Goal: Task Accomplishment & Management: Use online tool/utility

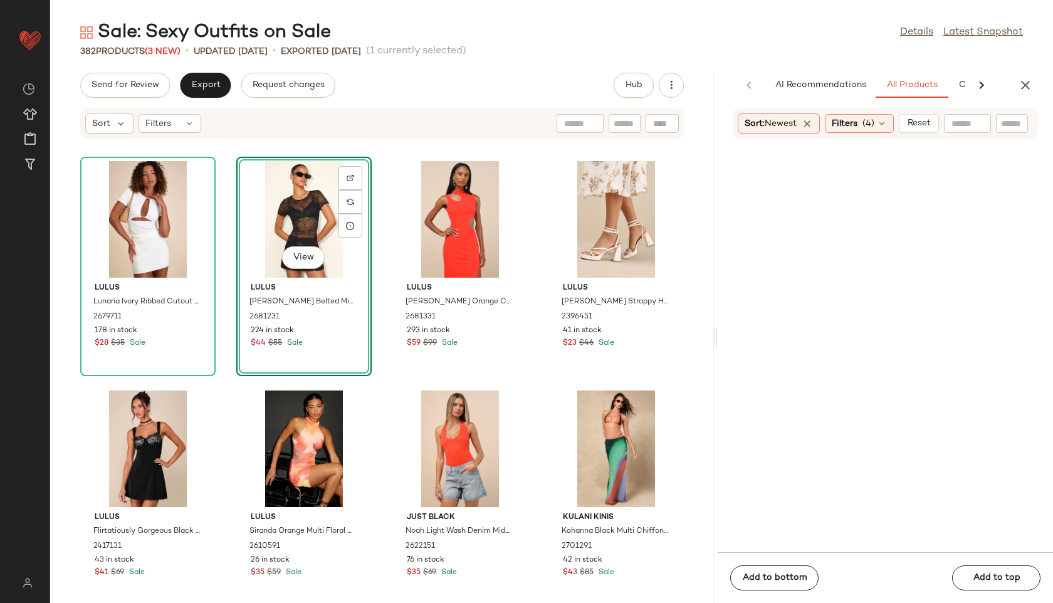
scroll to position [1706, 0]
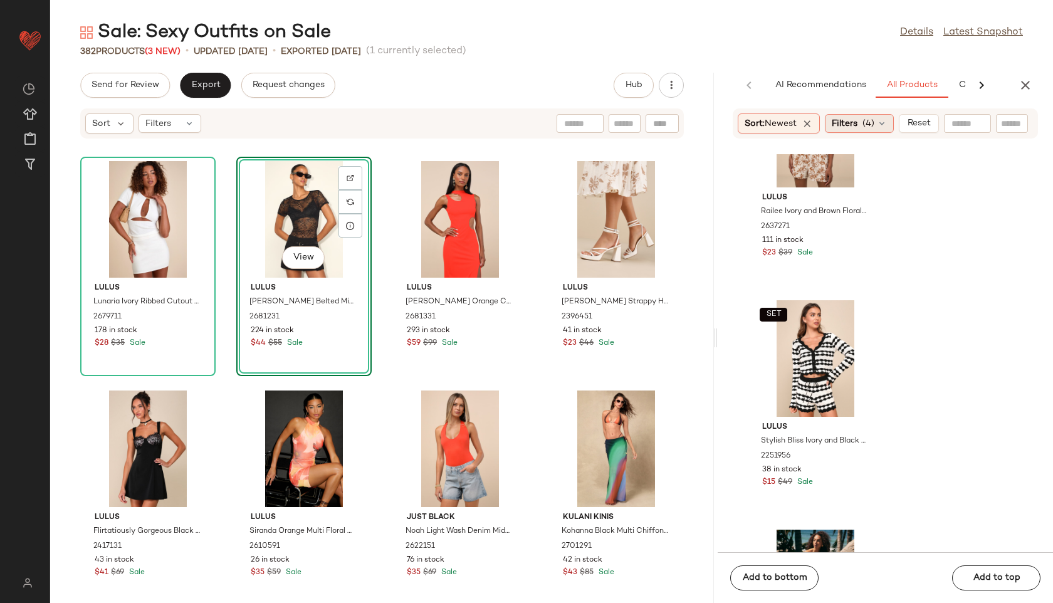
click at [864, 124] on div "Filters (4)" at bounding box center [859, 123] width 69 height 19
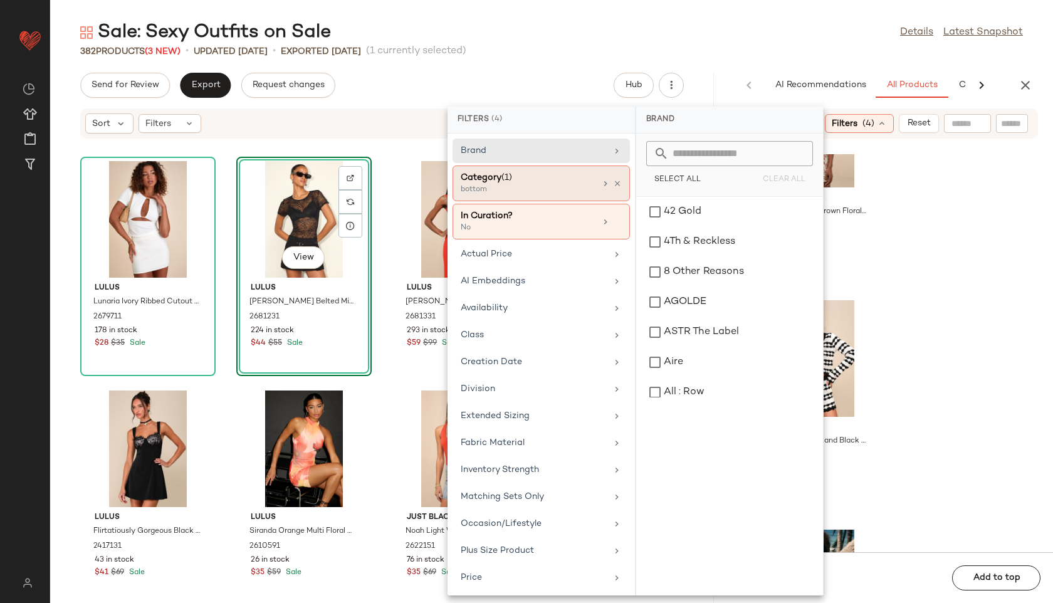
click at [555, 187] on div "bottom" at bounding box center [523, 189] width 125 height 11
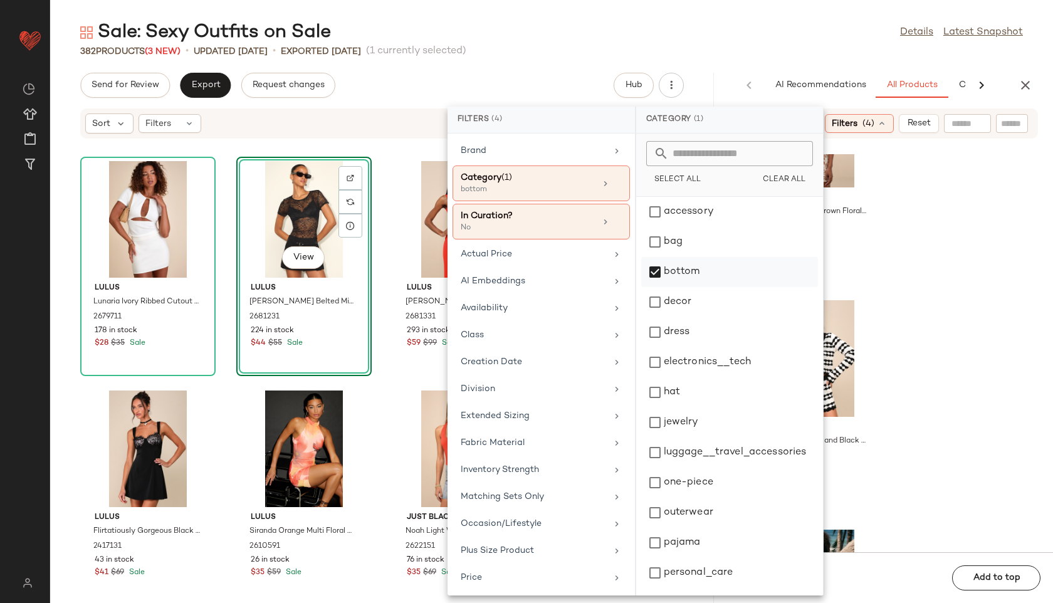
click at [674, 273] on div "bottom" at bounding box center [729, 272] width 177 height 30
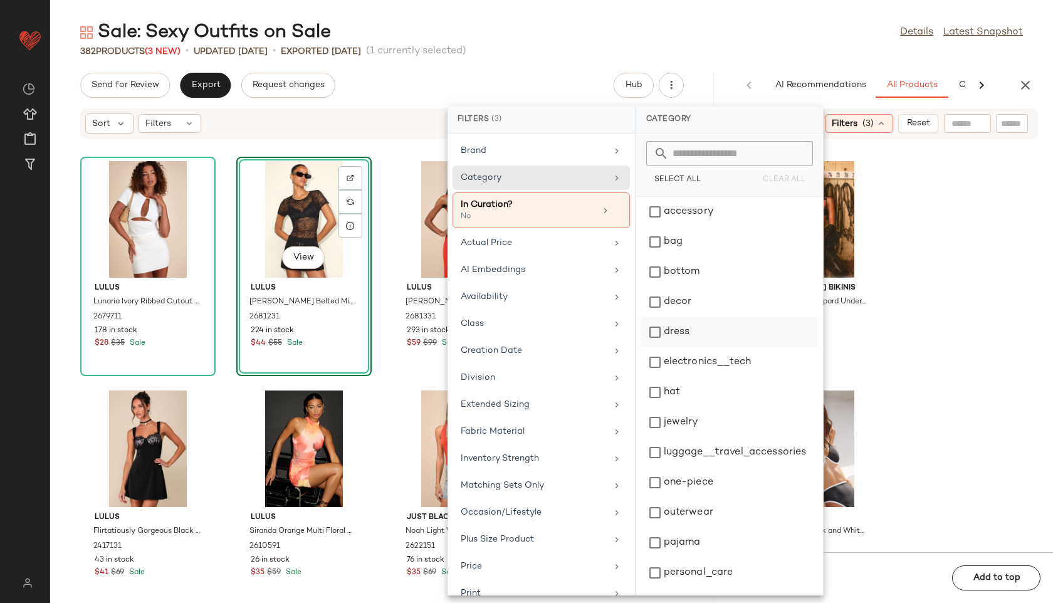
click at [674, 331] on div "dress" at bounding box center [729, 332] width 177 height 30
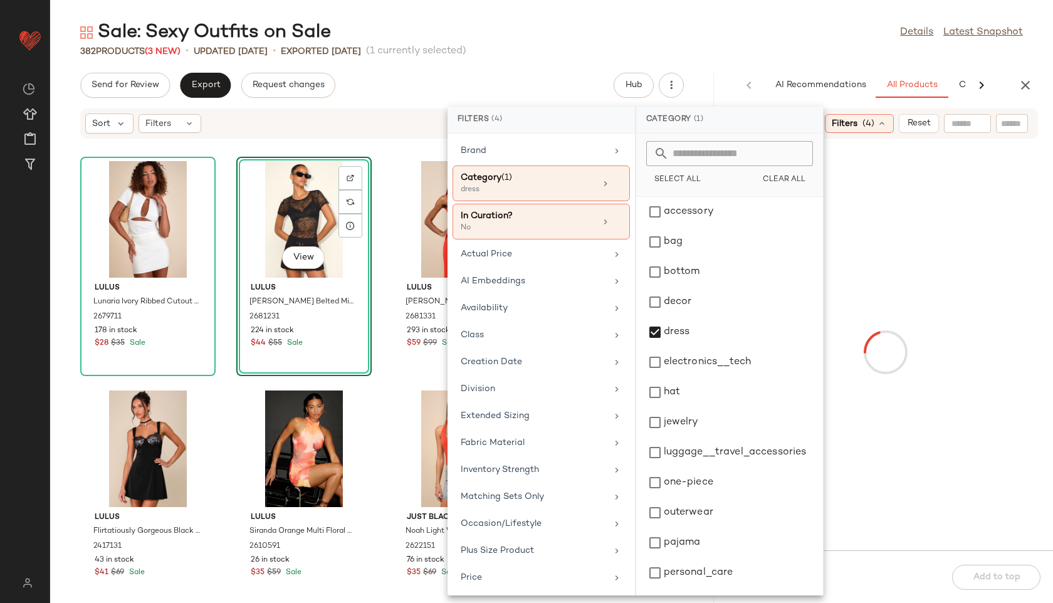
click at [729, 27] on div "Sale: Sexy Outfits on Sale Details Latest Snapshot" at bounding box center [551, 32] width 1003 height 25
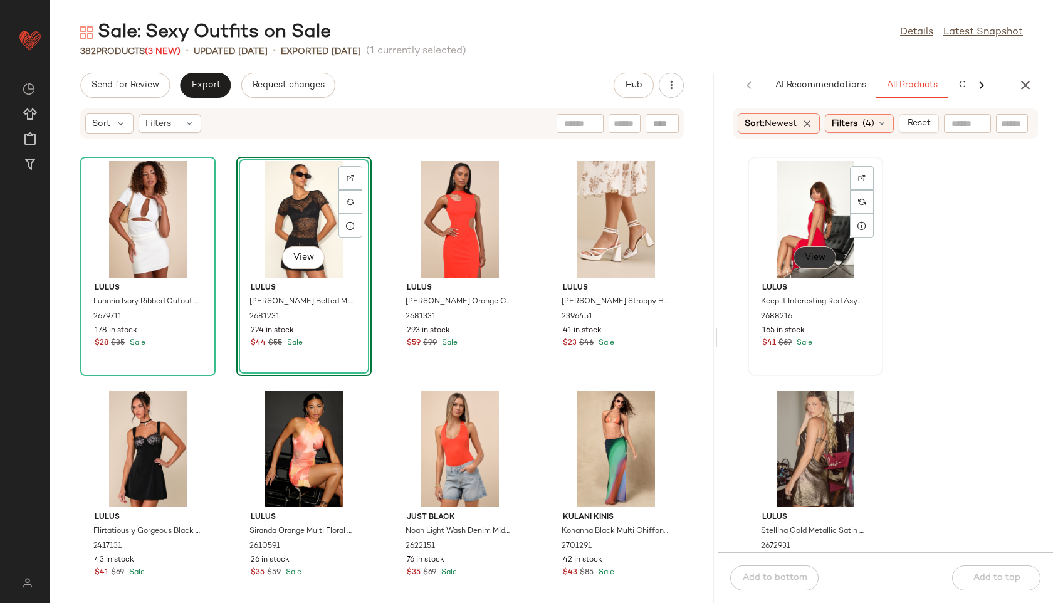
click at [819, 253] on span "View" at bounding box center [814, 258] width 21 height 10
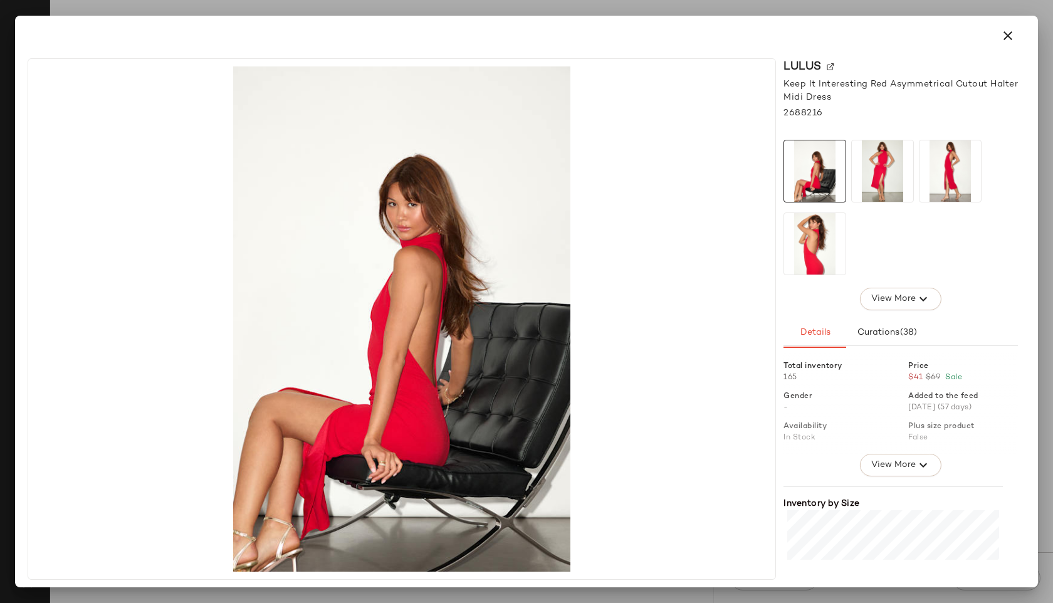
click at [886, 177] on img at bounding box center [882, 170] width 61 height 61
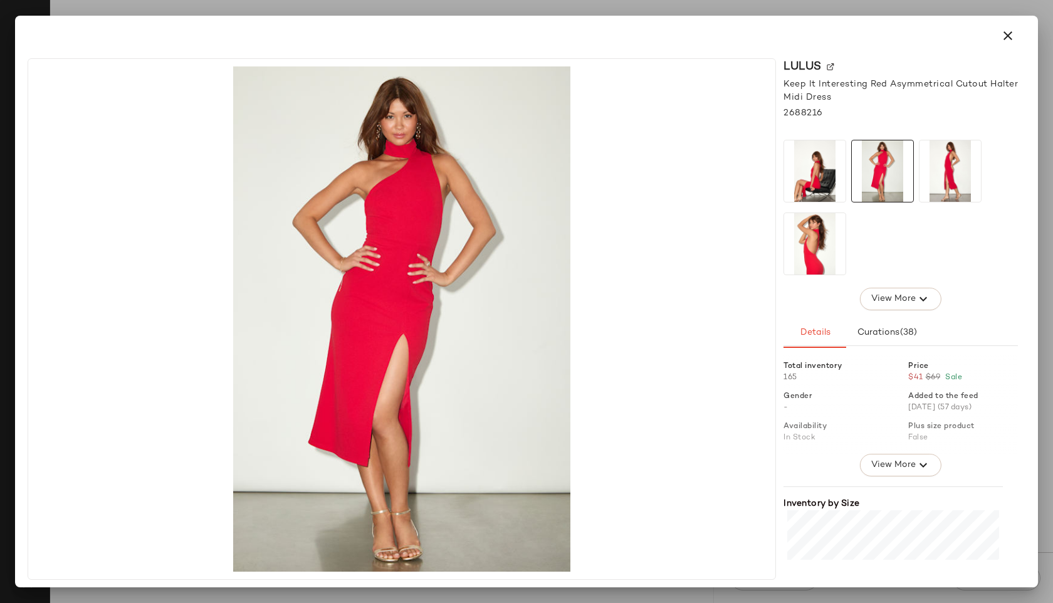
click at [939, 181] on img at bounding box center [950, 170] width 61 height 61
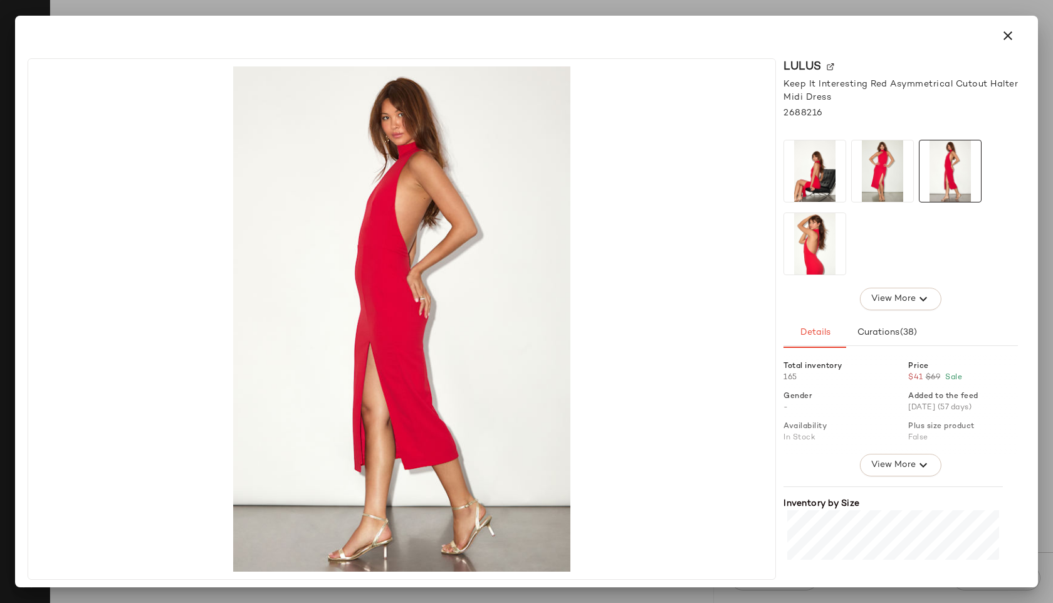
click at [816, 243] on img at bounding box center [814, 243] width 61 height 61
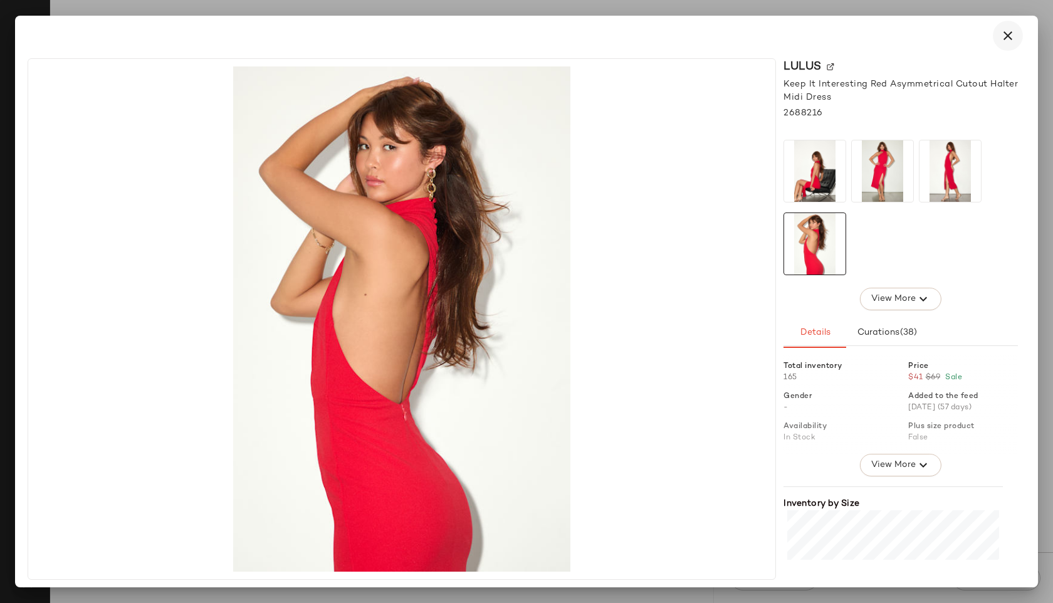
click at [1004, 31] on icon "button" at bounding box center [1007, 35] width 15 height 15
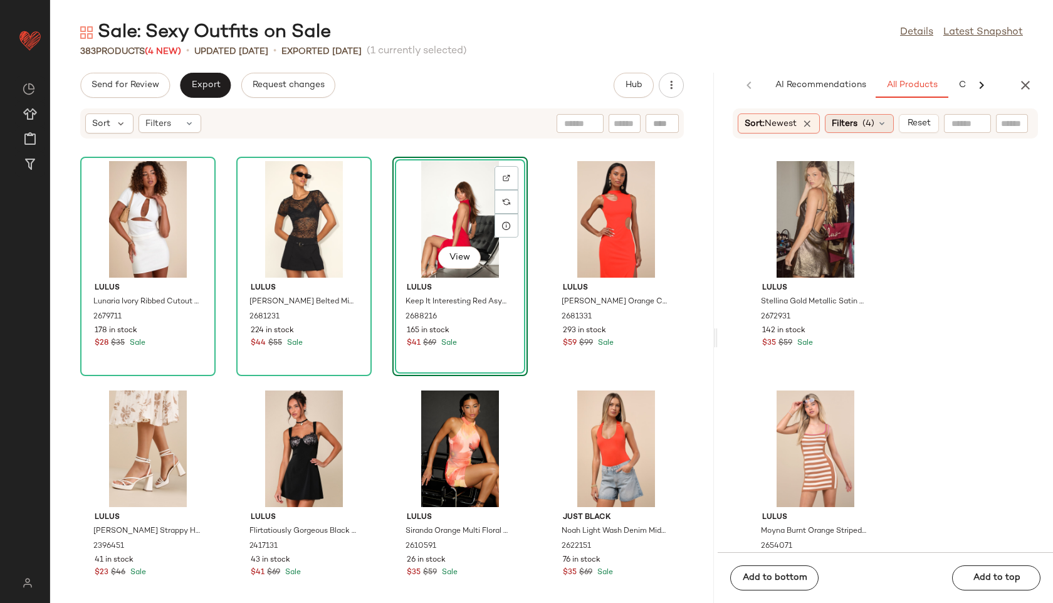
click at [866, 116] on div "Filters (4)" at bounding box center [859, 123] width 69 height 19
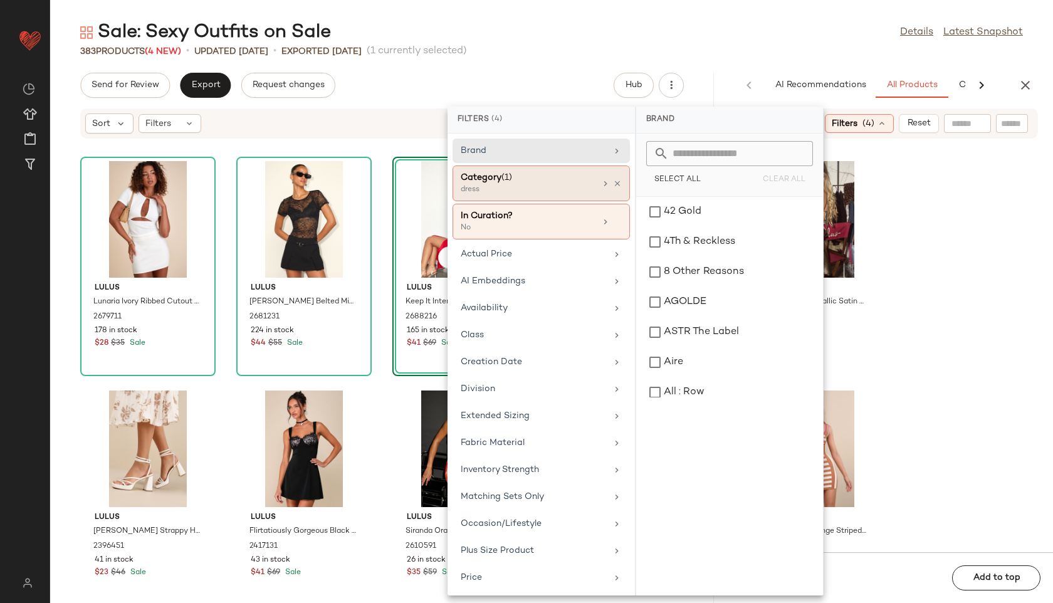
click at [542, 181] on div "Category (1)" at bounding box center [528, 177] width 135 height 13
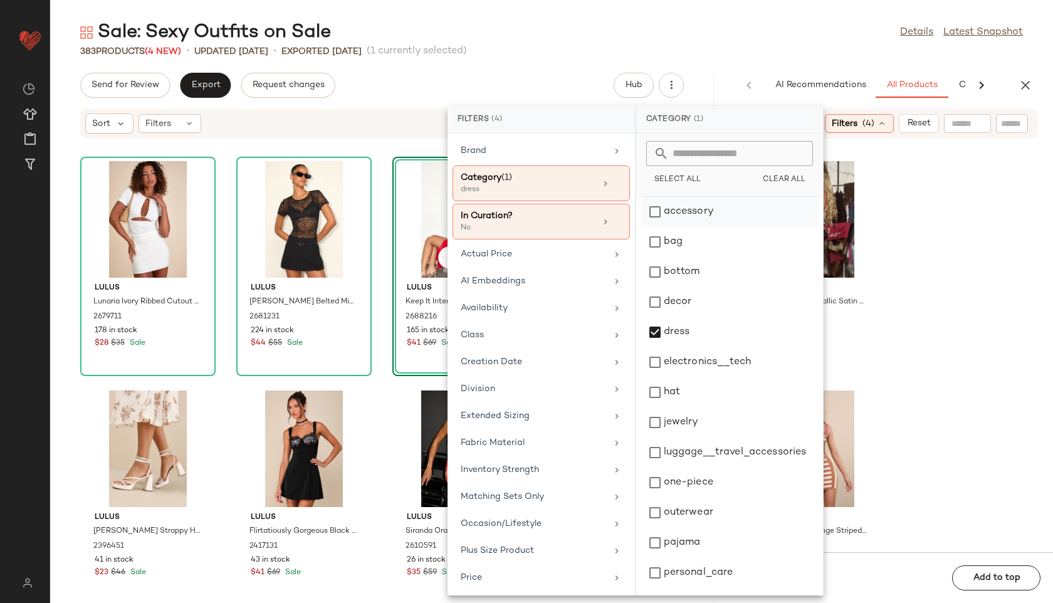
click at [679, 213] on div "accessory" at bounding box center [729, 212] width 177 height 30
click at [670, 346] on div "dress" at bounding box center [729, 332] width 177 height 30
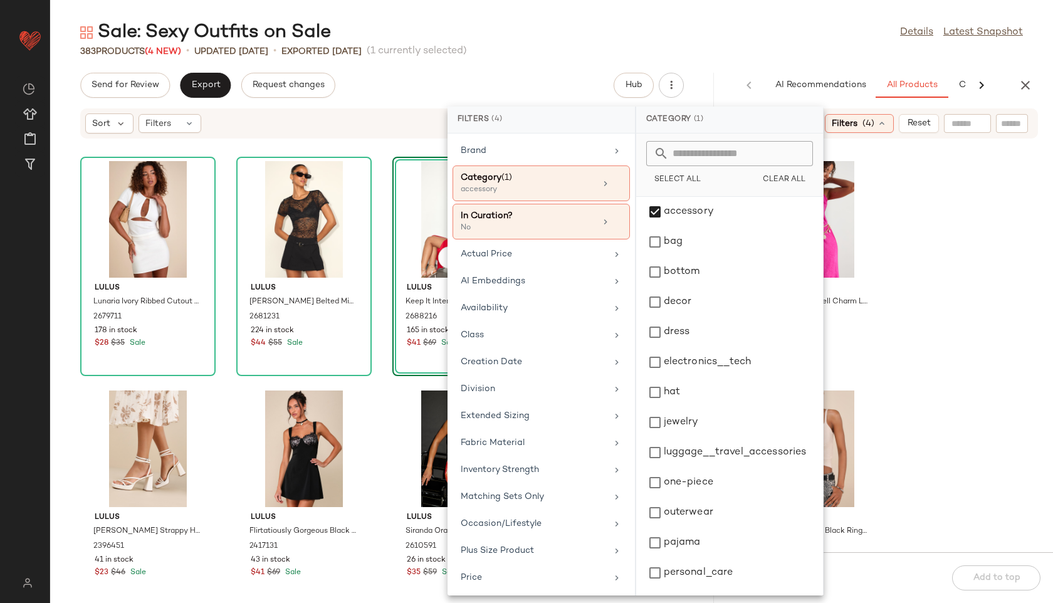
click at [624, 26] on div "Sale: Sexy Outfits on Sale Details Latest Snapshot" at bounding box center [551, 32] width 1003 height 25
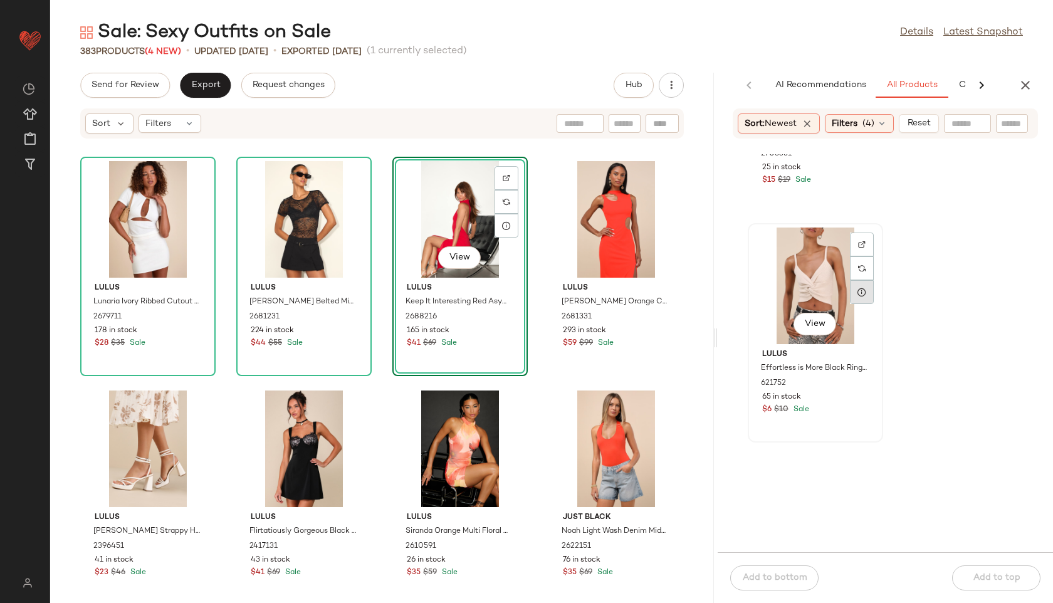
scroll to position [167, 0]
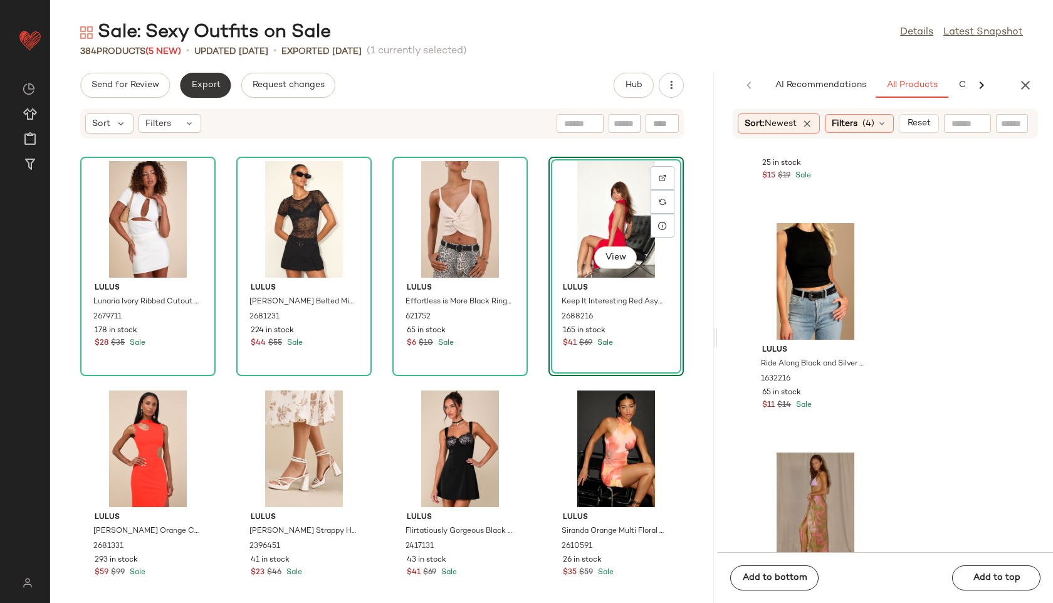
click at [192, 80] on span "Export" at bounding box center [205, 85] width 29 height 10
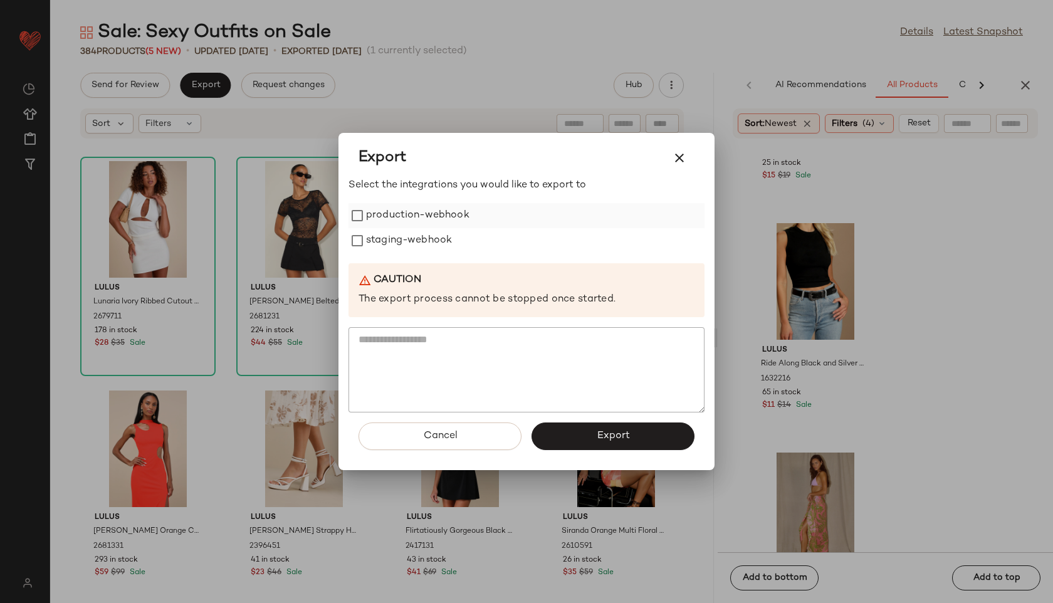
click at [381, 207] on label "production-webhook" at bounding box center [417, 215] width 103 height 25
click at [384, 238] on label "staging-webhook" at bounding box center [409, 240] width 86 height 25
click at [578, 433] on button "Export" at bounding box center [613, 437] width 163 height 28
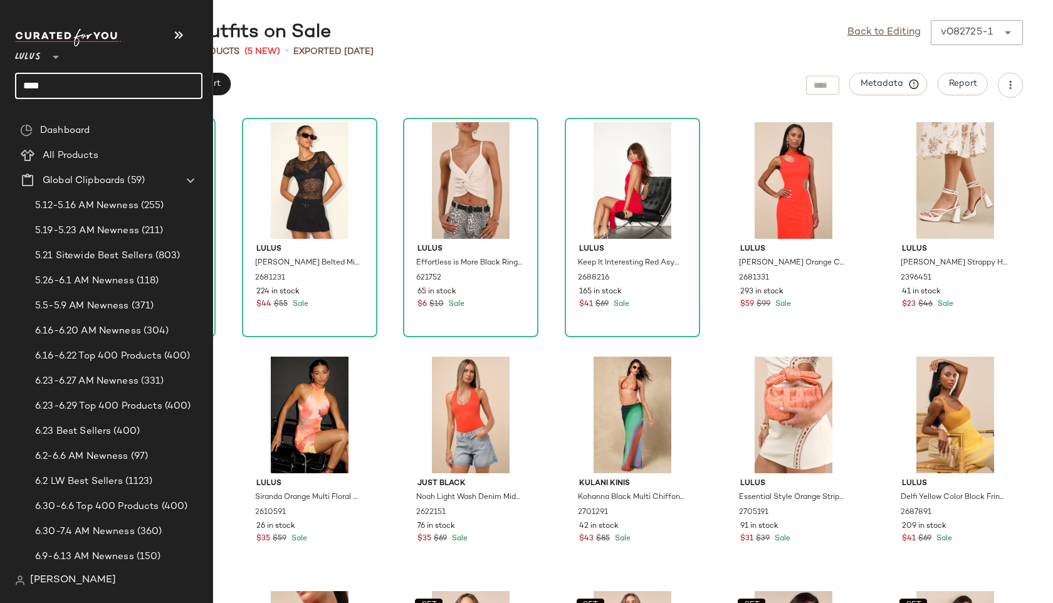
click at [81, 85] on input "****" at bounding box center [108, 86] width 187 height 26
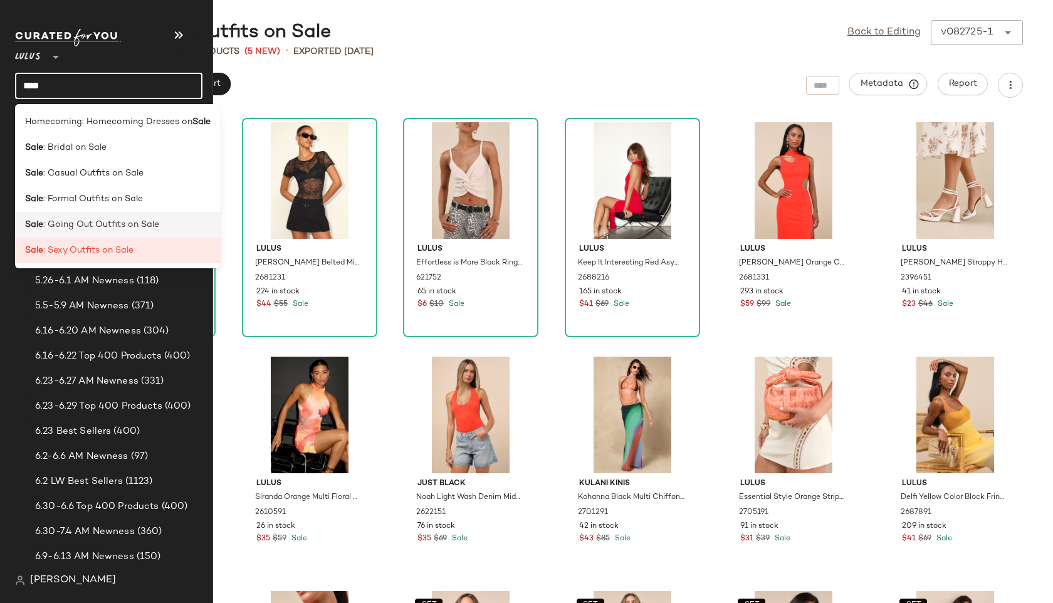
click at [44, 229] on span ": Going Out Outfits on Sale" at bounding box center [101, 224] width 116 height 13
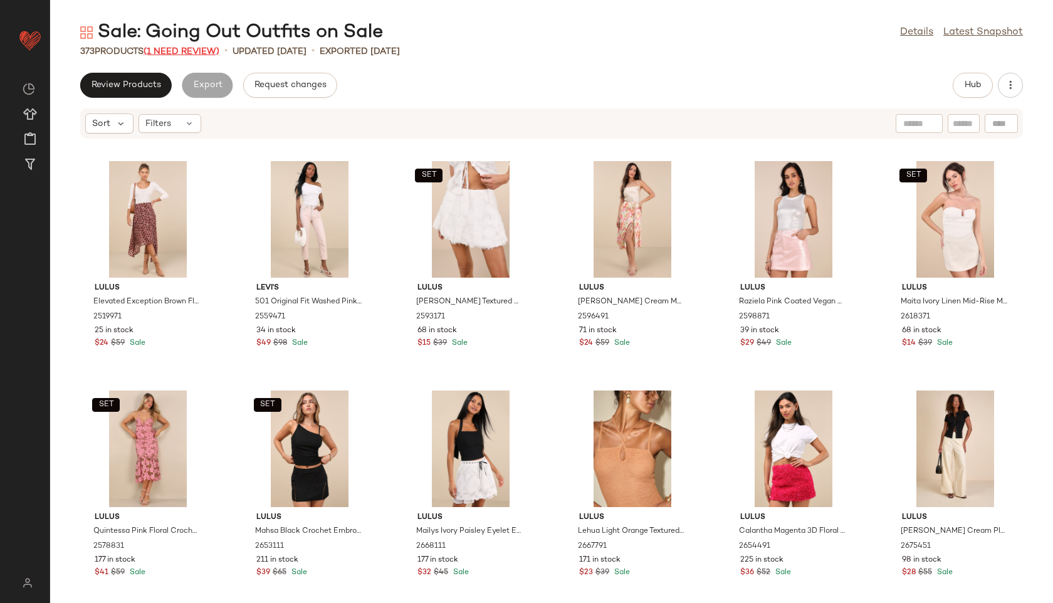
click at [206, 53] on span "(1 Need Review)" at bounding box center [182, 51] width 76 height 9
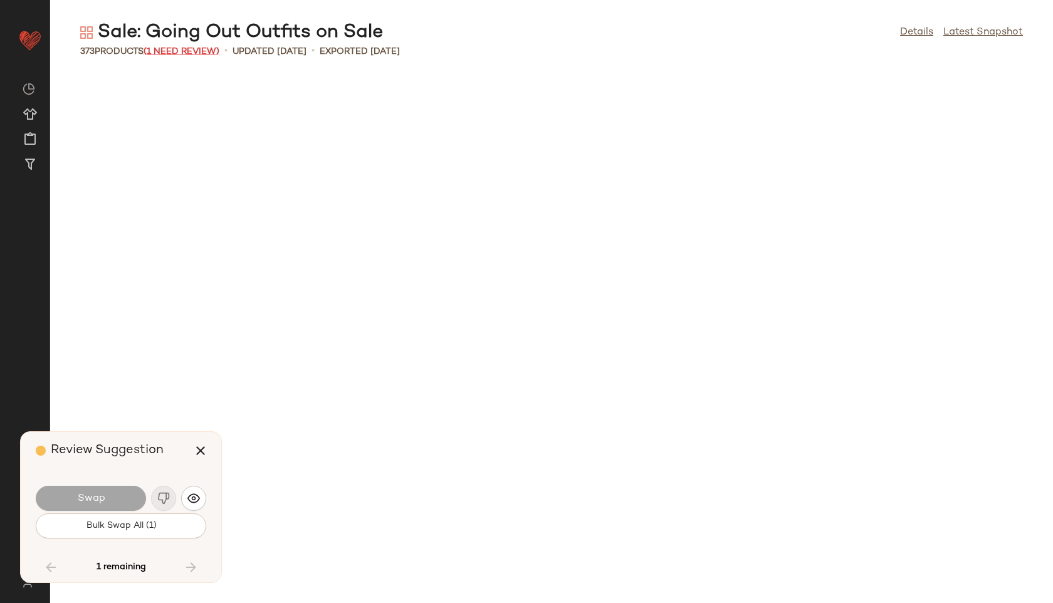
scroll to position [13996, 0]
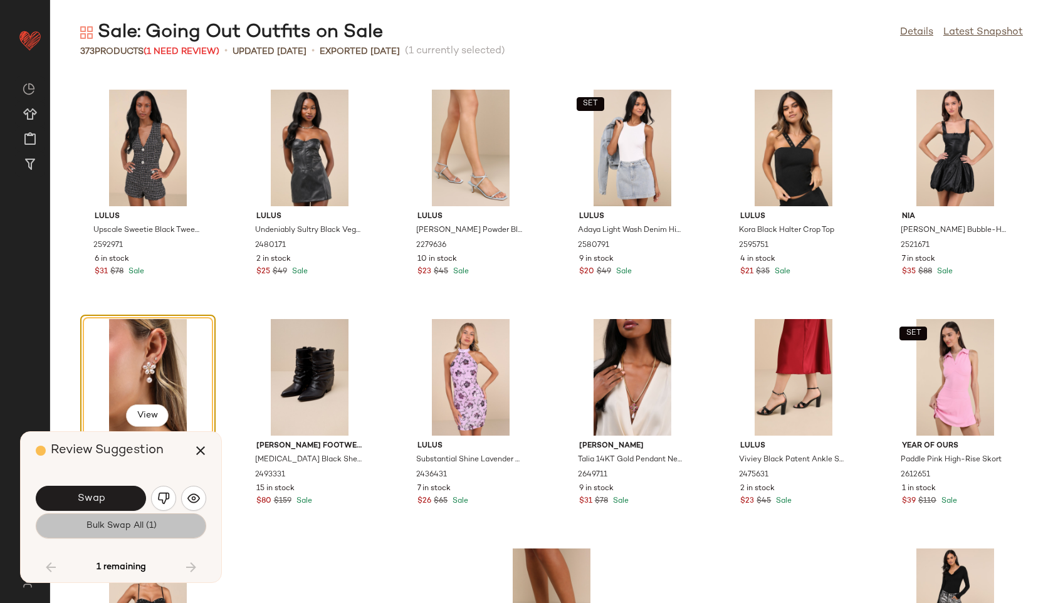
click at [152, 524] on span "Bulk Swap All (1)" at bounding box center [120, 526] width 71 height 10
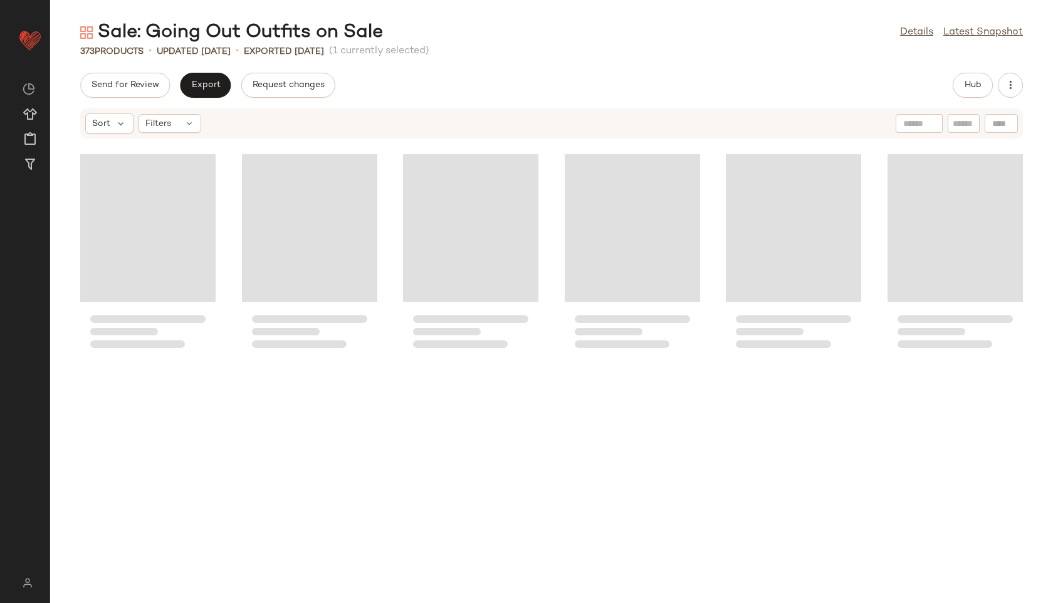
scroll to position [8294, 0]
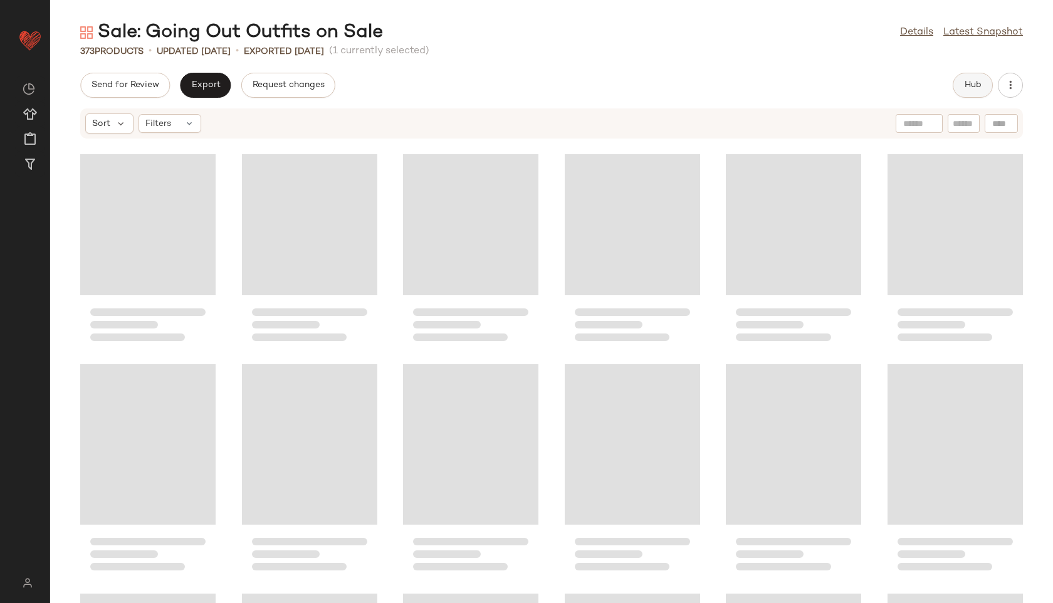
click at [966, 92] on button "Hub" at bounding box center [973, 85] width 40 height 25
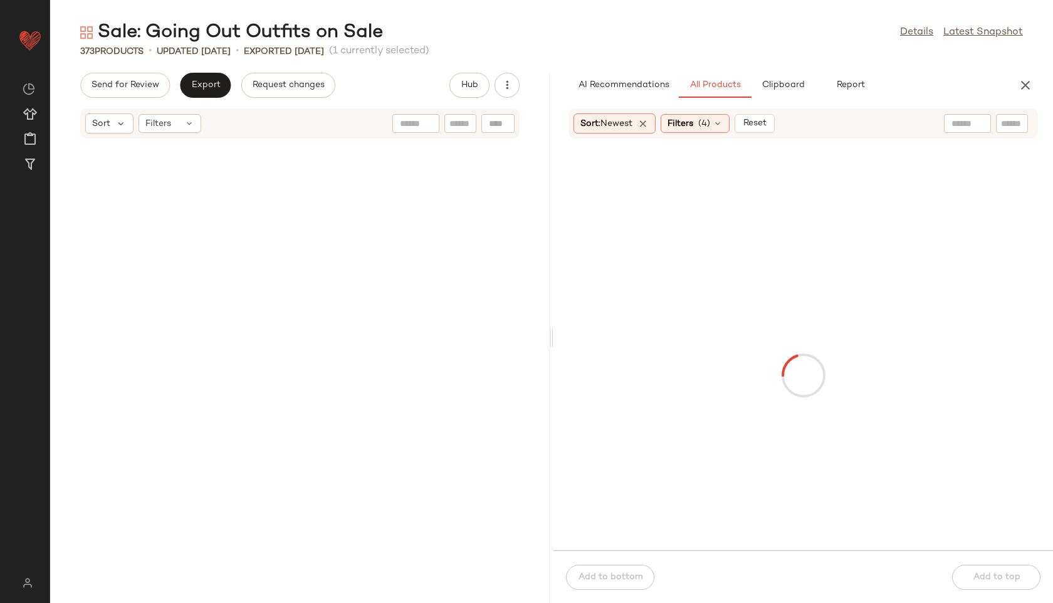
scroll to position [16519, 0]
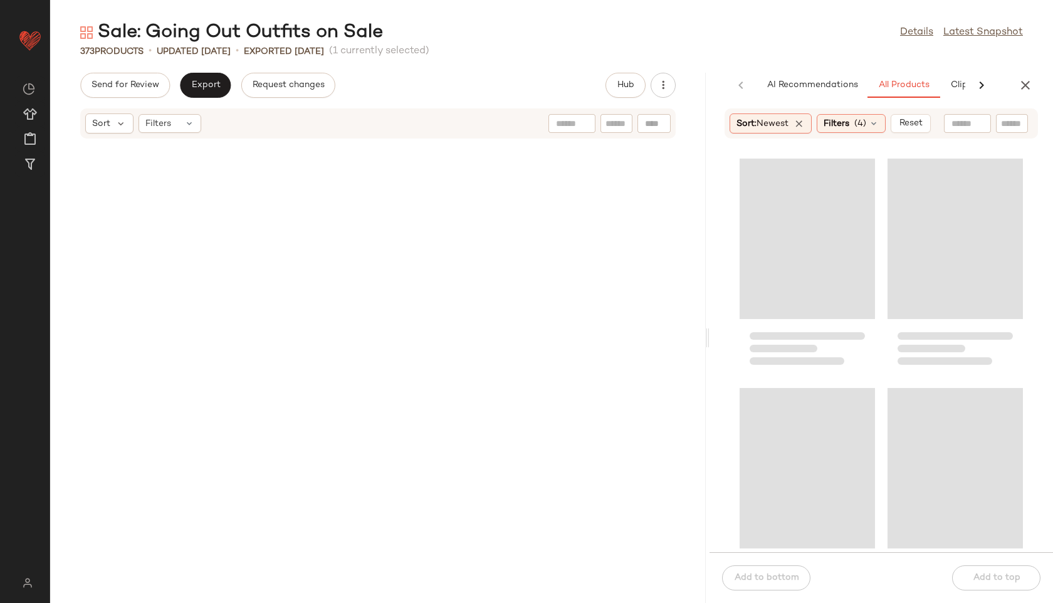
drag, startPoint x: 551, startPoint y: 339, endPoint x: 744, endPoint y: 352, distance: 193.5
click at [744, 352] on div "Sale: Going Out Outfits on Sale Details Latest Snapshot 373 Products • updated …" at bounding box center [551, 311] width 1003 height 583
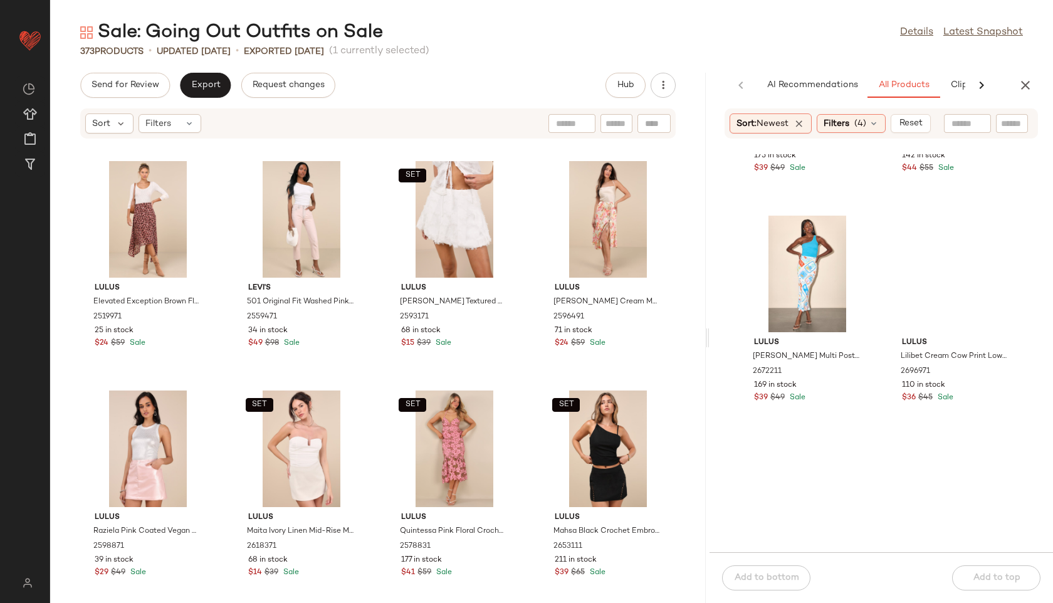
scroll to position [1103, 0]
click at [933, 93] on button "View" at bounding box center [954, 82] width 43 height 23
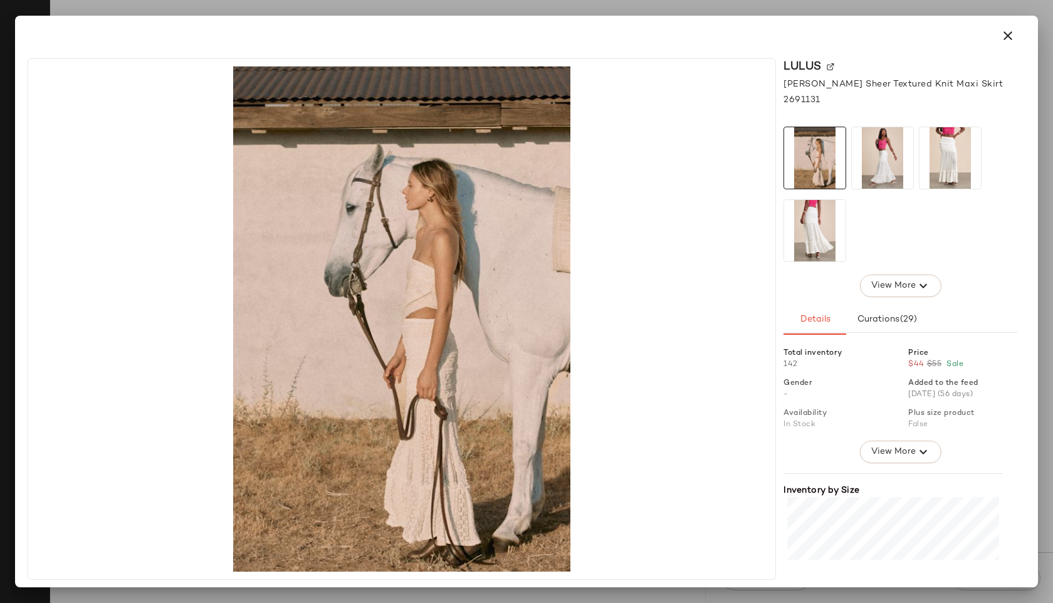
click at [875, 157] on img at bounding box center [882, 157] width 61 height 61
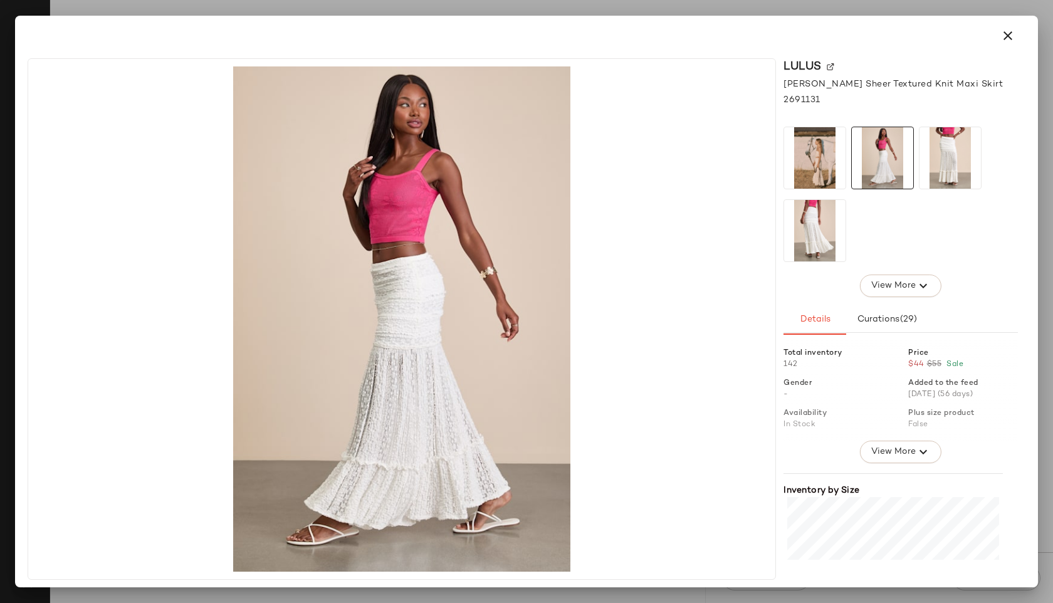
click at [948, 149] on img at bounding box center [950, 157] width 61 height 61
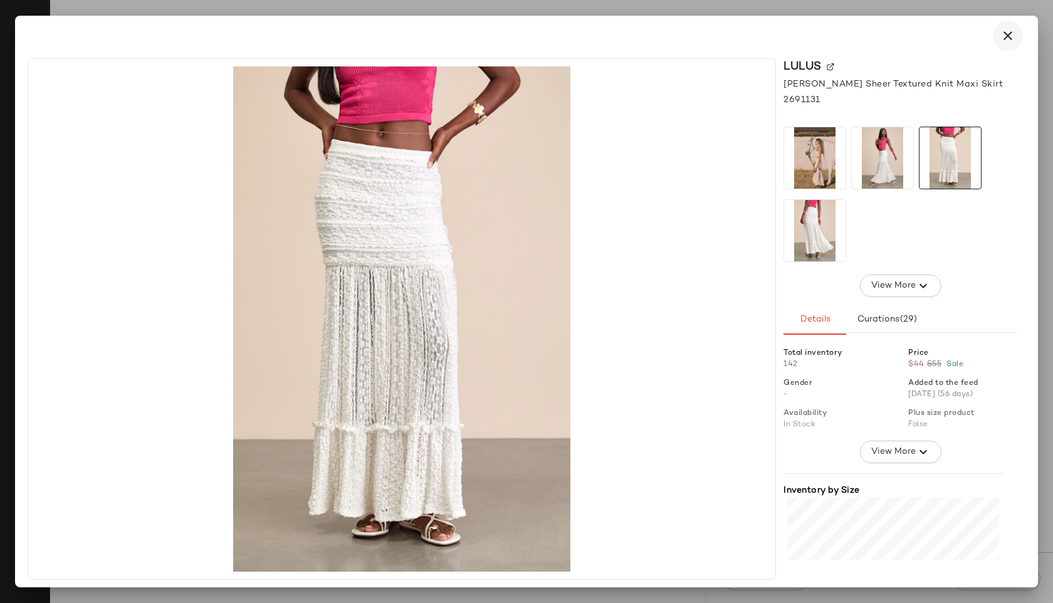
click at [1007, 32] on icon "button" at bounding box center [1007, 35] width 15 height 15
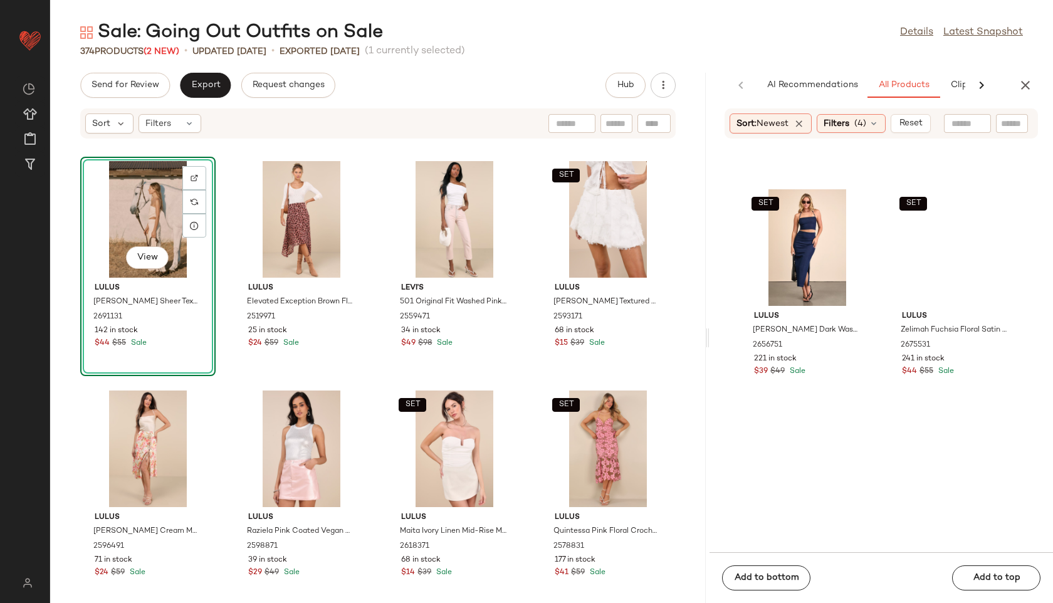
scroll to position [1354, 0]
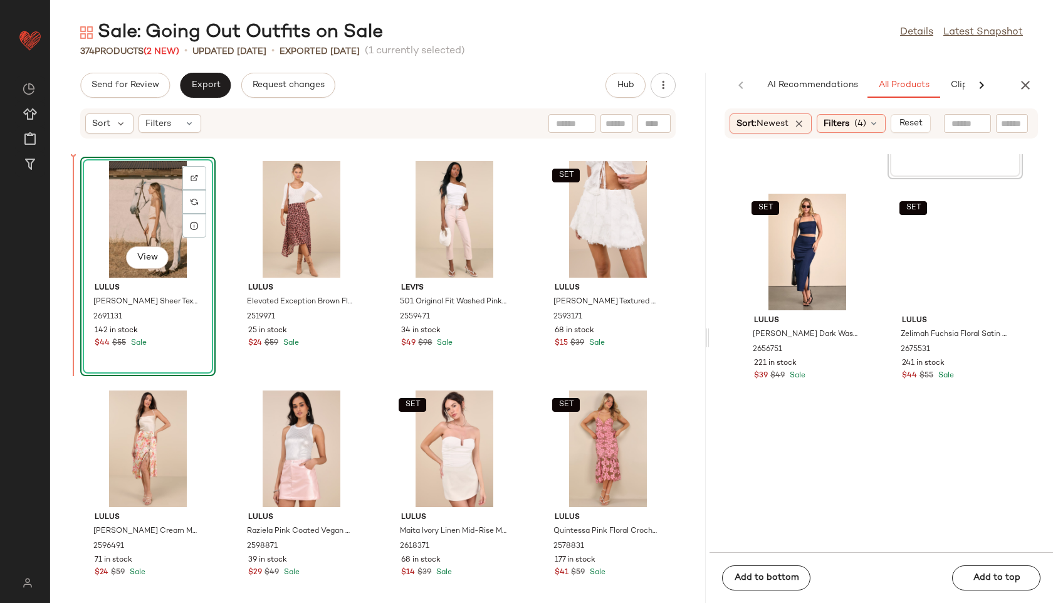
drag, startPoint x: 819, startPoint y: 248, endPoint x: 801, endPoint y: 248, distance: 18.2
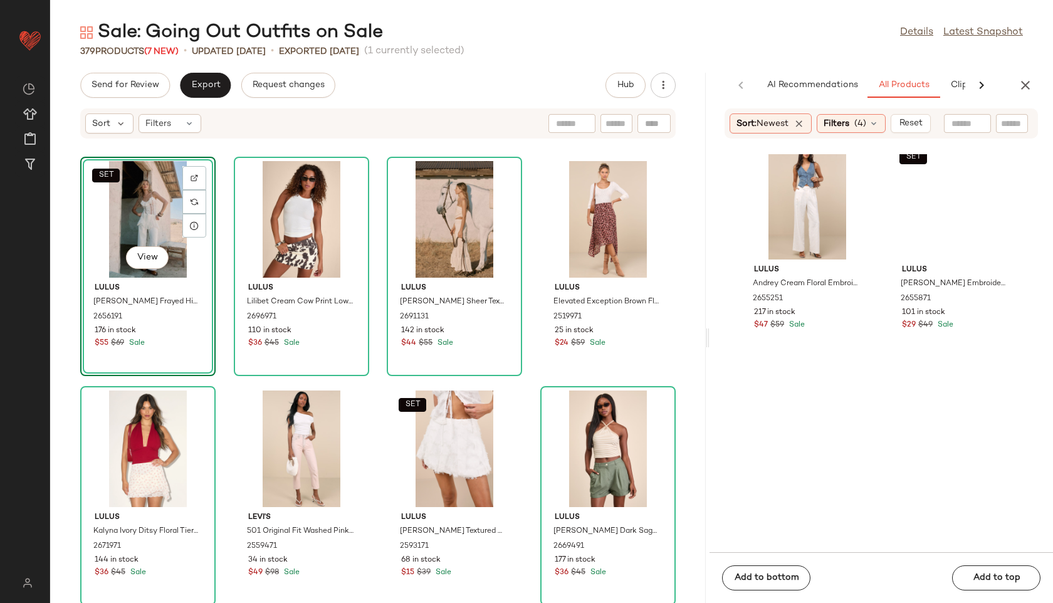
scroll to position [8289, 0]
drag, startPoint x: 790, startPoint y: 257, endPoint x: 467, endPoint y: 0, distance: 412.7
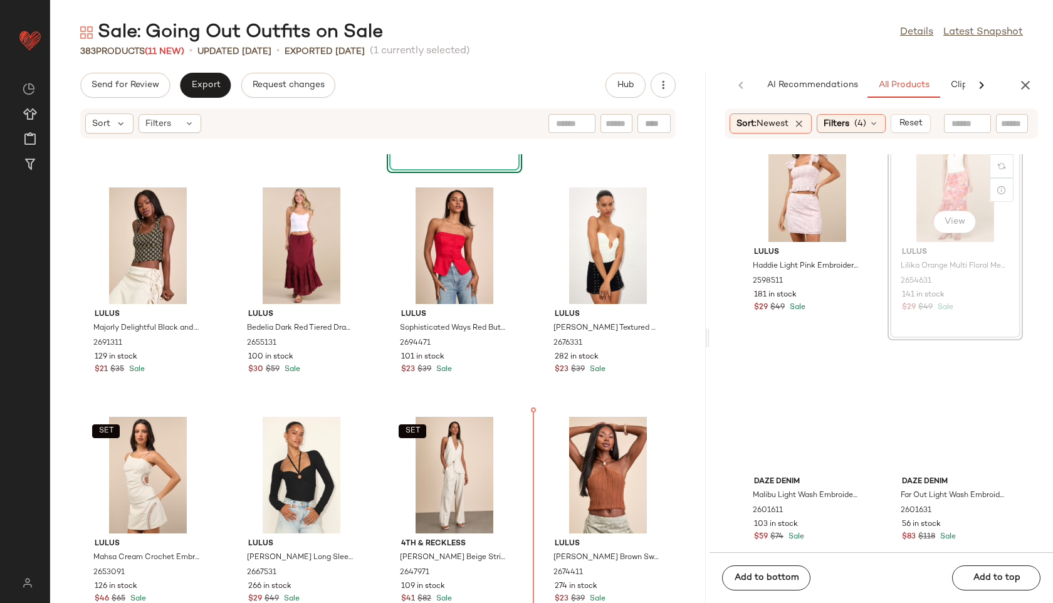
scroll to position [1413, 0]
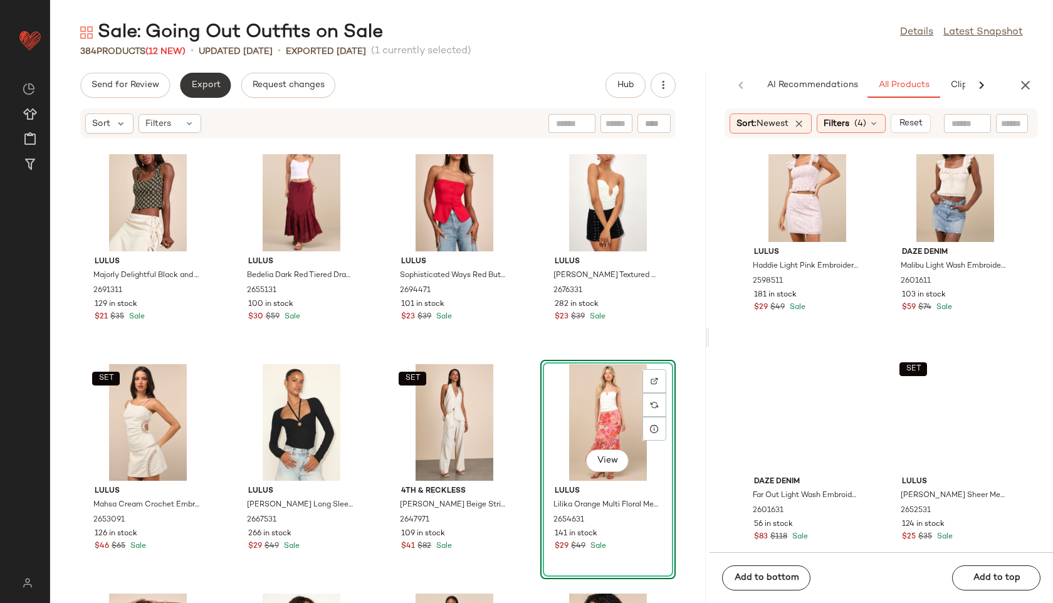
click at [211, 85] on span "Export" at bounding box center [205, 85] width 29 height 10
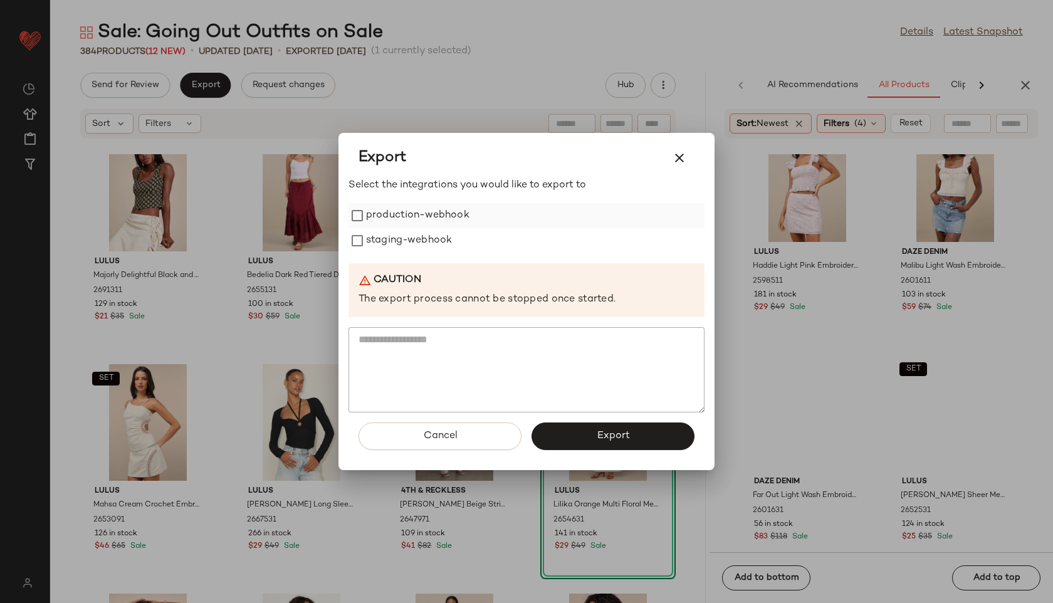
click at [401, 214] on label "production-webhook" at bounding box center [417, 215] width 103 height 25
click at [402, 242] on label "staging-webhook" at bounding box center [409, 240] width 86 height 25
click at [591, 450] on div "Cancel Export" at bounding box center [527, 441] width 356 height 58
click at [583, 436] on button "Export" at bounding box center [613, 437] width 163 height 28
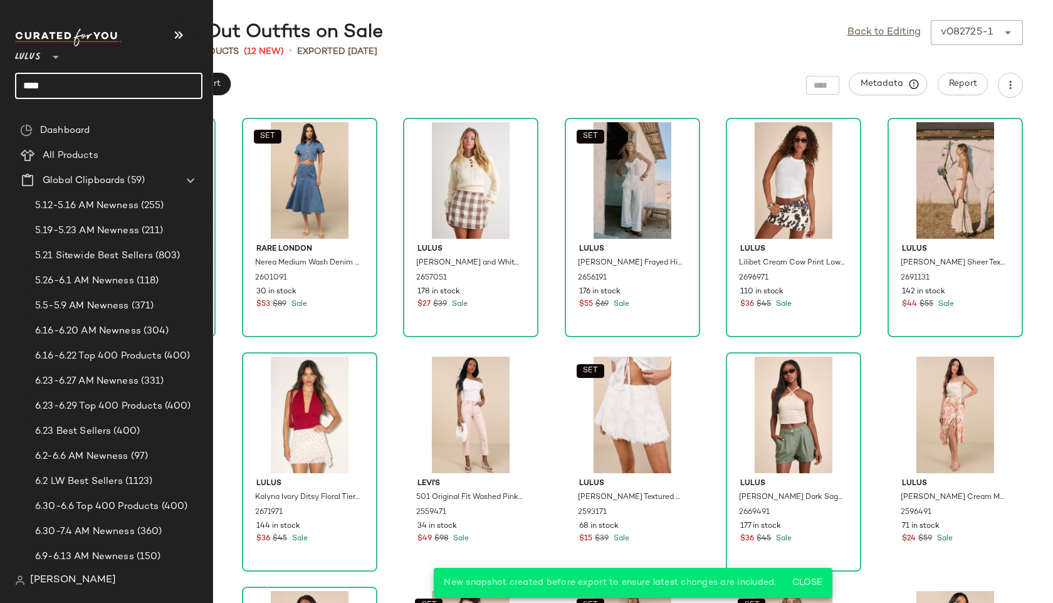
click at [72, 78] on input "****" at bounding box center [108, 86] width 187 height 26
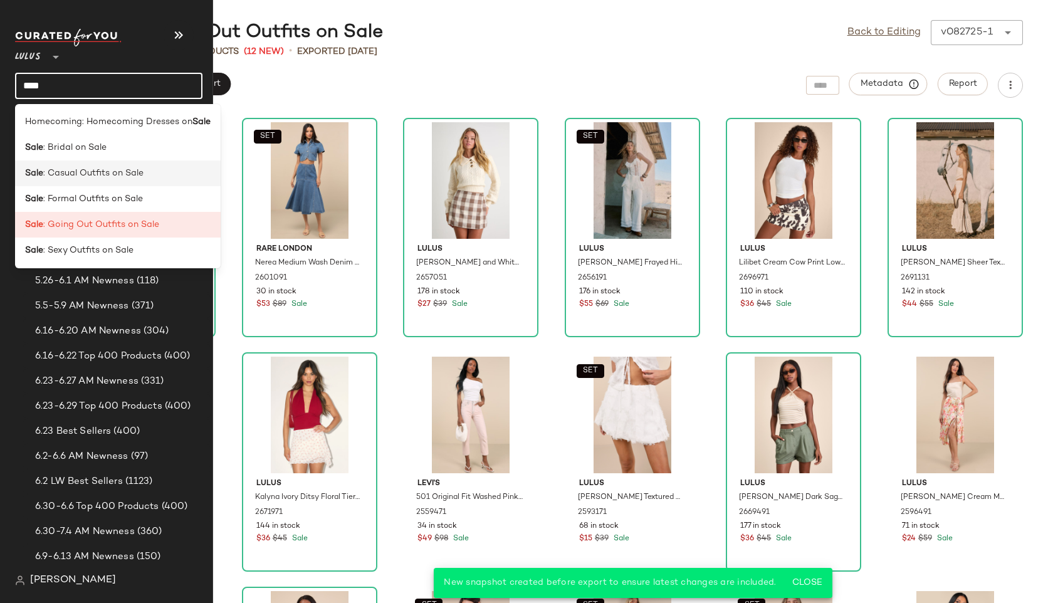
click at [63, 173] on span ": Casual Outfits on Sale" at bounding box center [93, 173] width 100 height 13
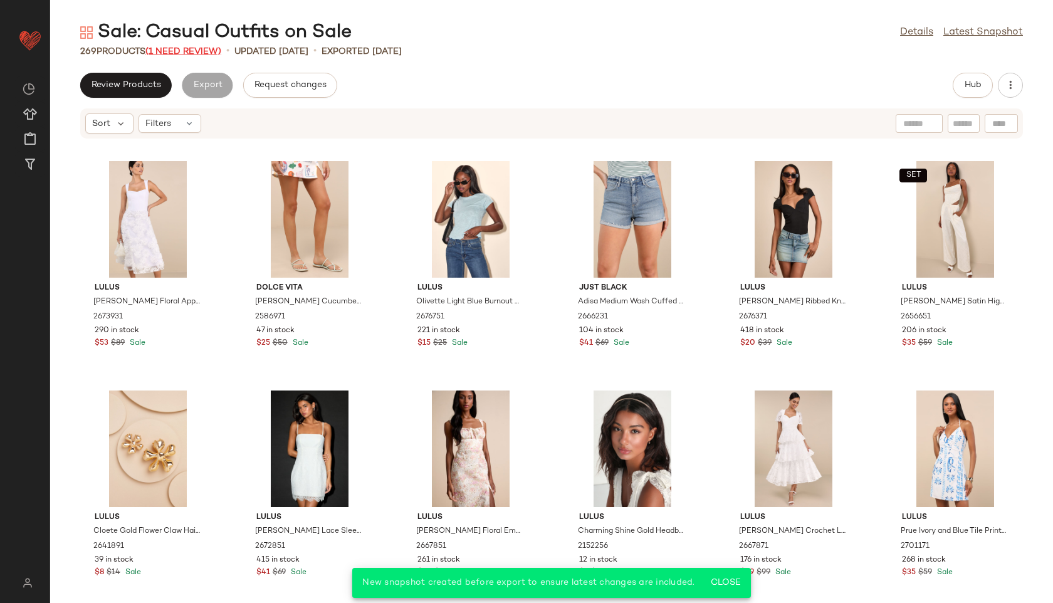
click at [180, 55] on span "(1 Need Review)" at bounding box center [183, 51] width 76 height 9
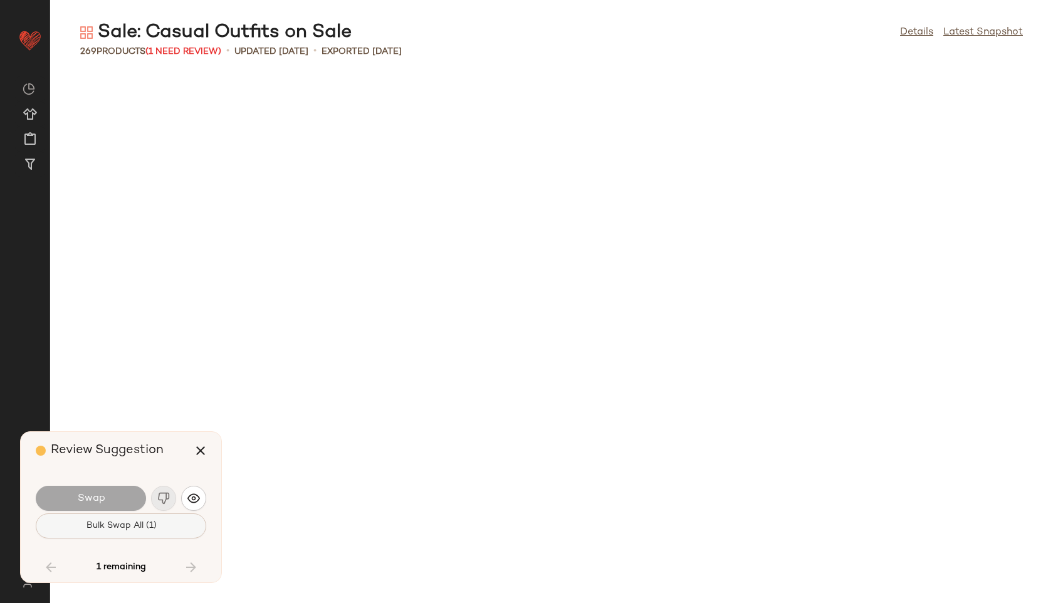
scroll to position [9636, 0]
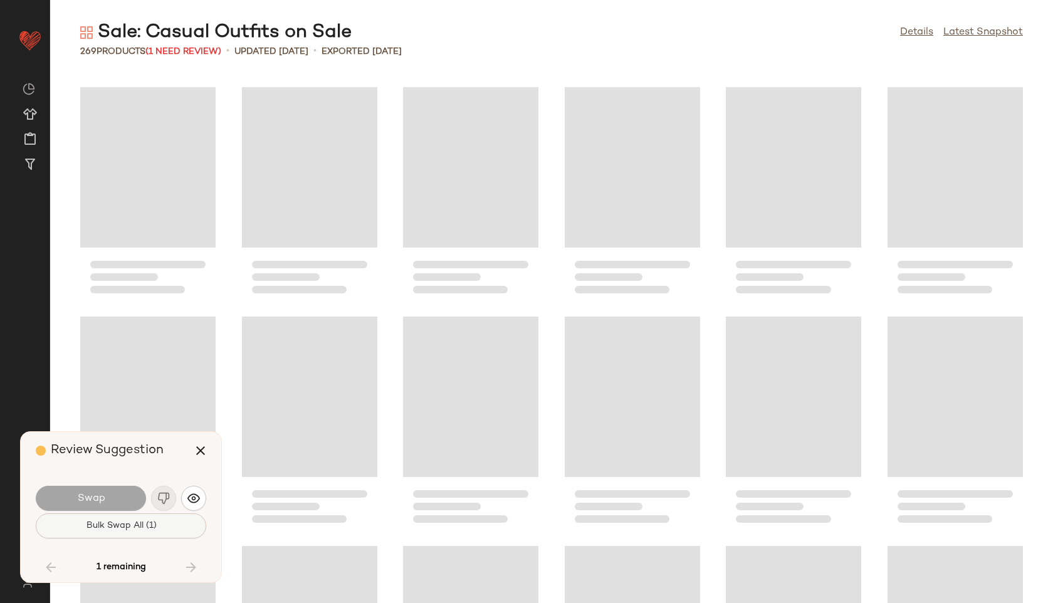
click at [150, 530] on span "Bulk Swap All (1)" at bounding box center [120, 526] width 71 height 10
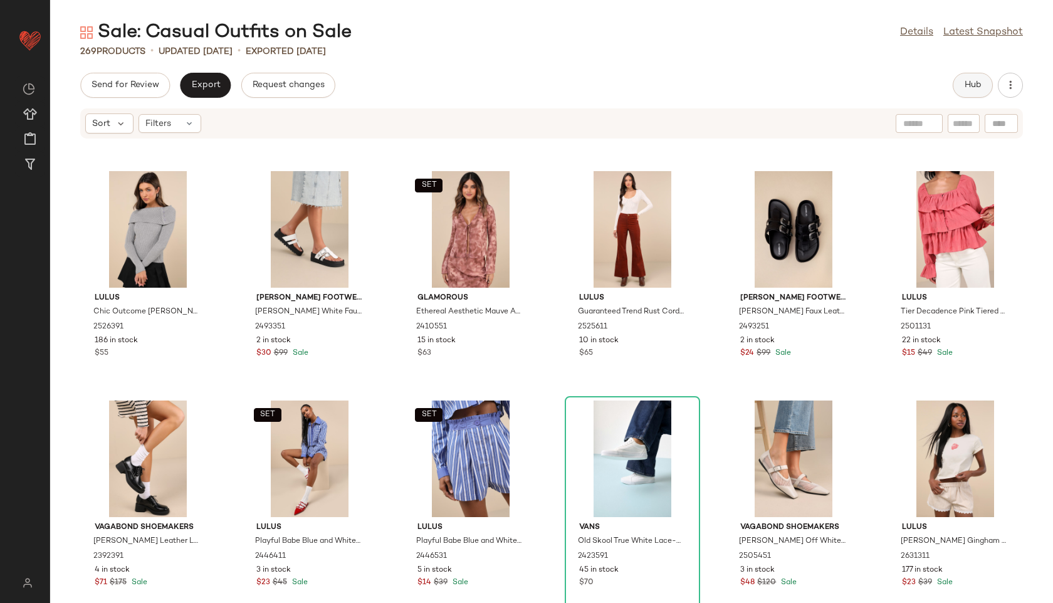
click at [975, 78] on button "Hub" at bounding box center [973, 85] width 40 height 25
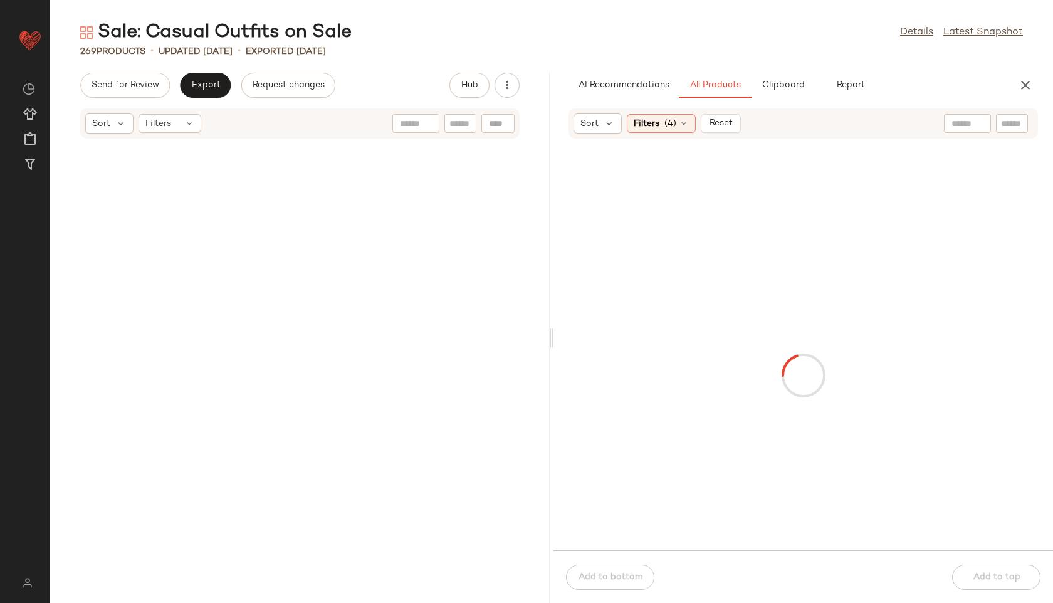
scroll to position [19273, 0]
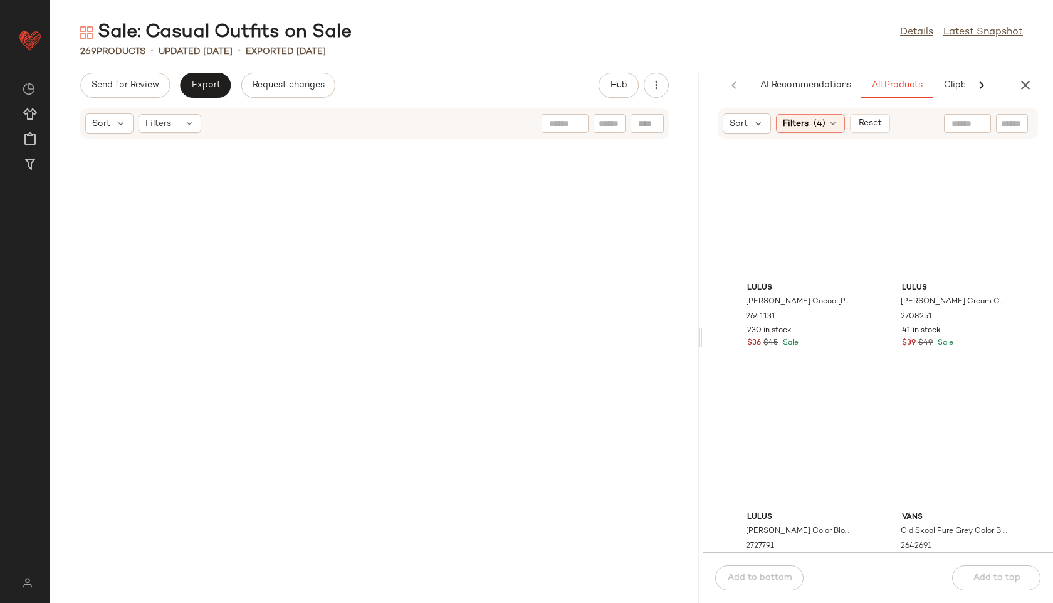
drag, startPoint x: 550, startPoint y: 341, endPoint x: 836, endPoint y: 352, distance: 285.4
click at [836, 352] on div "Sale: Casual Outfits on Sale Details Latest Snapshot 269 Products • updated Aug…" at bounding box center [551, 311] width 1003 height 583
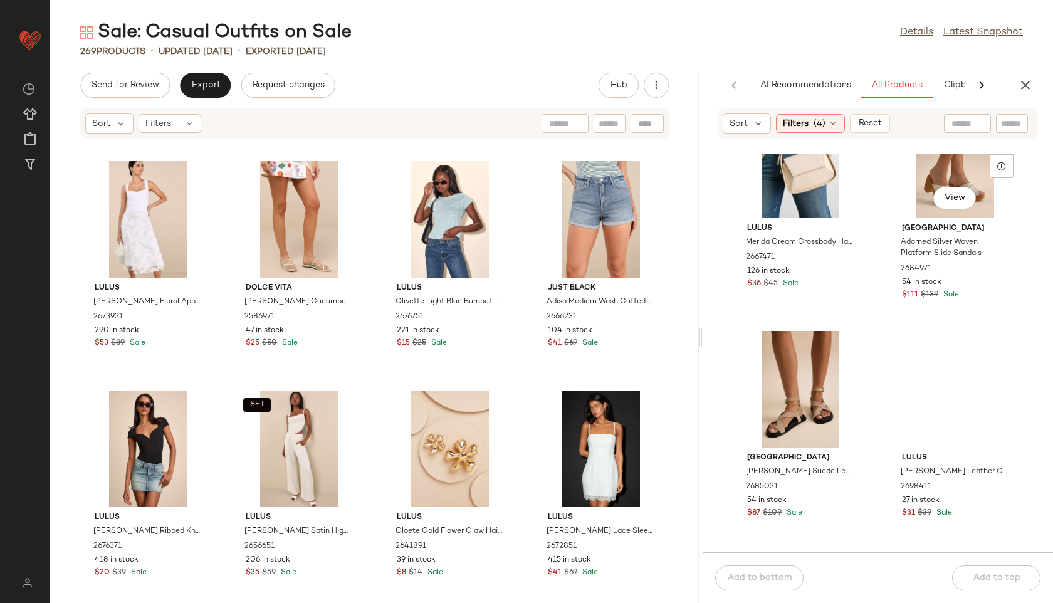
scroll to position [1218, 0]
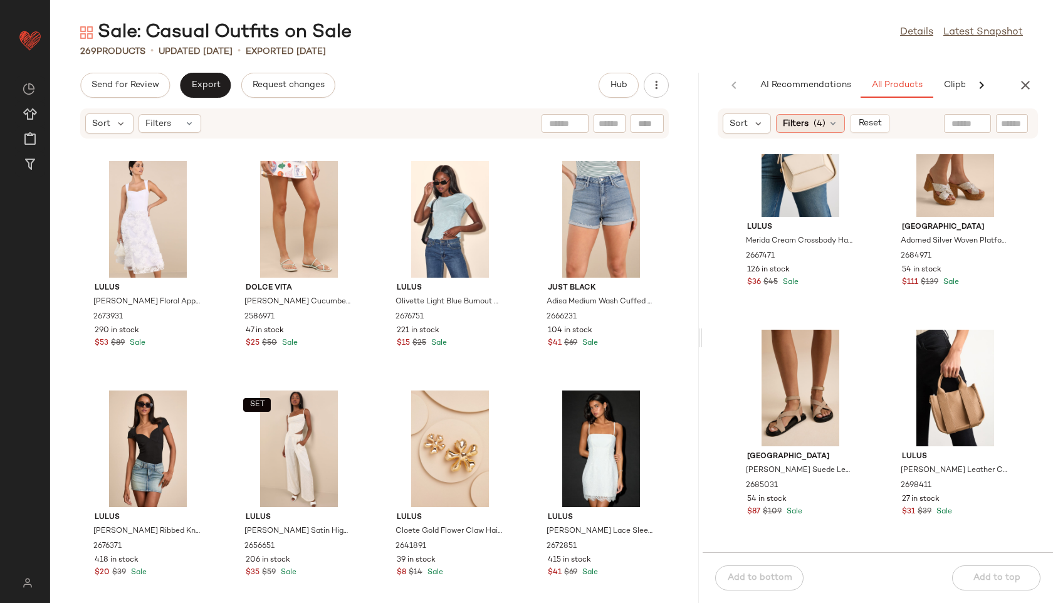
click at [814, 125] on span "(4)" at bounding box center [820, 123] width 12 height 13
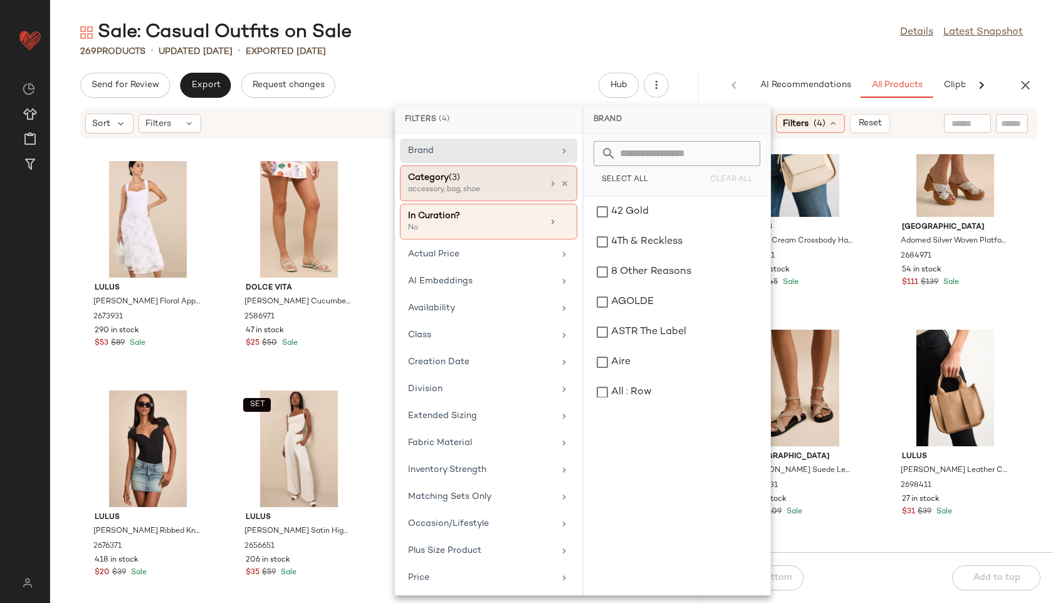
click at [486, 179] on div "Category (3)" at bounding box center [475, 177] width 135 height 13
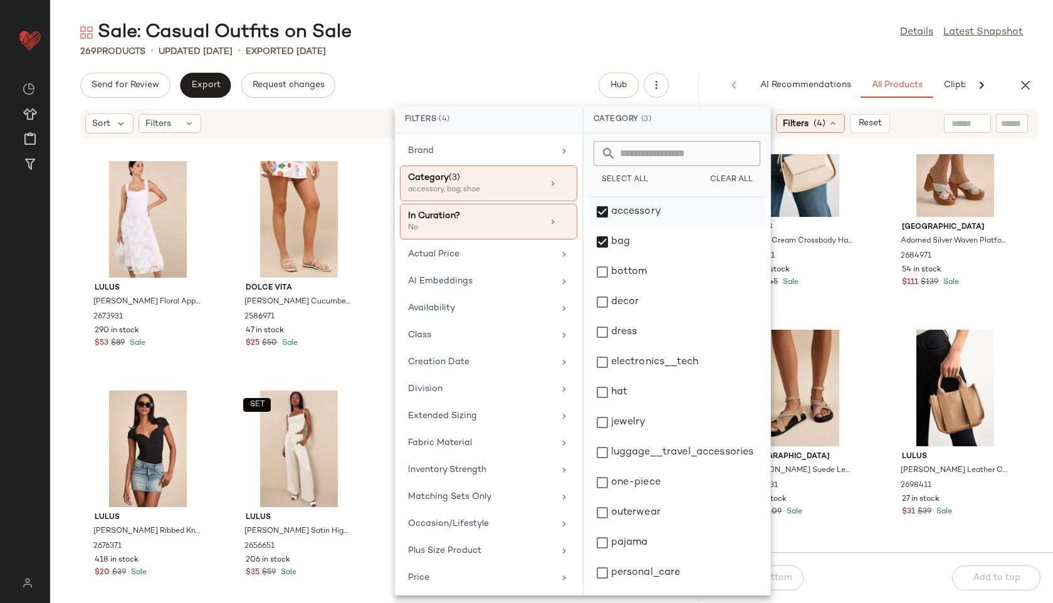
click at [618, 210] on div "accessory" at bounding box center [677, 212] width 177 height 30
click at [618, 242] on div "bag" at bounding box center [677, 242] width 177 height 30
click at [622, 281] on div "bottom" at bounding box center [677, 272] width 177 height 30
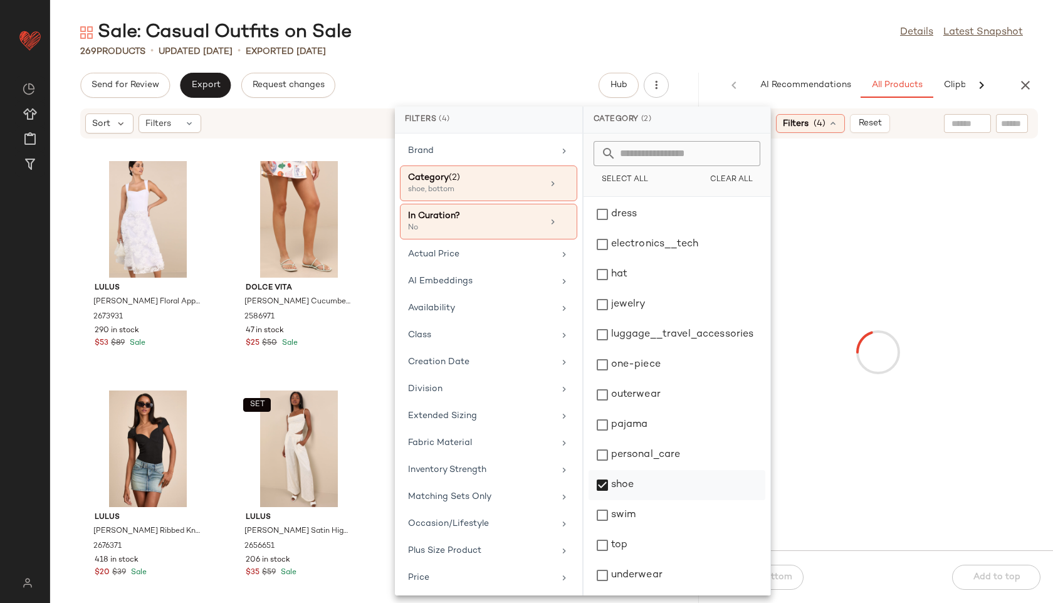
click at [627, 473] on div "shoe" at bounding box center [677, 485] width 177 height 30
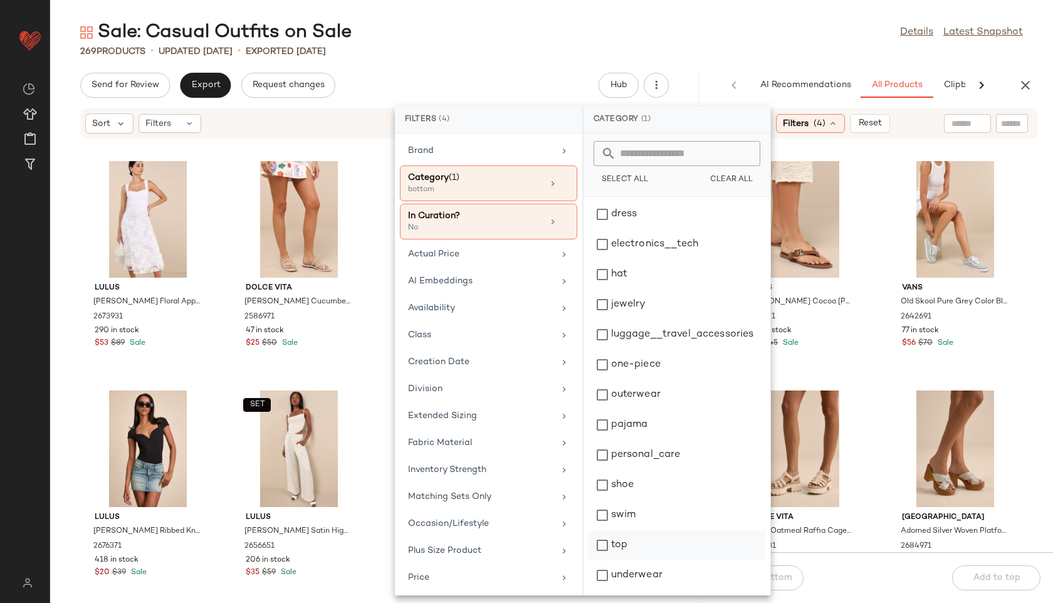
click at [621, 552] on div "top" at bounding box center [677, 545] width 177 height 30
click at [706, 46] on div "269 Products • updated Aug 25th • Exported Aug 25th" at bounding box center [551, 51] width 1003 height 13
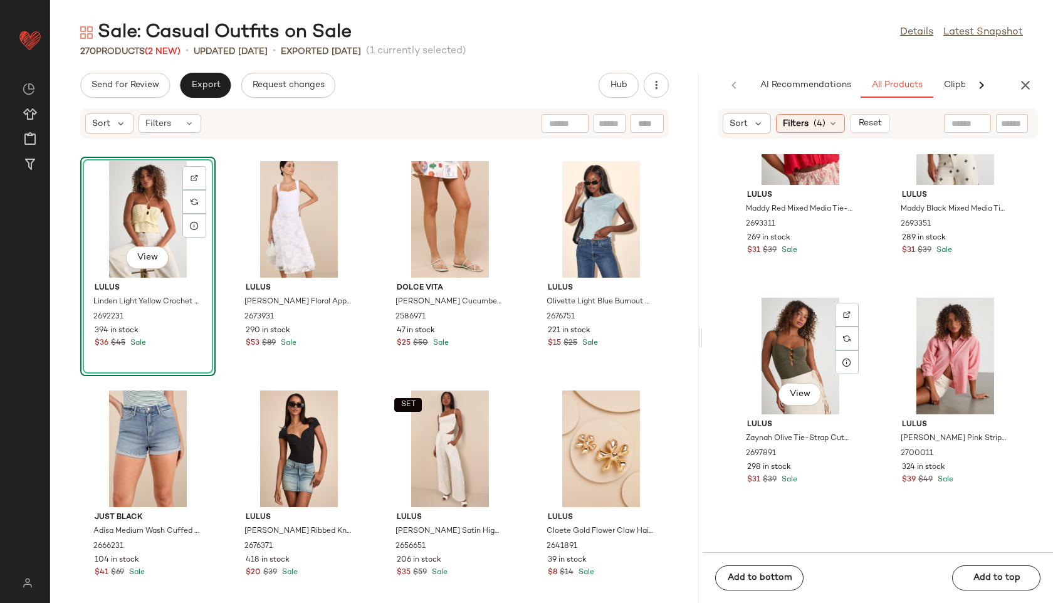
scroll to position [800, 0]
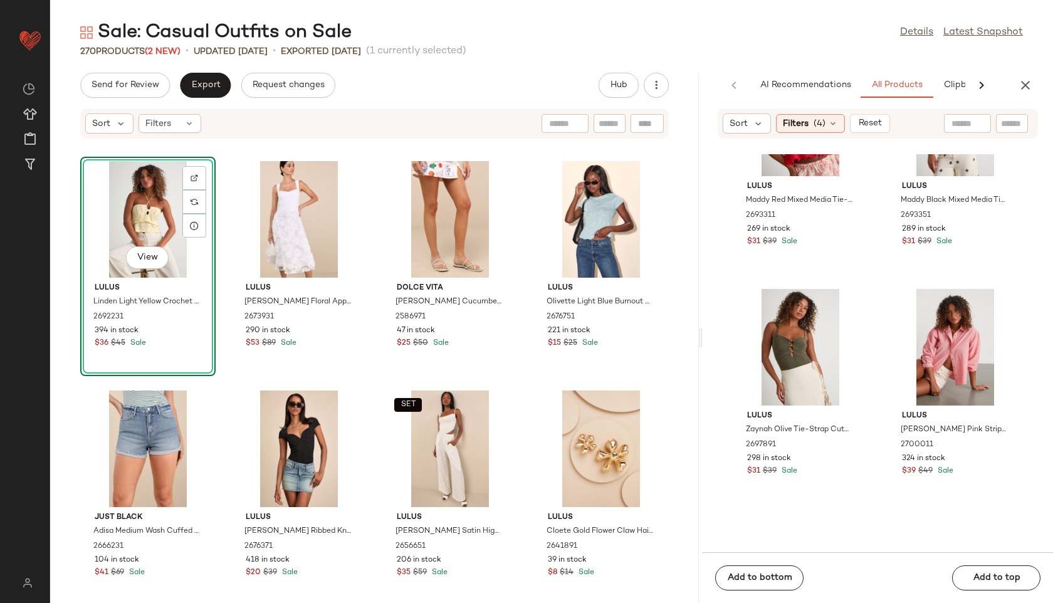
click at [823, 110] on div "Sort Filters (4) Reset" at bounding box center [878, 123] width 320 height 30
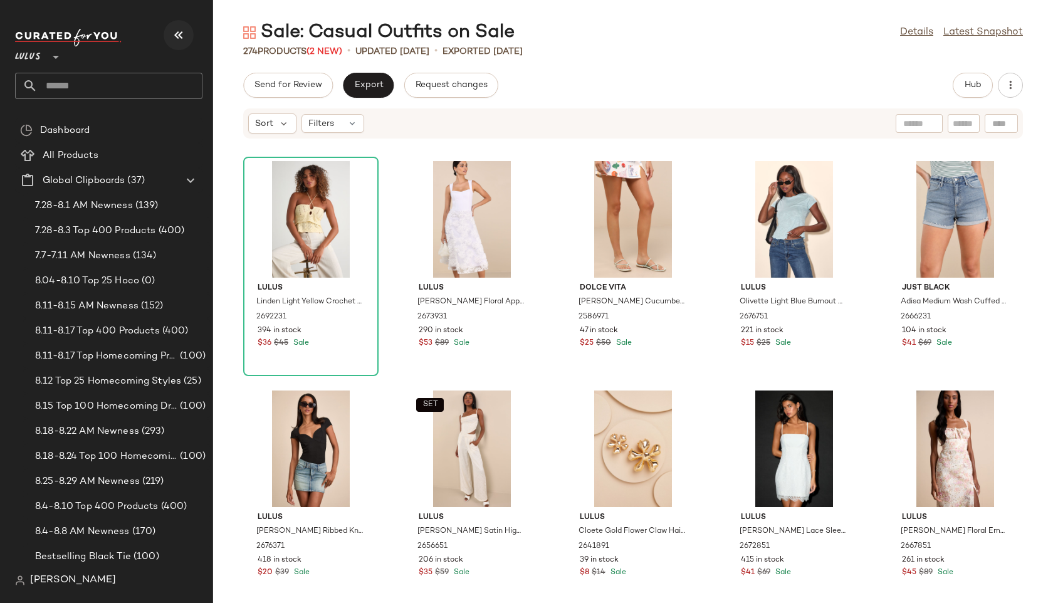
click at [181, 25] on button "button" at bounding box center [179, 35] width 30 height 30
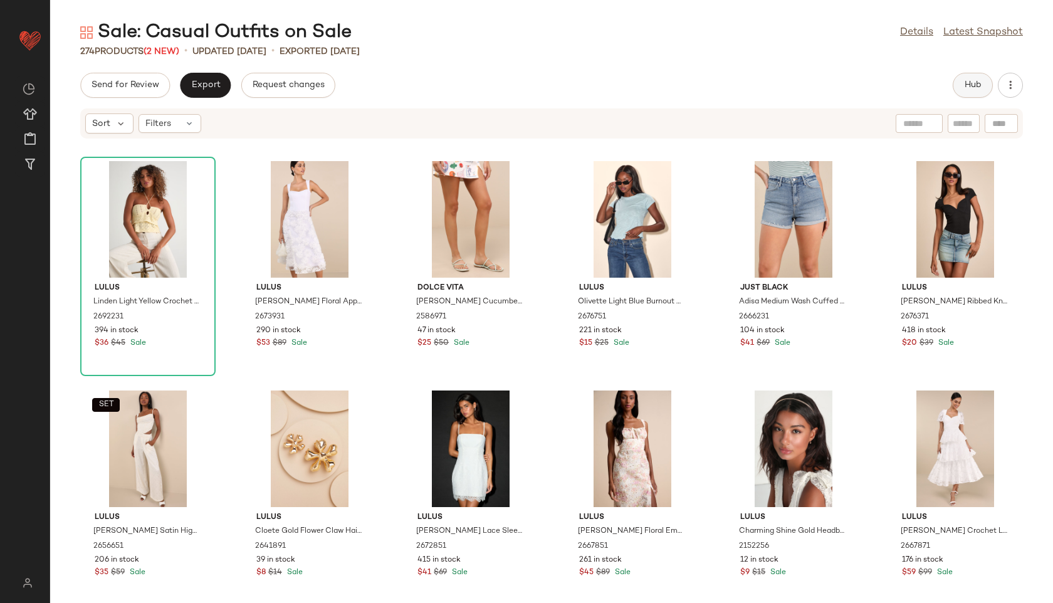
click at [980, 81] on span "Hub" at bounding box center [973, 85] width 18 height 10
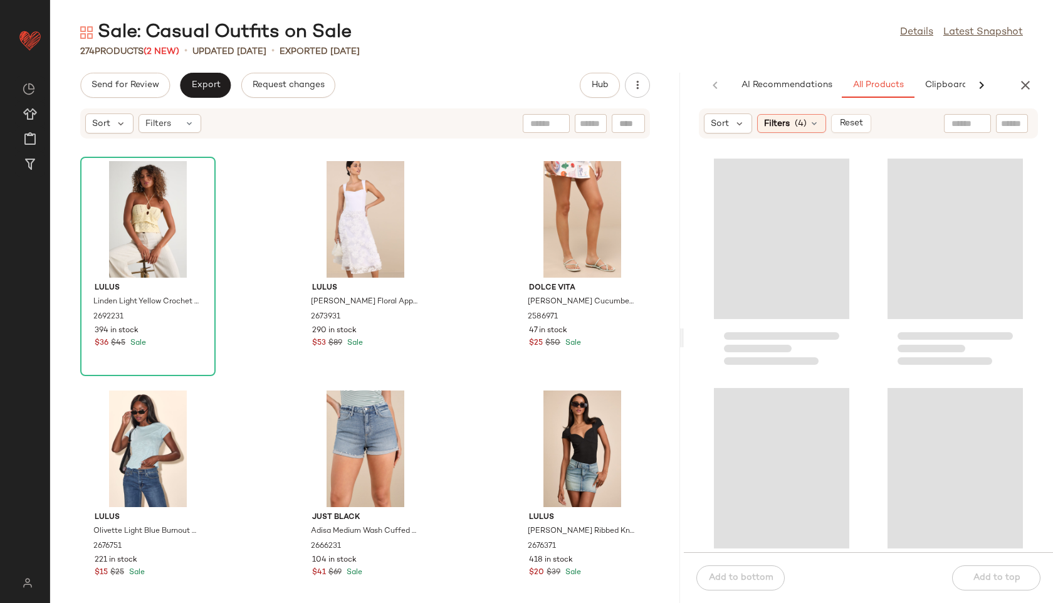
drag, startPoint x: 551, startPoint y: 341, endPoint x: 853, endPoint y: 350, distance: 302.3
click at [853, 350] on div "Sale: Casual Outfits on Sale Details Latest Snapshot 274 Products (2 New) • upd…" at bounding box center [551, 311] width 1003 height 583
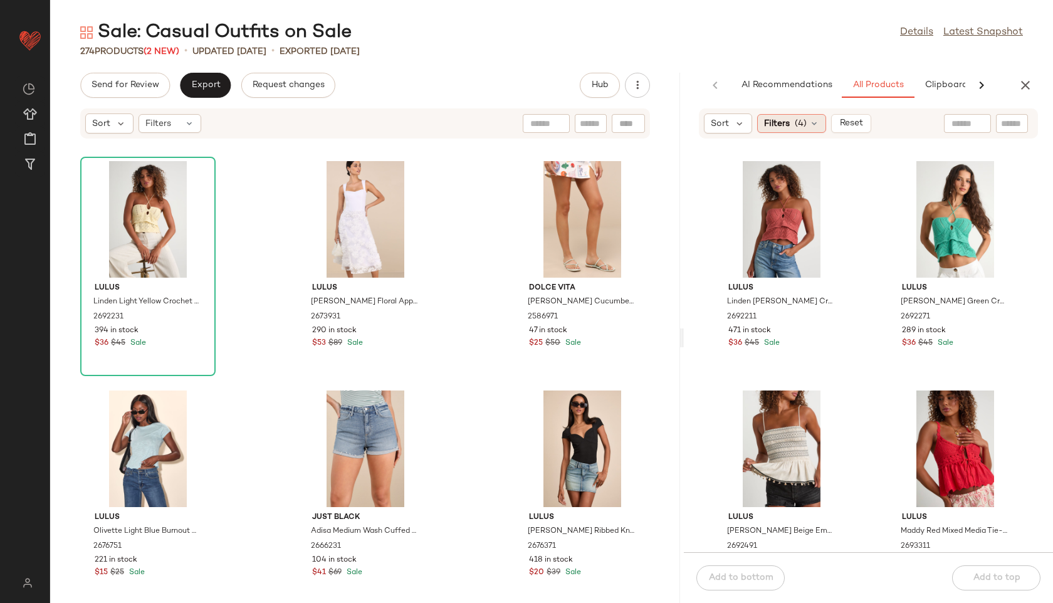
click at [812, 128] on icon at bounding box center [814, 123] width 10 height 10
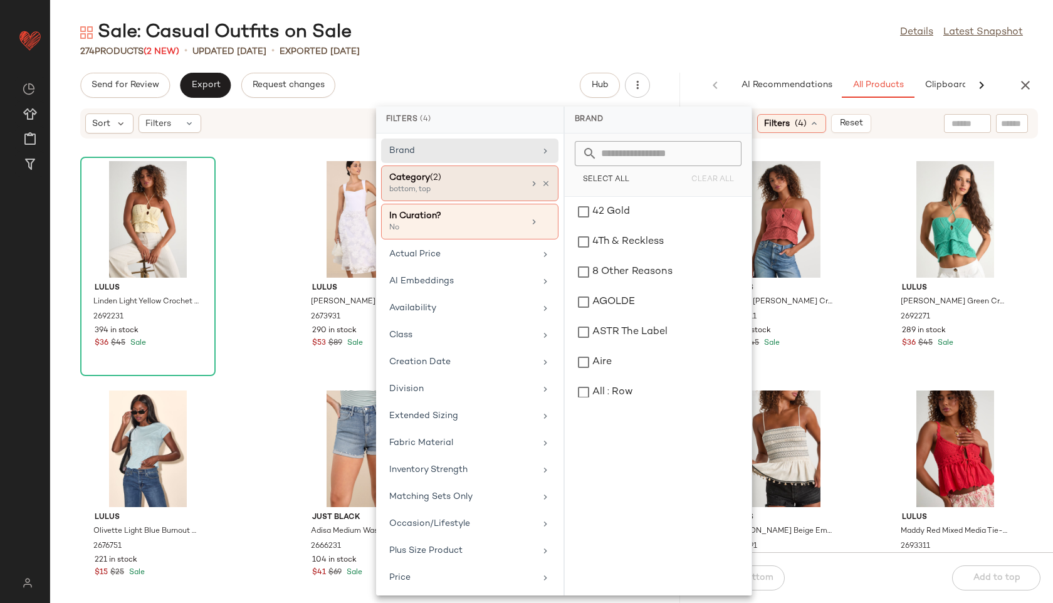
click at [438, 187] on div "bottom, top" at bounding box center [451, 189] width 125 height 11
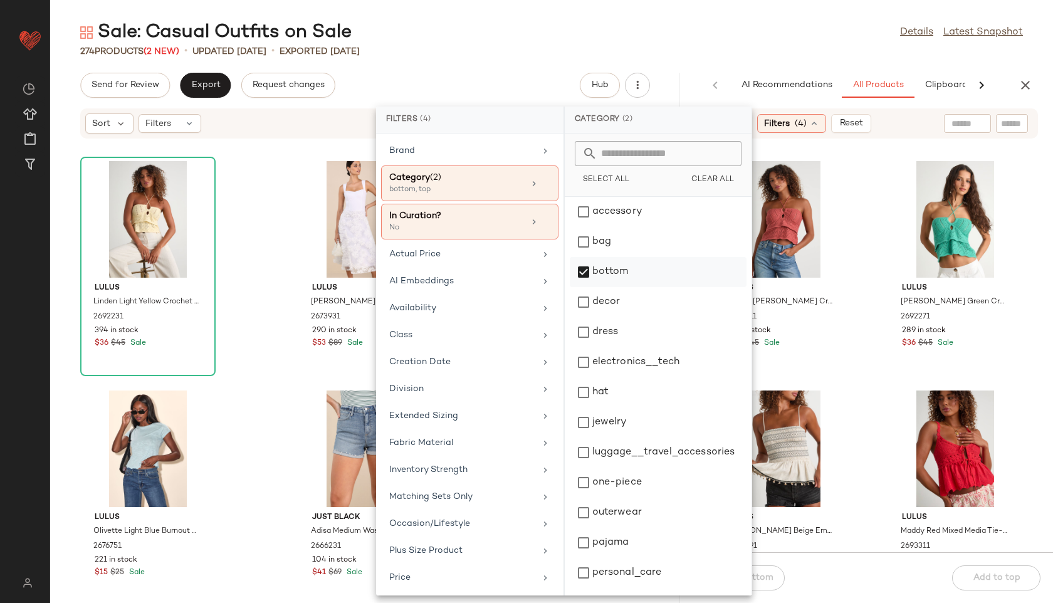
scroll to position [118, 0]
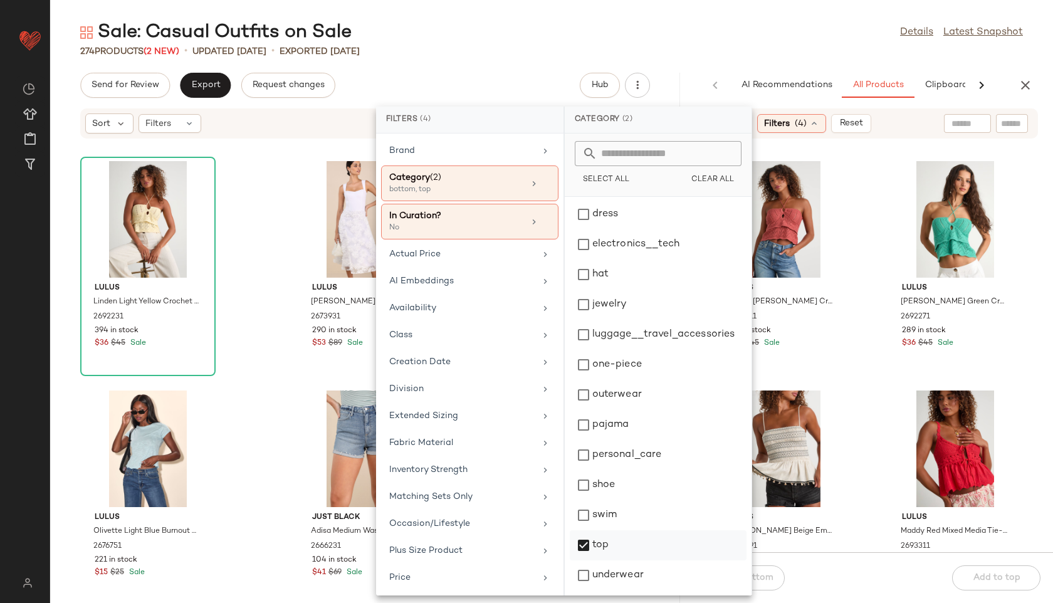
click at [598, 544] on div "top" at bounding box center [658, 545] width 177 height 30
click at [695, 31] on div "Sale: Casual Outfits on Sale Details Latest Snapshot" at bounding box center [551, 32] width 1003 height 25
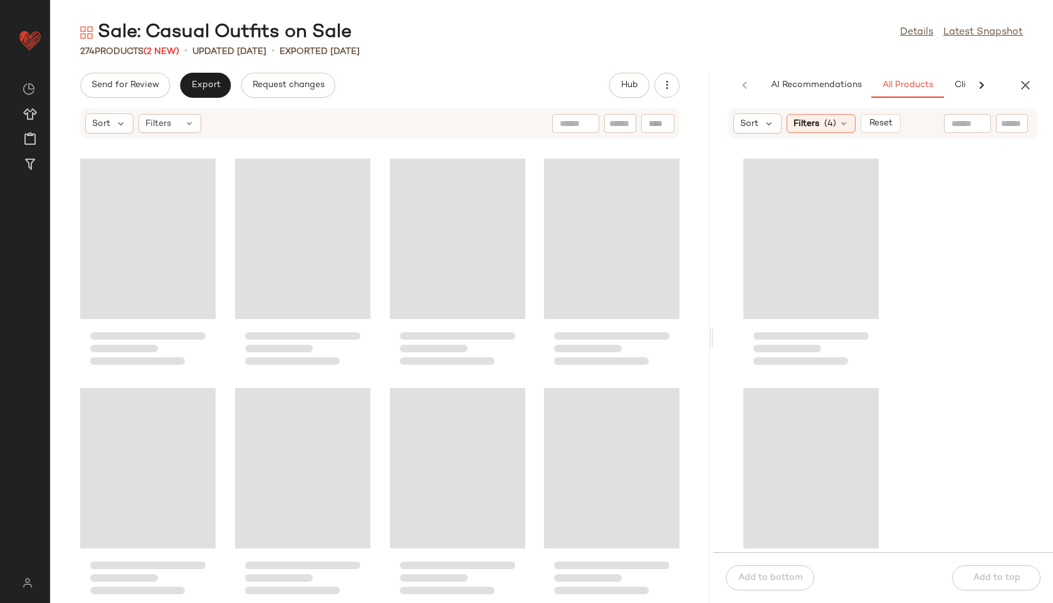
drag, startPoint x: 683, startPoint y: 339, endPoint x: 814, endPoint y: 330, distance: 131.9
click at [814, 330] on div "Sale: Casual Outfits on Sale Details Latest Snapshot 274 Products (2 New) • upd…" at bounding box center [551, 311] width 1003 height 583
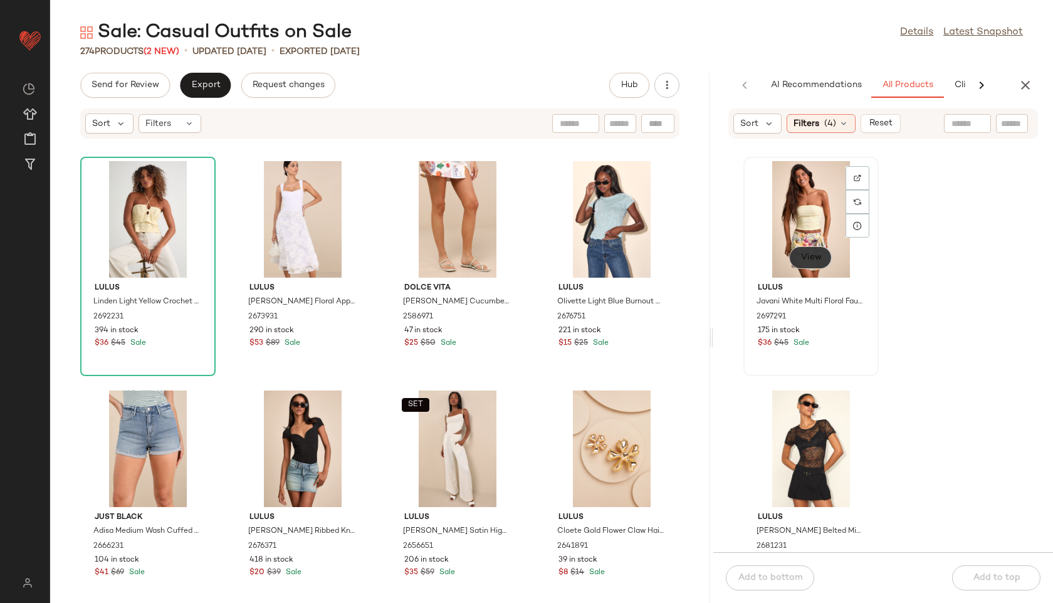
click at [819, 255] on span "View" at bounding box center [810, 258] width 21 height 10
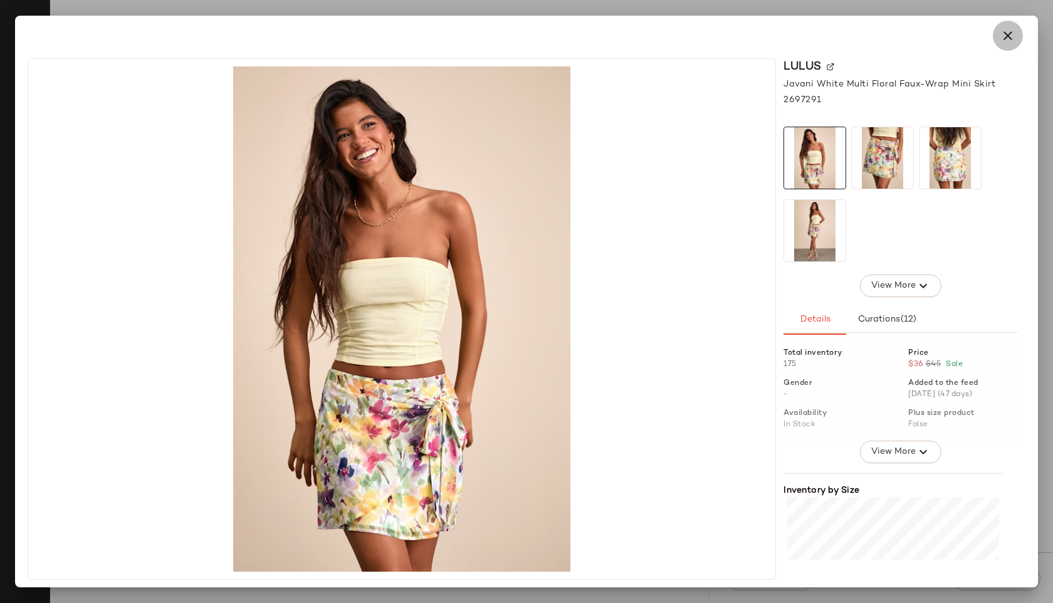
click at [1007, 43] on button "button" at bounding box center [1008, 36] width 30 height 30
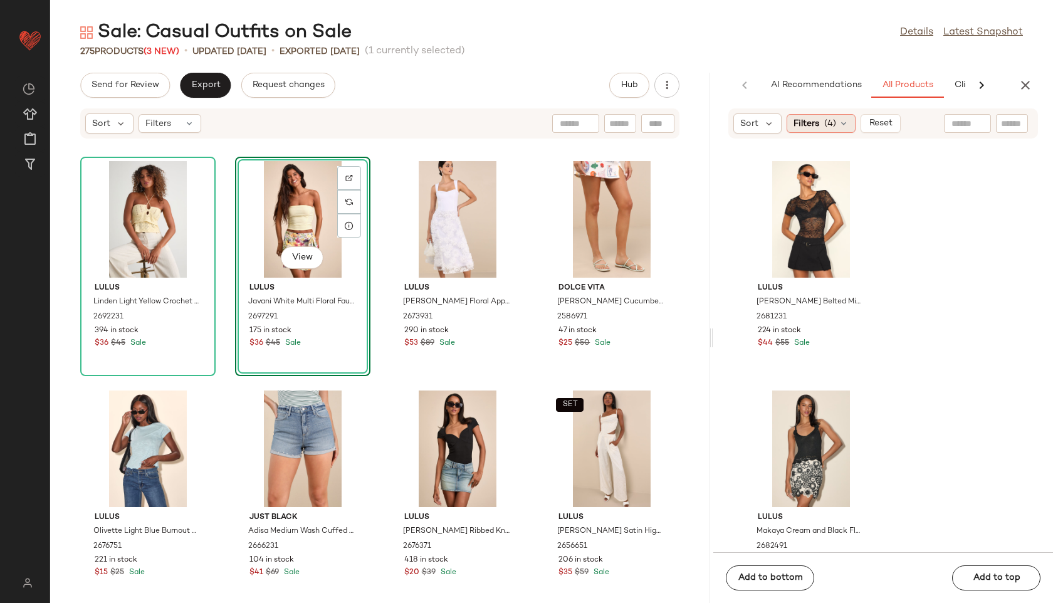
click at [836, 117] on div "Filters (4)" at bounding box center [821, 123] width 69 height 19
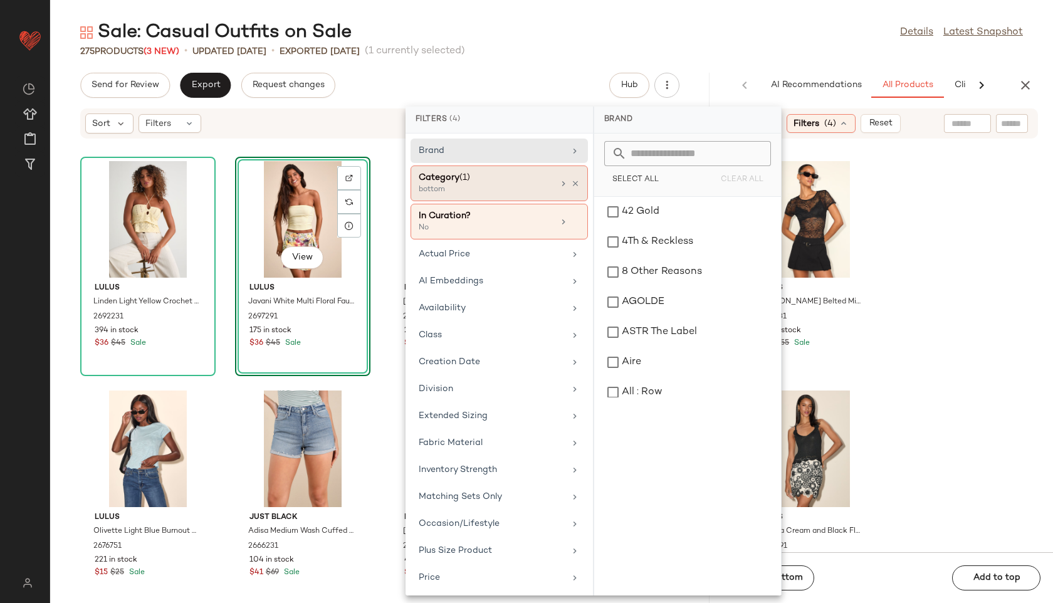
click at [458, 185] on div "bottom" at bounding box center [481, 189] width 125 height 11
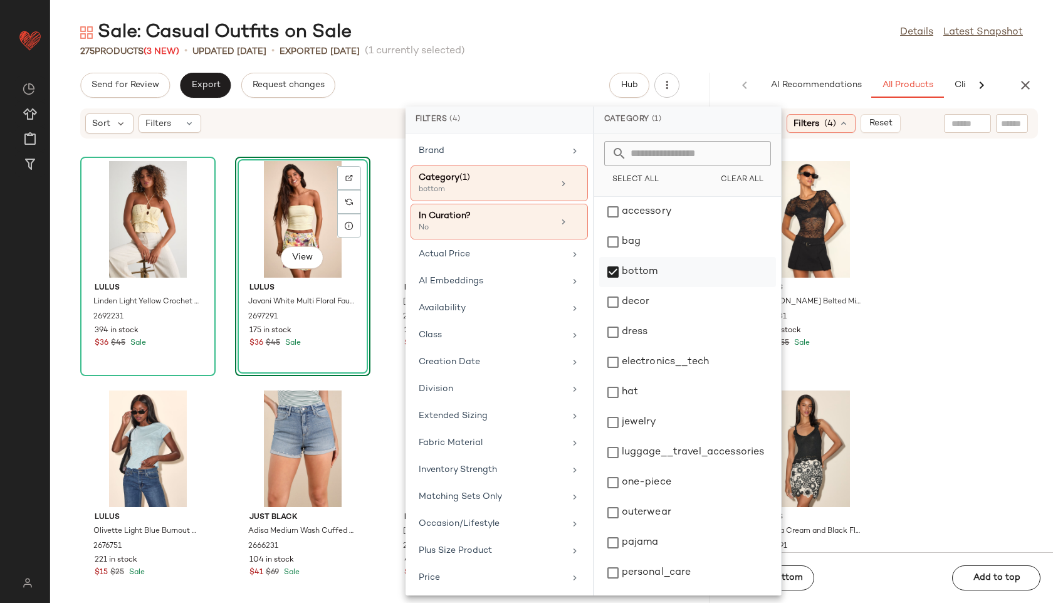
click at [618, 264] on div "bottom" at bounding box center [687, 272] width 177 height 30
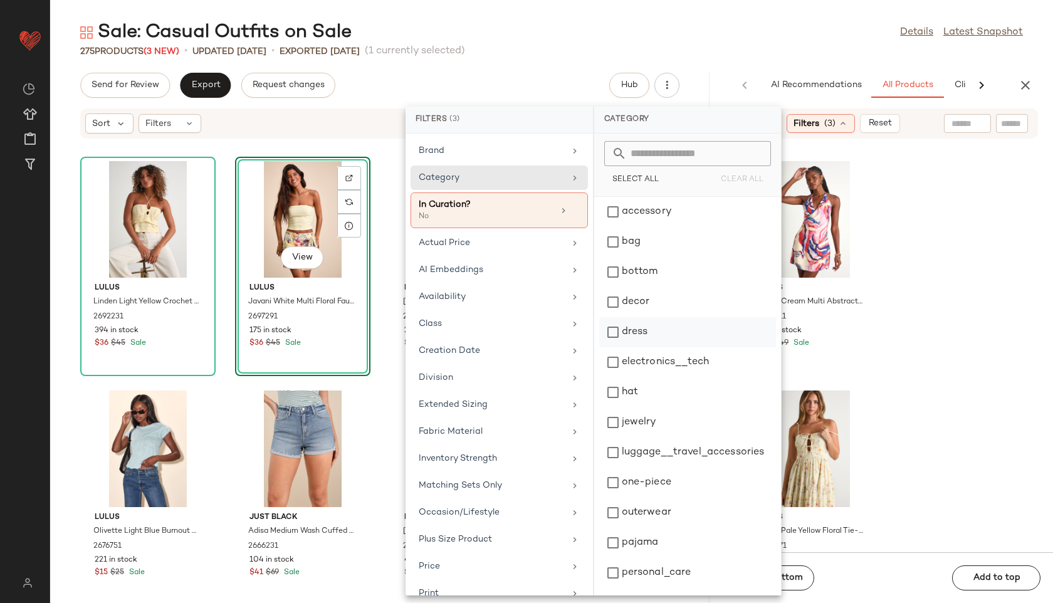
click at [609, 333] on div "dress" at bounding box center [687, 332] width 177 height 30
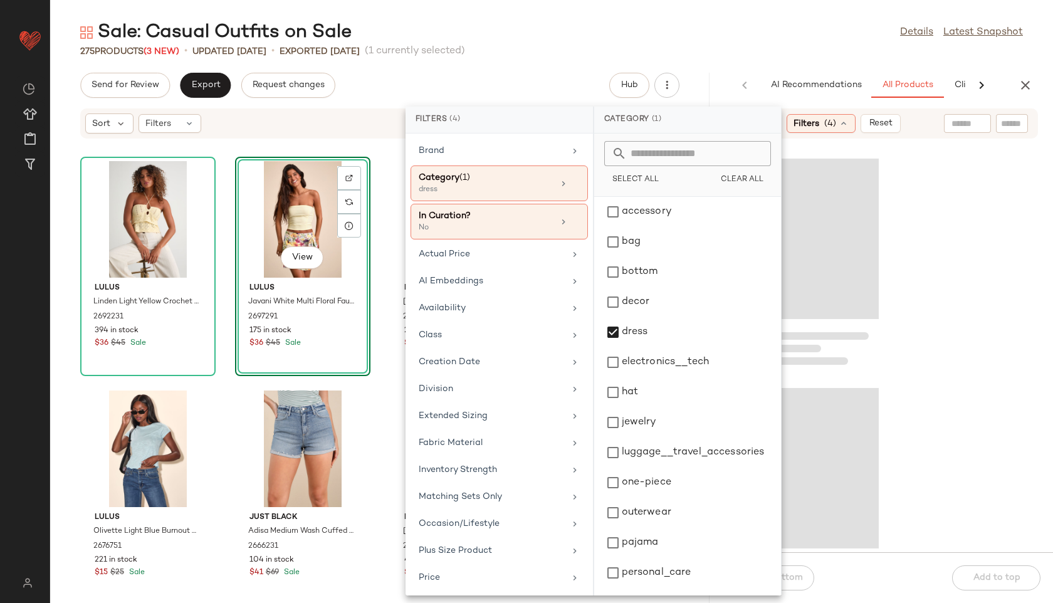
click at [770, 46] on div "275 Products (3 New) • updated [DATE] • Exported [DATE] (1 currently selected)" at bounding box center [551, 51] width 1003 height 13
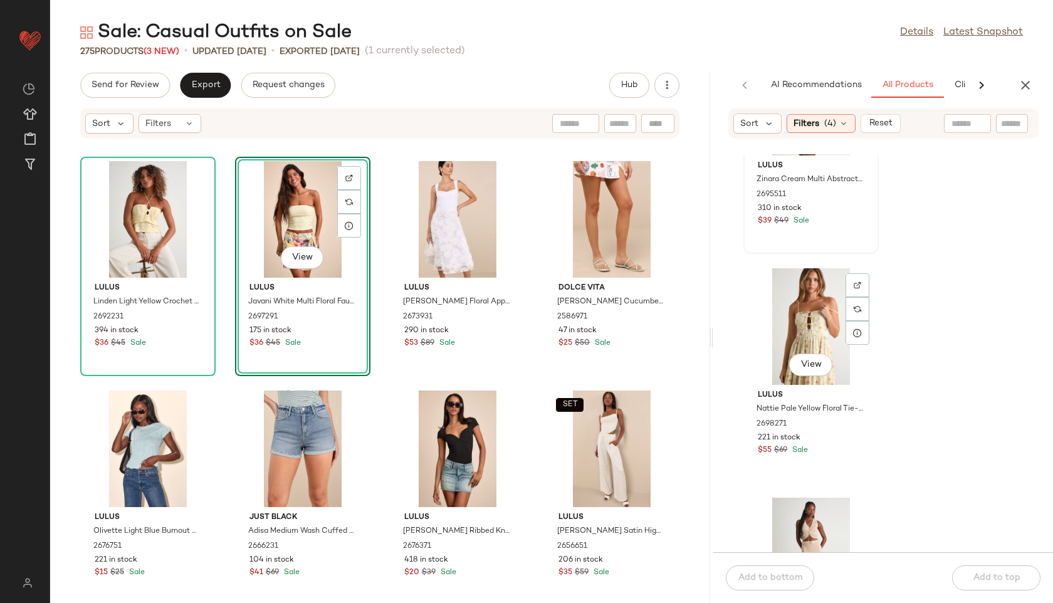
scroll to position [129, 0]
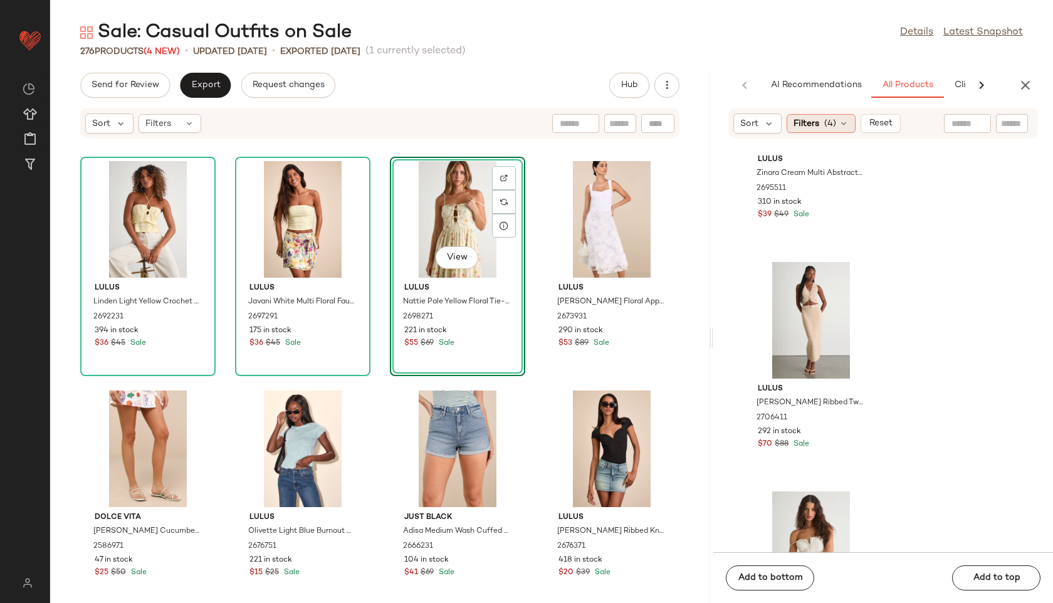
click at [834, 123] on span "(4)" at bounding box center [830, 123] width 12 height 13
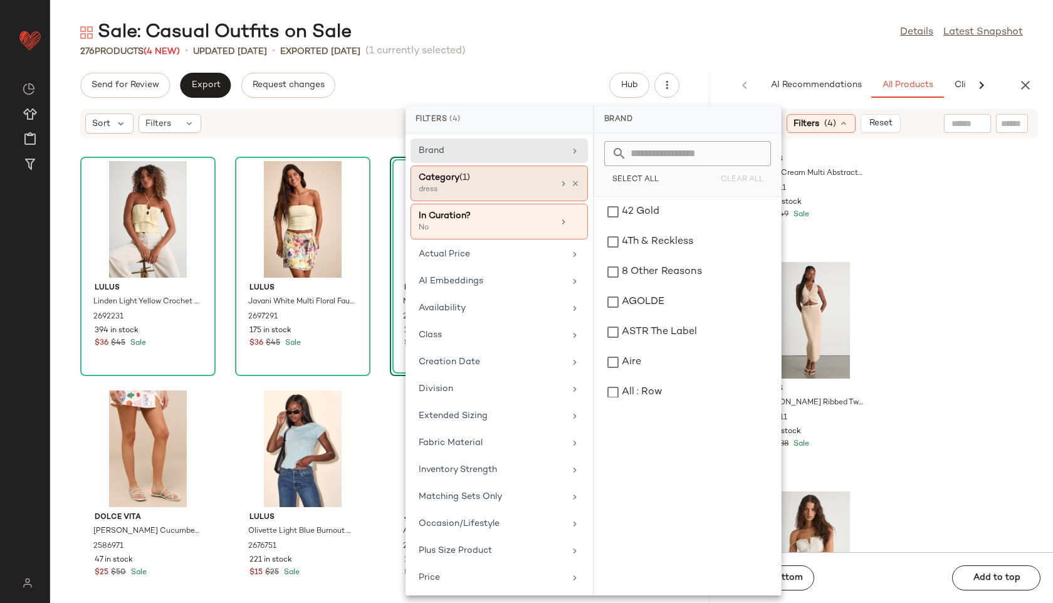
click at [489, 191] on div "dress" at bounding box center [481, 189] width 125 height 11
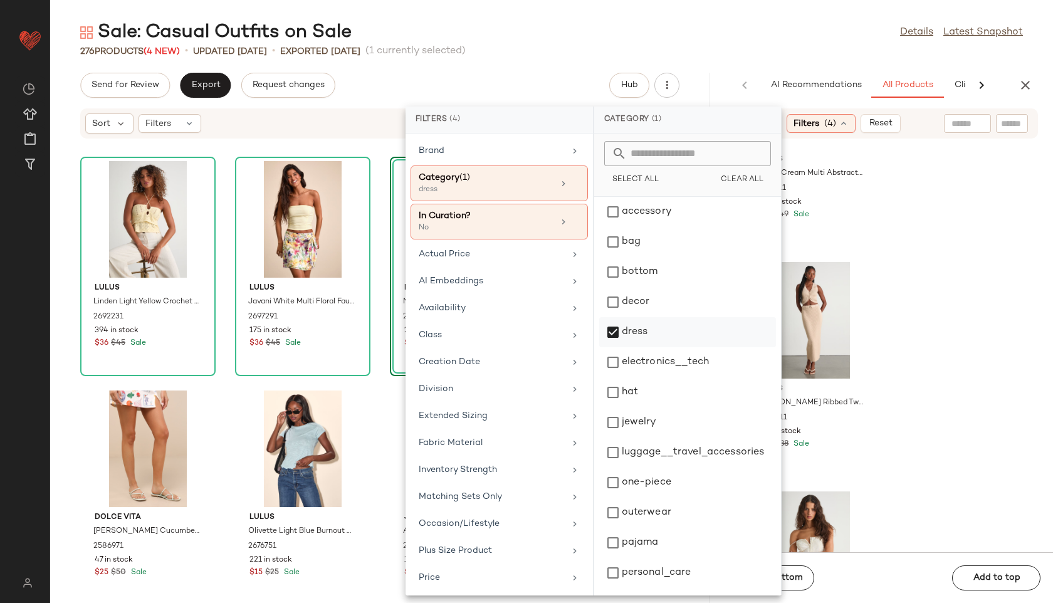
click at [636, 330] on div "dress" at bounding box center [687, 332] width 177 height 30
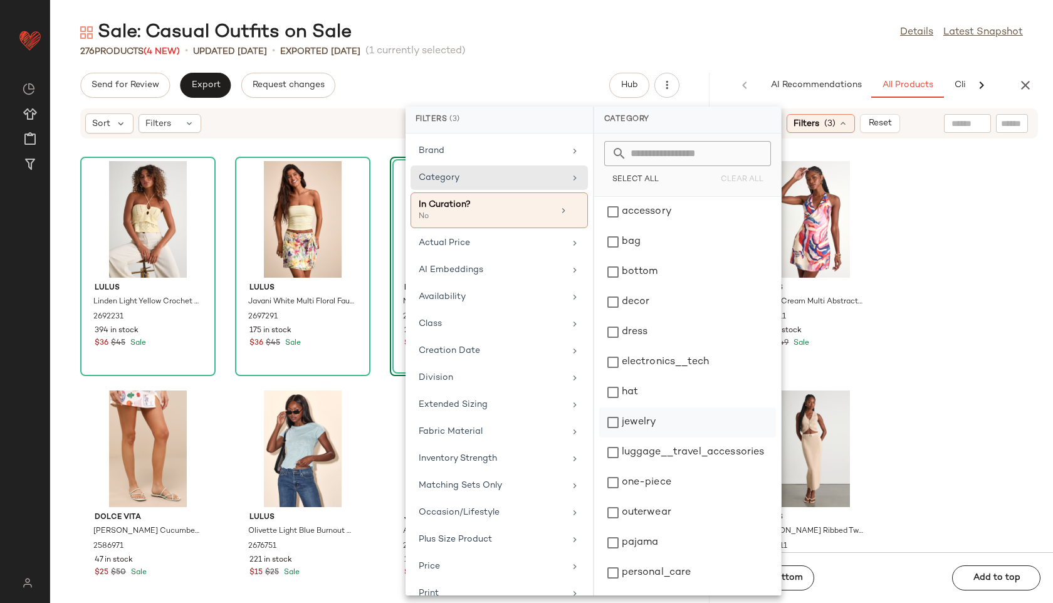
click at [640, 426] on div "jewelry" at bounding box center [687, 422] width 177 height 30
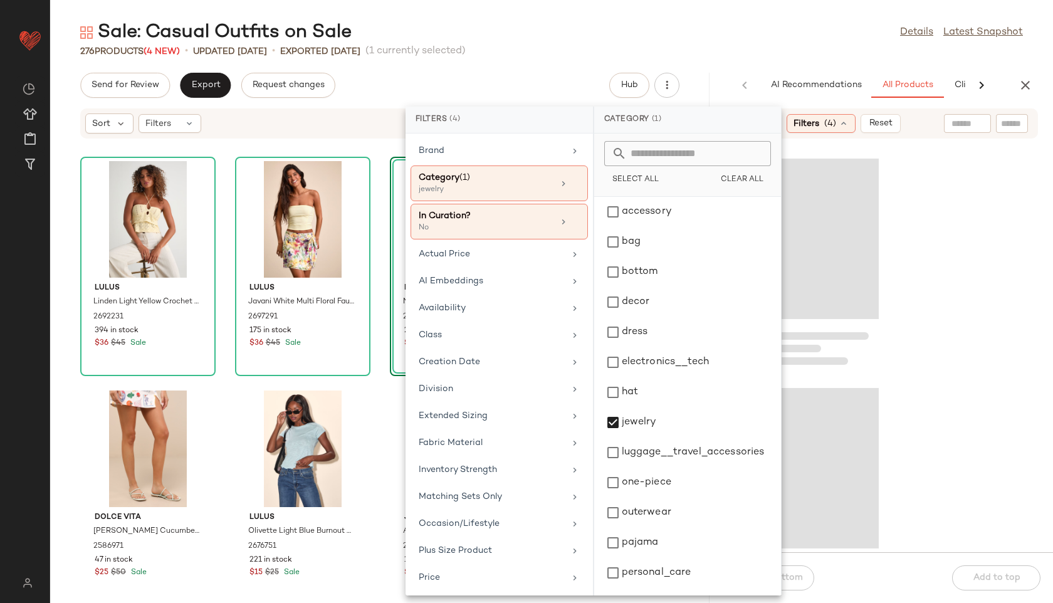
click at [943, 182] on div at bounding box center [883, 353] width 340 height 398
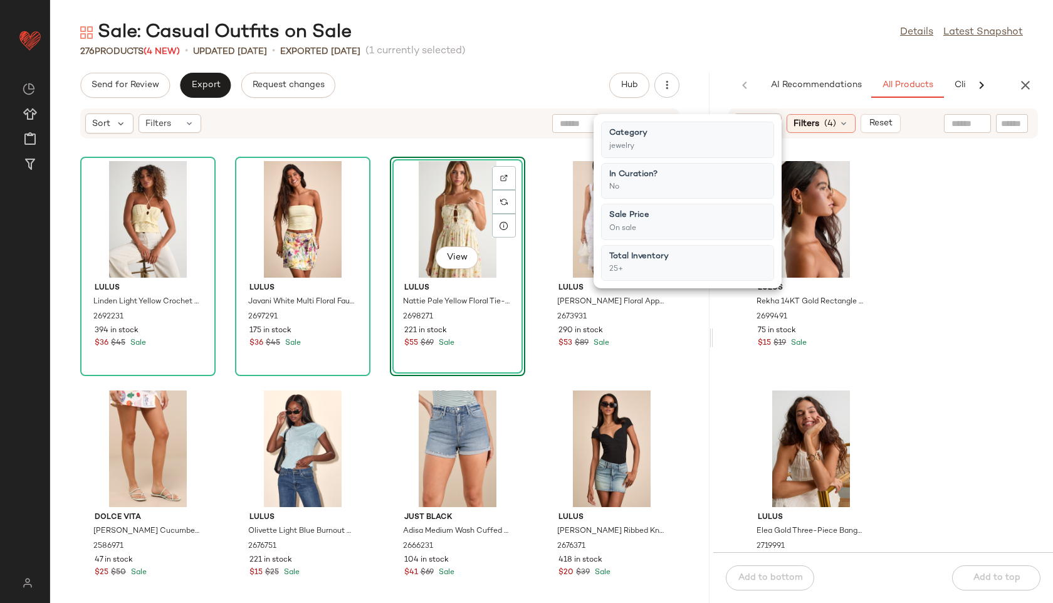
click at [943, 182] on div "Lulus Rekha 14KT Gold Rectangle Hoop Earrings 2699491 75 in stock $15 $19 Sale …" at bounding box center [883, 353] width 340 height 398
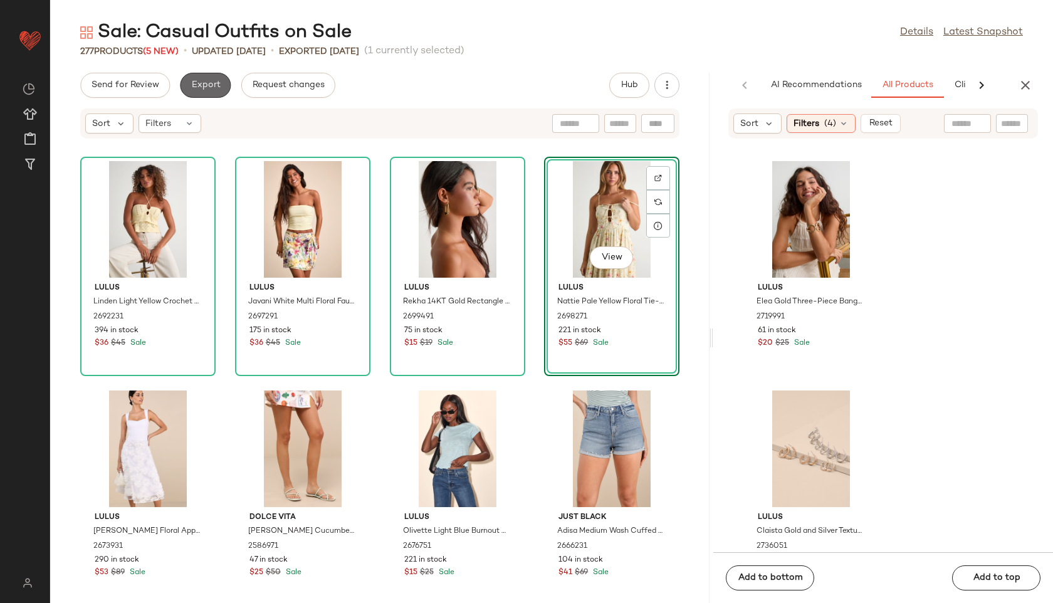
click at [201, 88] on span "Export" at bounding box center [205, 85] width 29 height 10
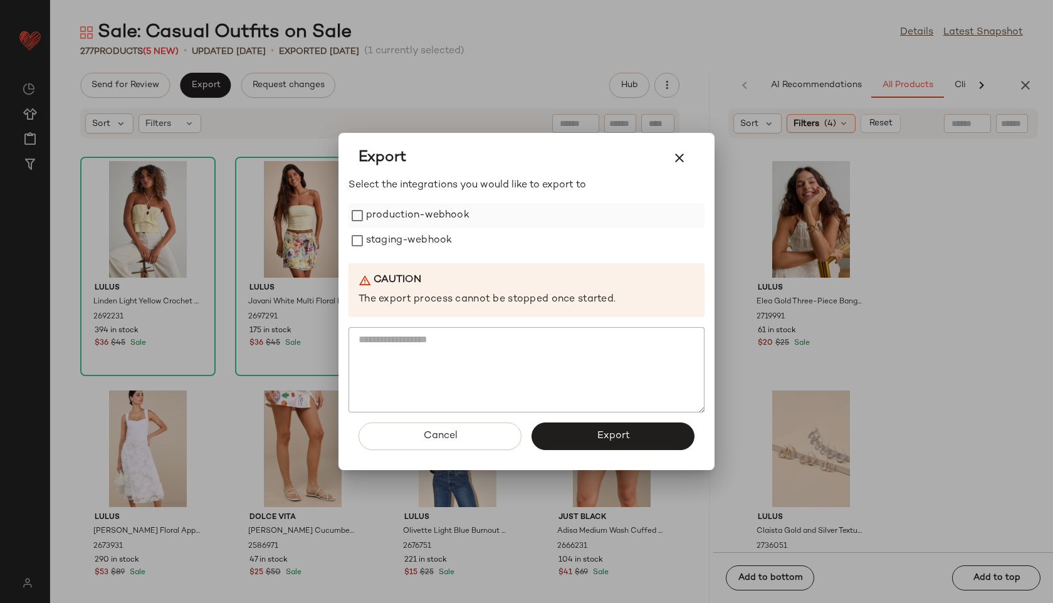
click at [417, 218] on label "production-webhook" at bounding box center [417, 215] width 103 height 25
click at [418, 233] on label "staging-webhook" at bounding box center [409, 240] width 86 height 25
click at [580, 437] on button "Export" at bounding box center [613, 437] width 163 height 28
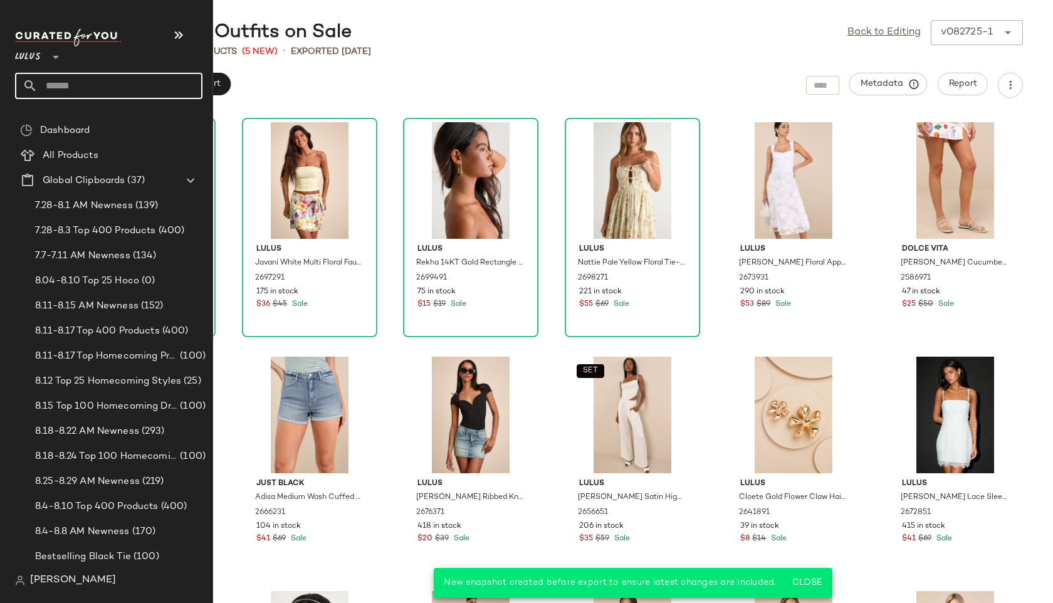
click at [78, 85] on input "text" at bounding box center [120, 86] width 165 height 26
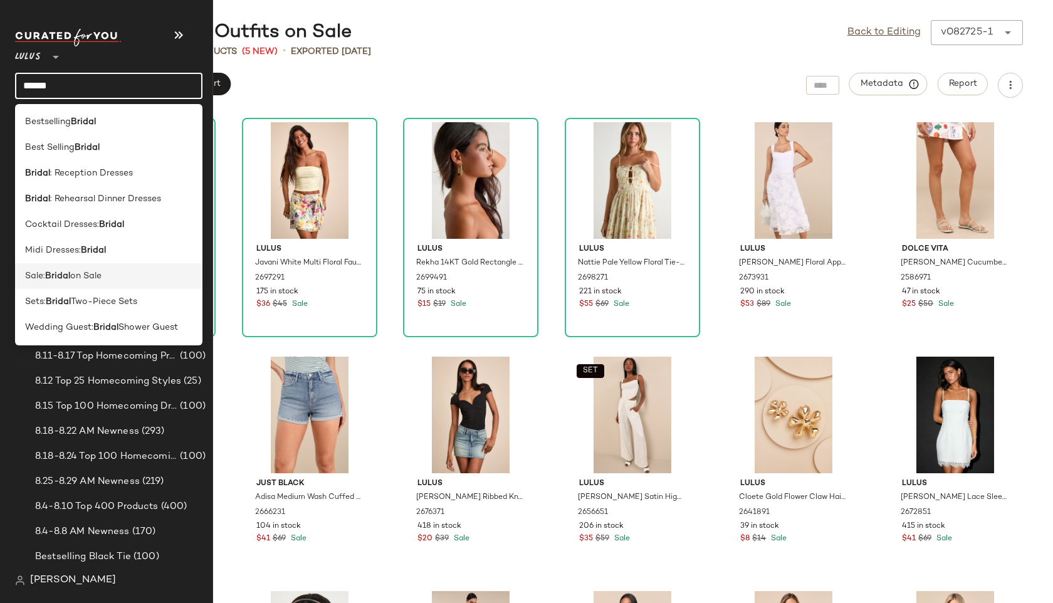
type input "******"
click at [97, 275] on span "on Sale" at bounding box center [85, 276] width 31 height 13
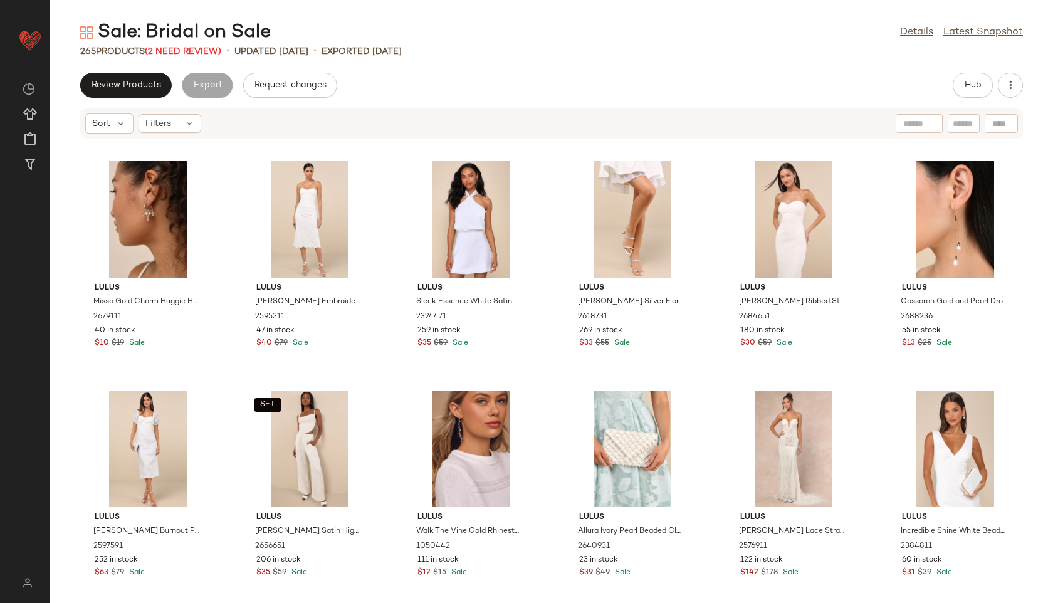
click at [191, 49] on span "(2 Need Review)" at bounding box center [183, 51] width 76 height 9
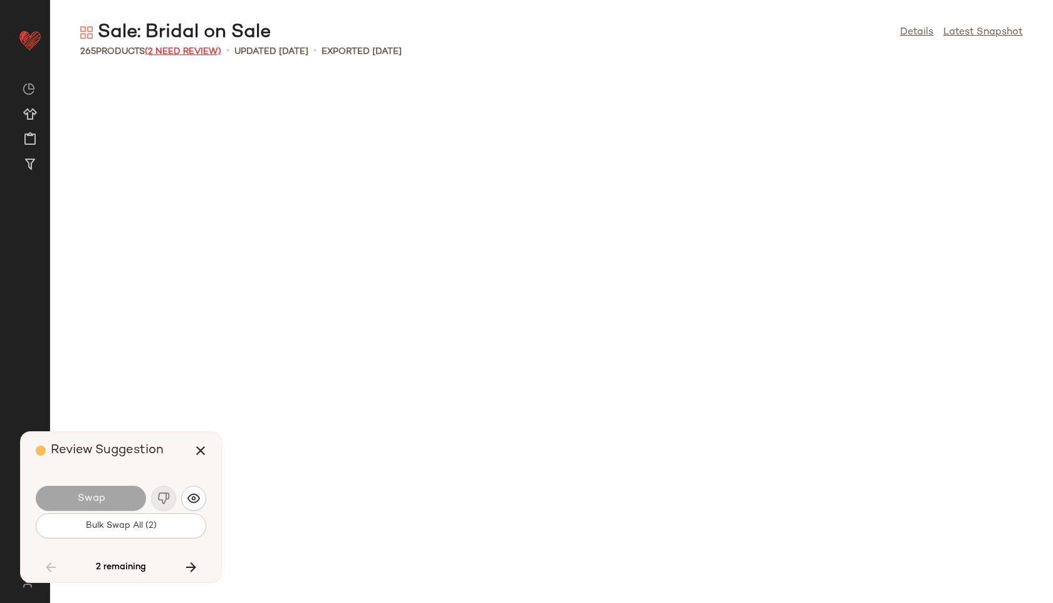
scroll to position [7113, 0]
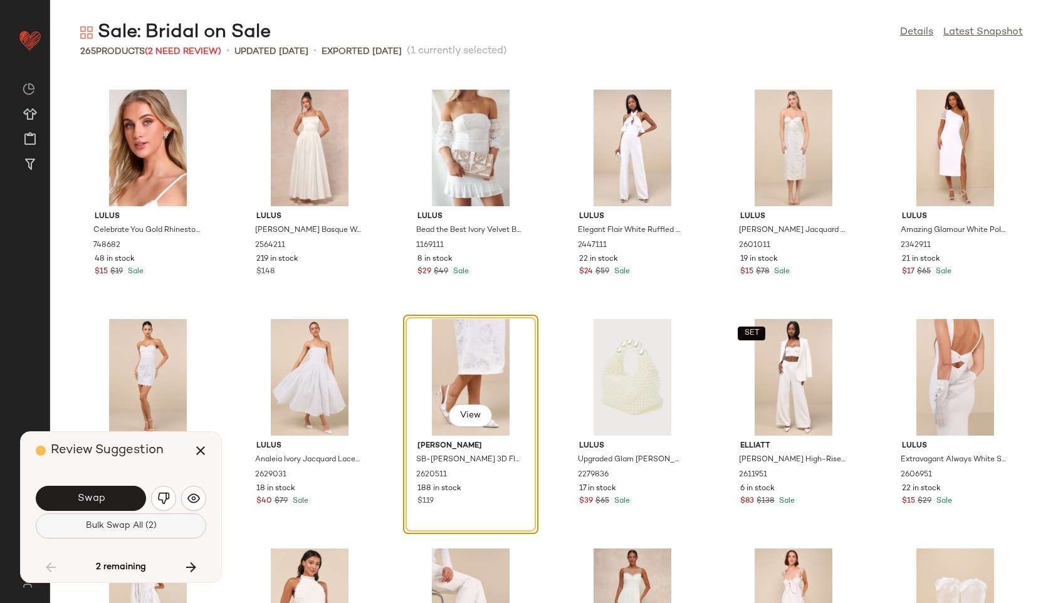
click at [147, 529] on span "Bulk Swap All (2)" at bounding box center [120, 526] width 71 height 10
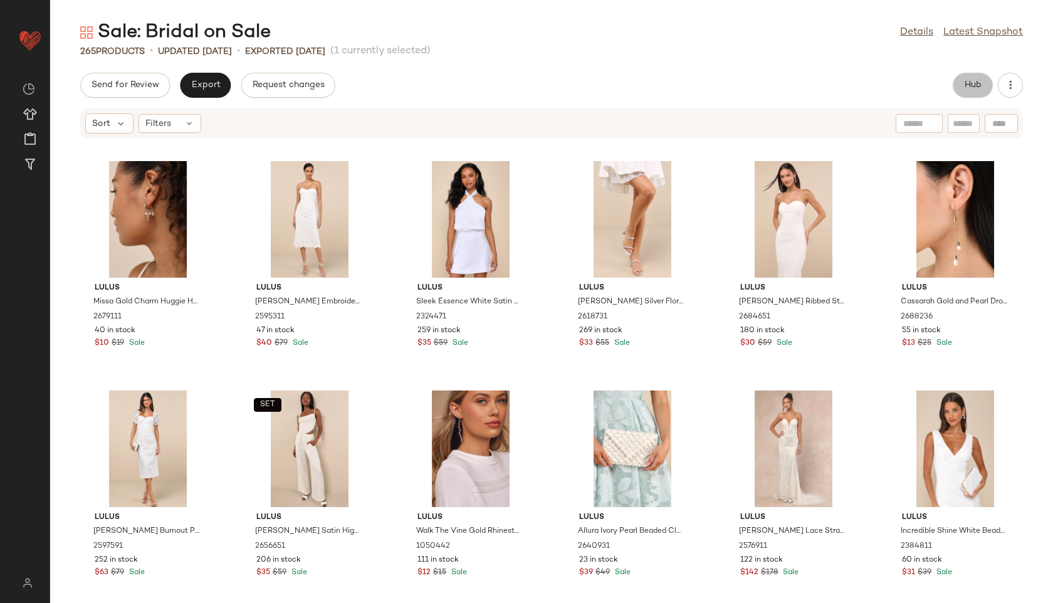
click at [977, 88] on span "Hub" at bounding box center [973, 85] width 18 height 10
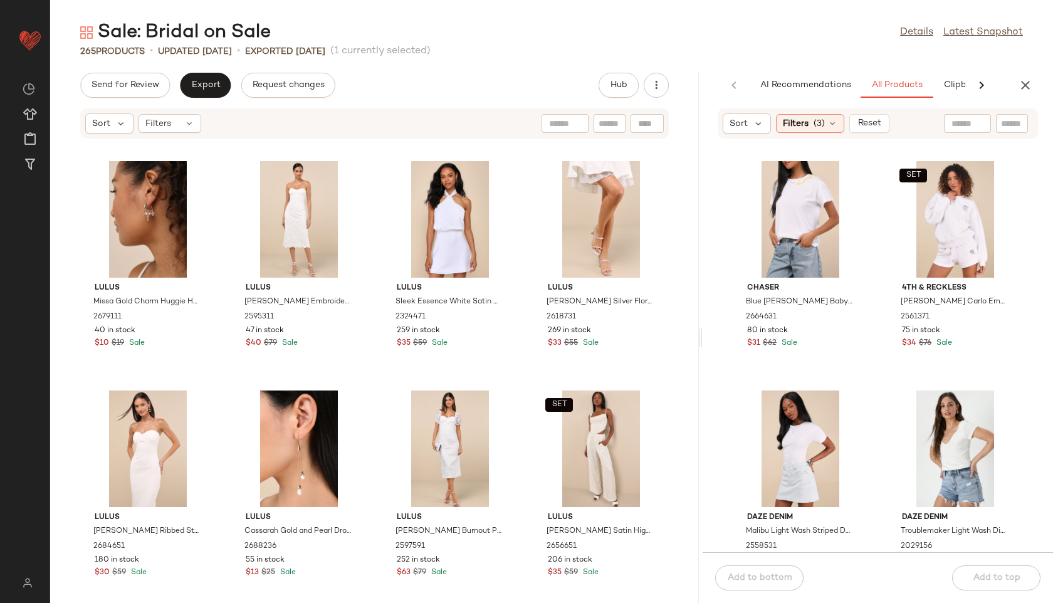
drag, startPoint x: 550, startPoint y: 340, endPoint x: 785, endPoint y: 323, distance: 235.6
click at [785, 323] on div "Sale: Bridal on Sale Details Latest Snapshot 265 Products • updated [DATE] • Ex…" at bounding box center [551, 311] width 1003 height 583
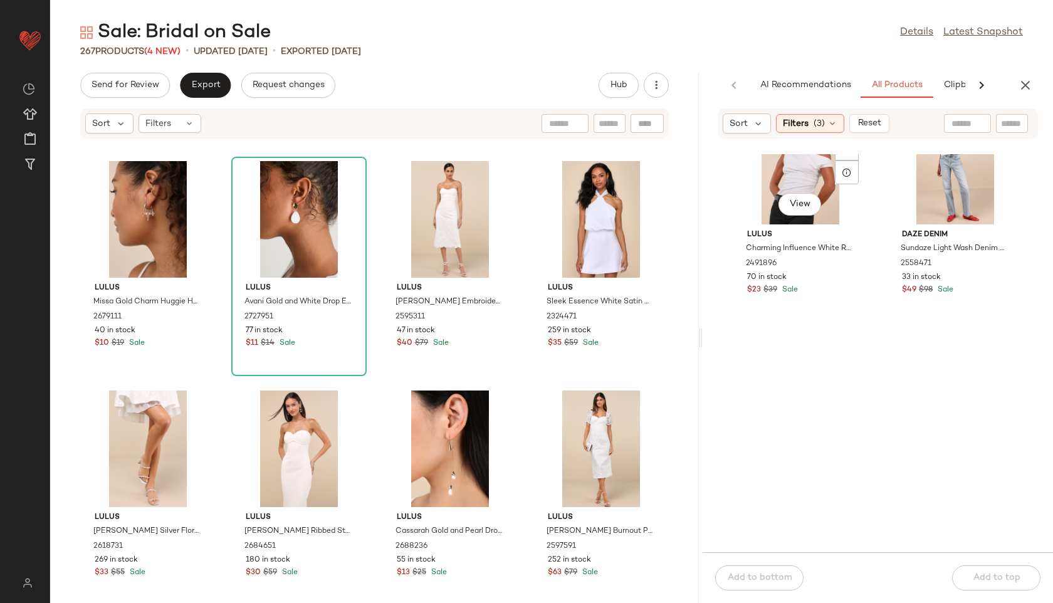
scroll to position [3279, 0]
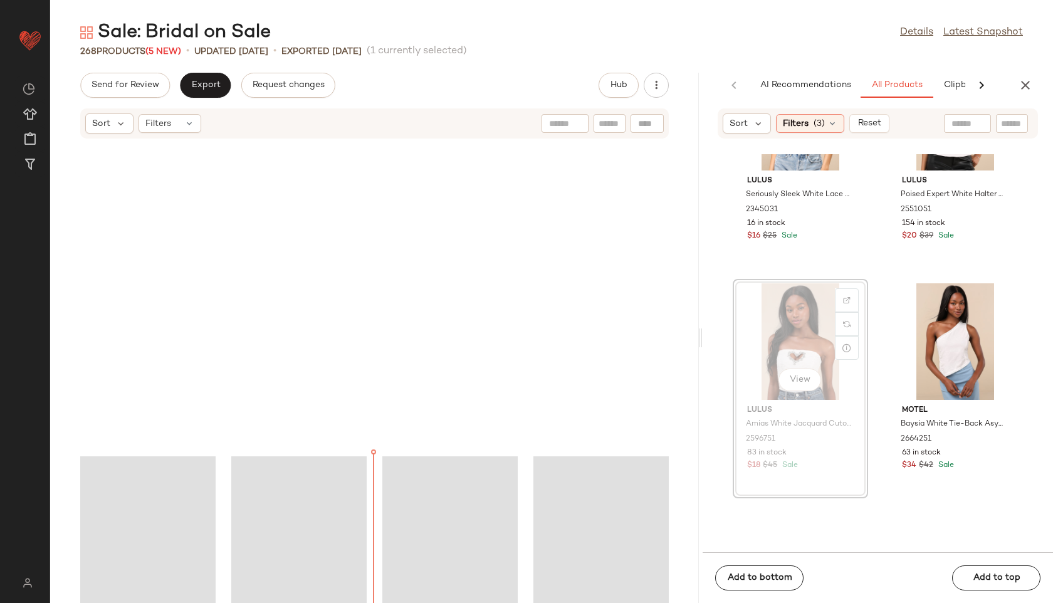
scroll to position [5972, 0]
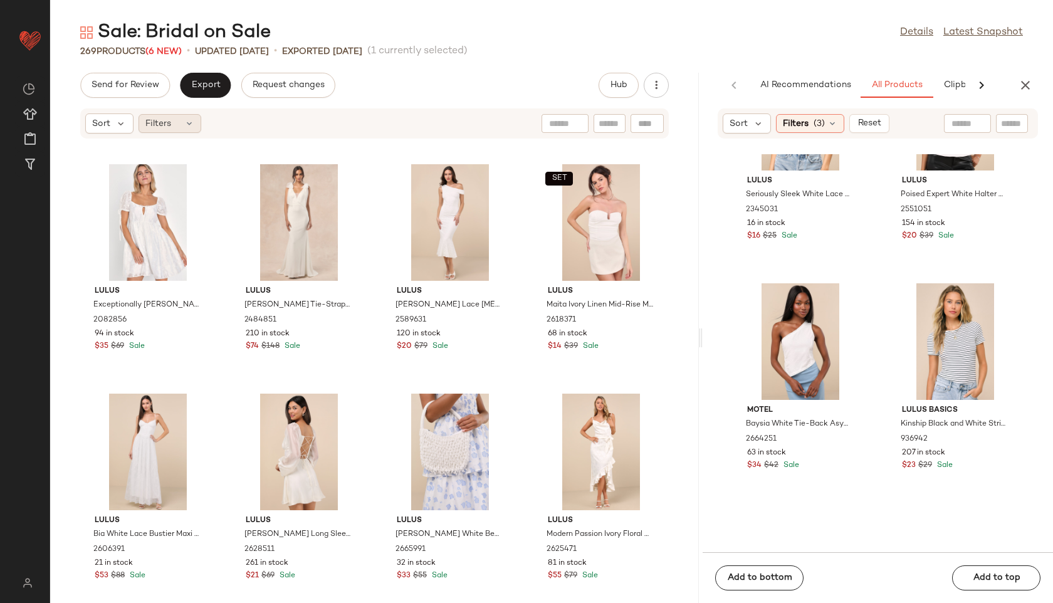
click at [179, 124] on div "Filters" at bounding box center [170, 123] width 63 height 19
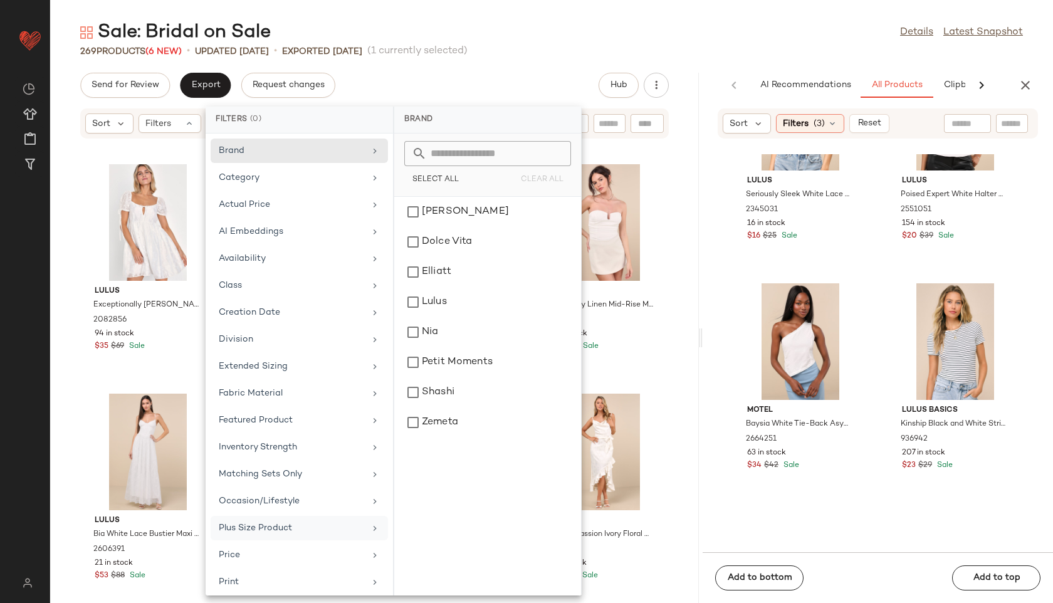
scroll to position [141, 0]
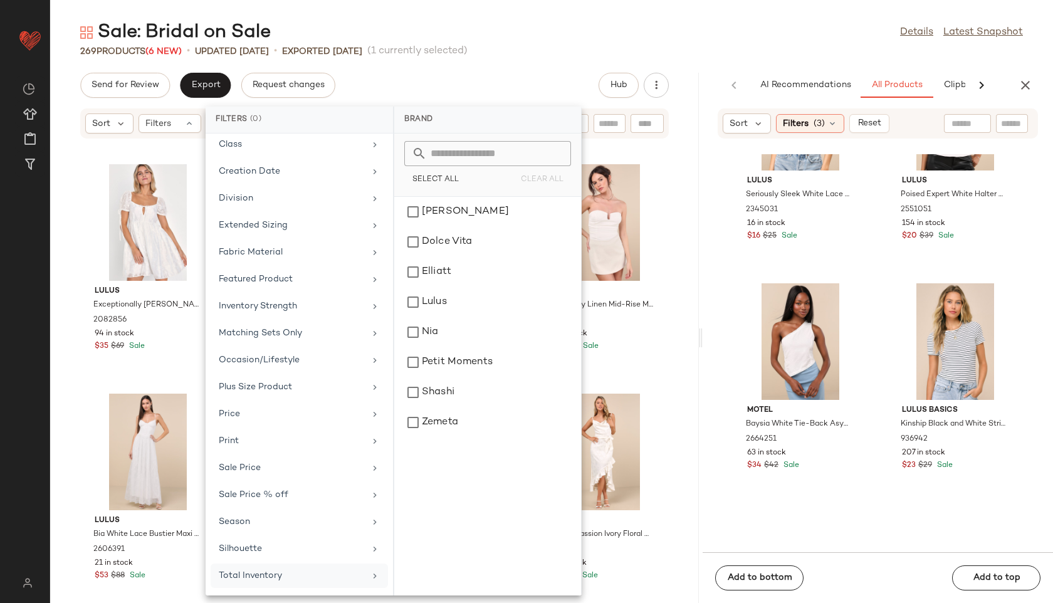
click at [249, 575] on div "Total Inventory" at bounding box center [292, 575] width 146 height 13
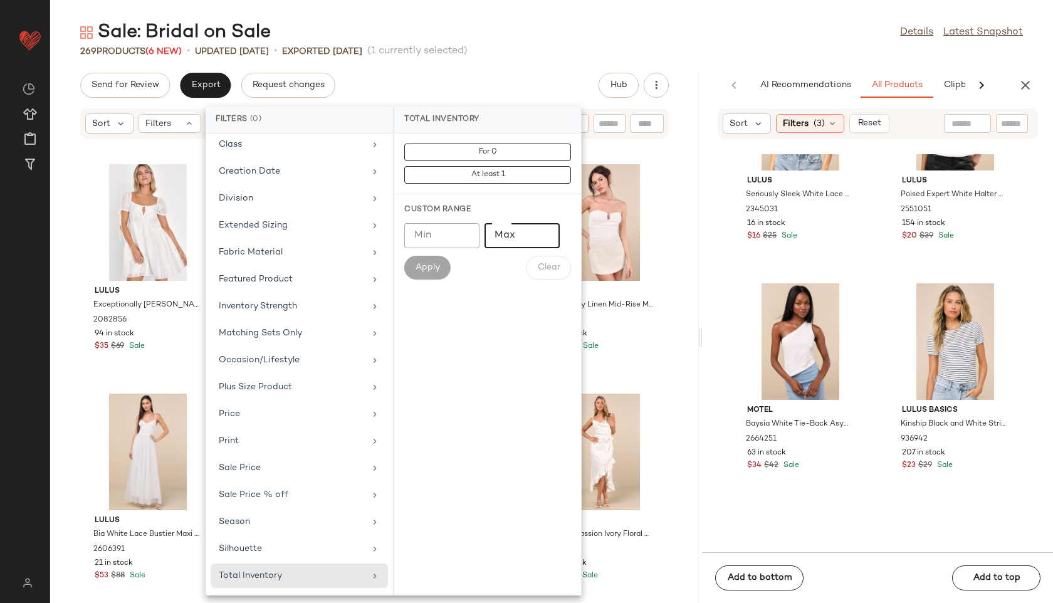
click at [520, 232] on input "Max" at bounding box center [522, 235] width 75 height 25
type input "**"
click at [442, 260] on button "Apply" at bounding box center [427, 268] width 46 height 24
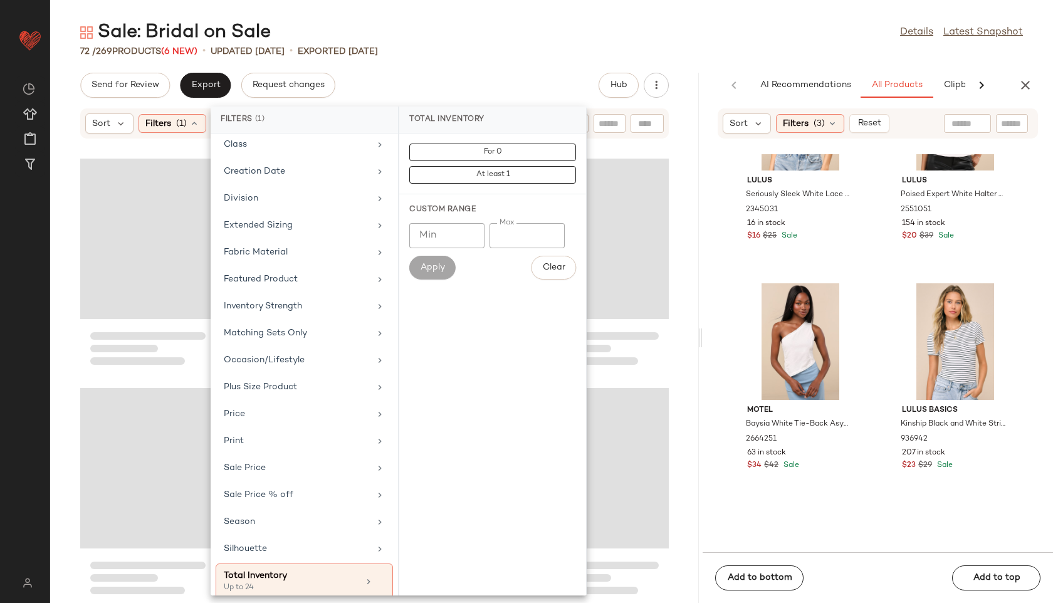
click at [525, 33] on div "Sale: Bridal on Sale Details Latest Snapshot" at bounding box center [551, 32] width 1003 height 25
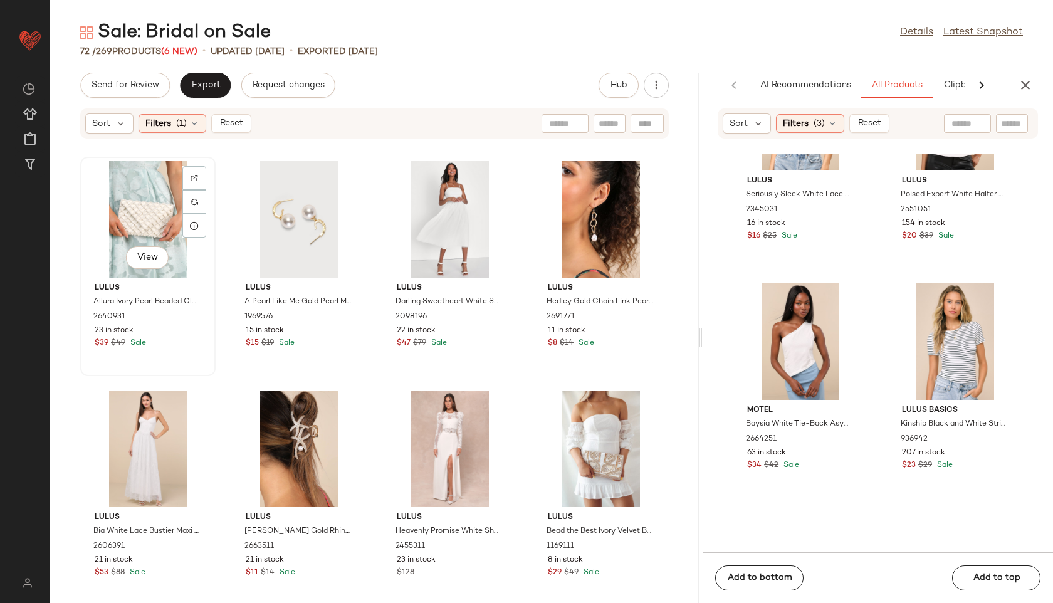
click at [129, 239] on div "View" at bounding box center [148, 219] width 127 height 117
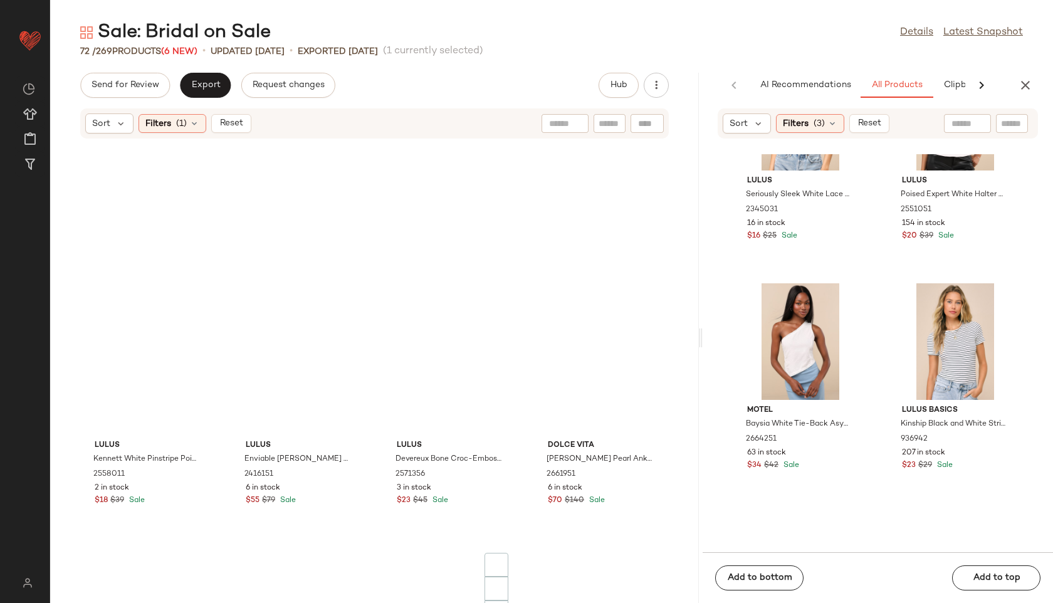
scroll to position [3684, 0]
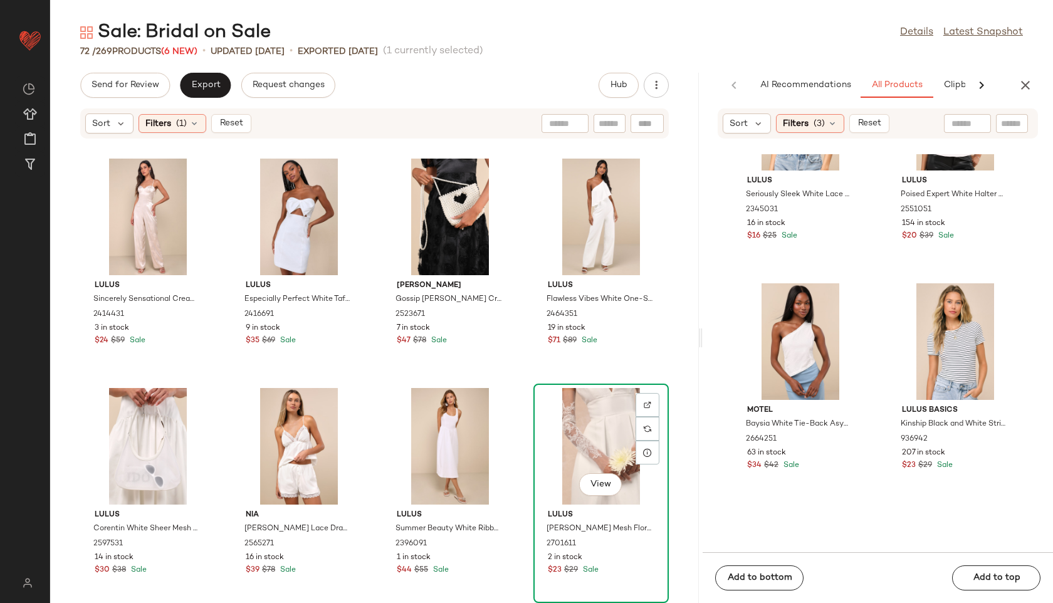
click at [587, 431] on div "View" at bounding box center [601, 446] width 127 height 117
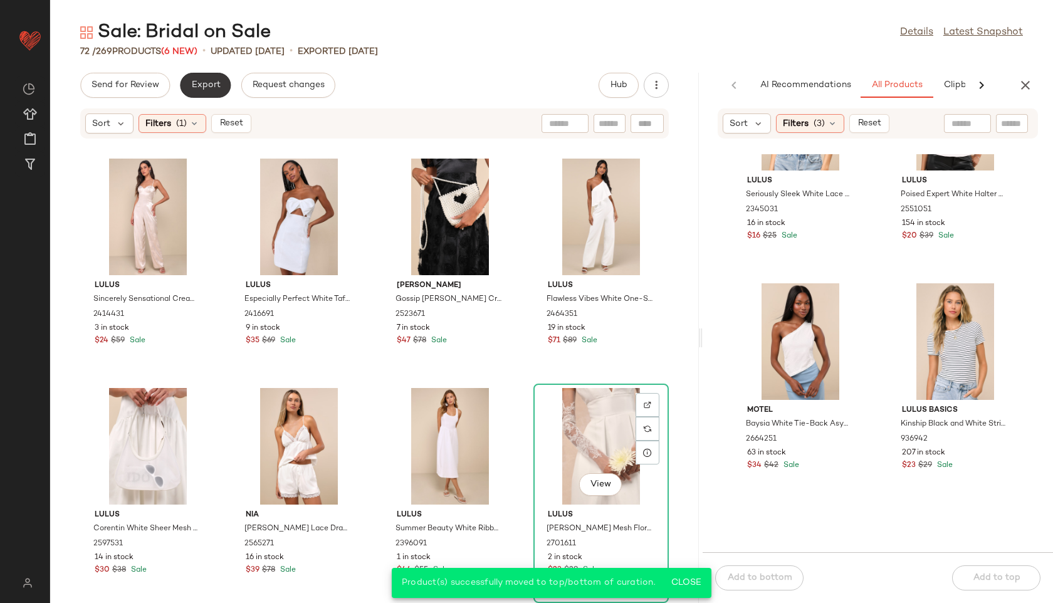
click at [209, 87] on span "Export" at bounding box center [205, 85] width 29 height 10
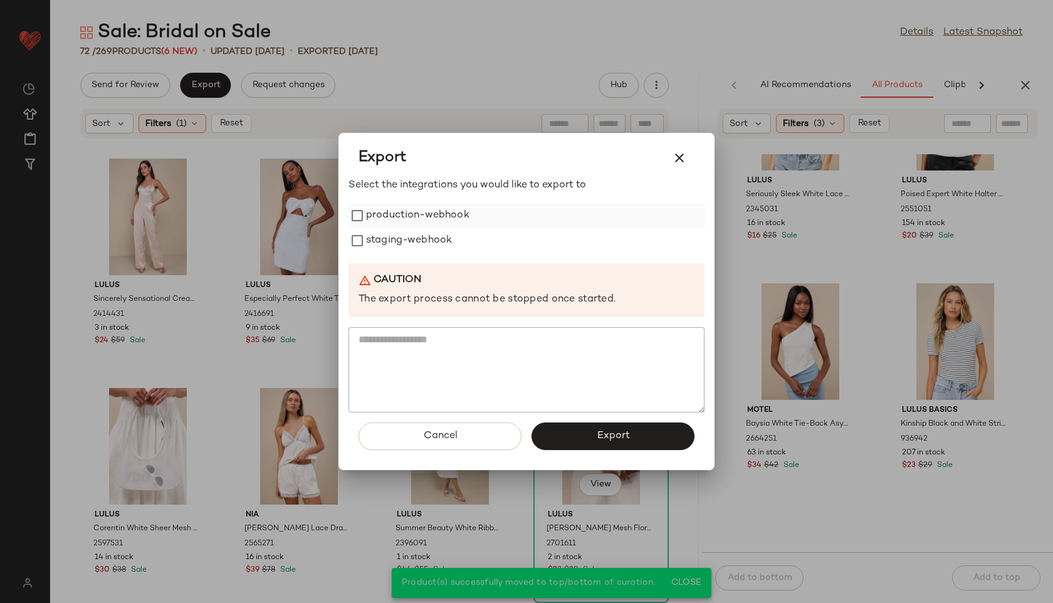
click at [441, 215] on label "production-webhook" at bounding box center [417, 215] width 103 height 25
click at [441, 234] on label "staging-webhook" at bounding box center [409, 240] width 86 height 25
click at [582, 434] on button "Export" at bounding box center [613, 437] width 163 height 28
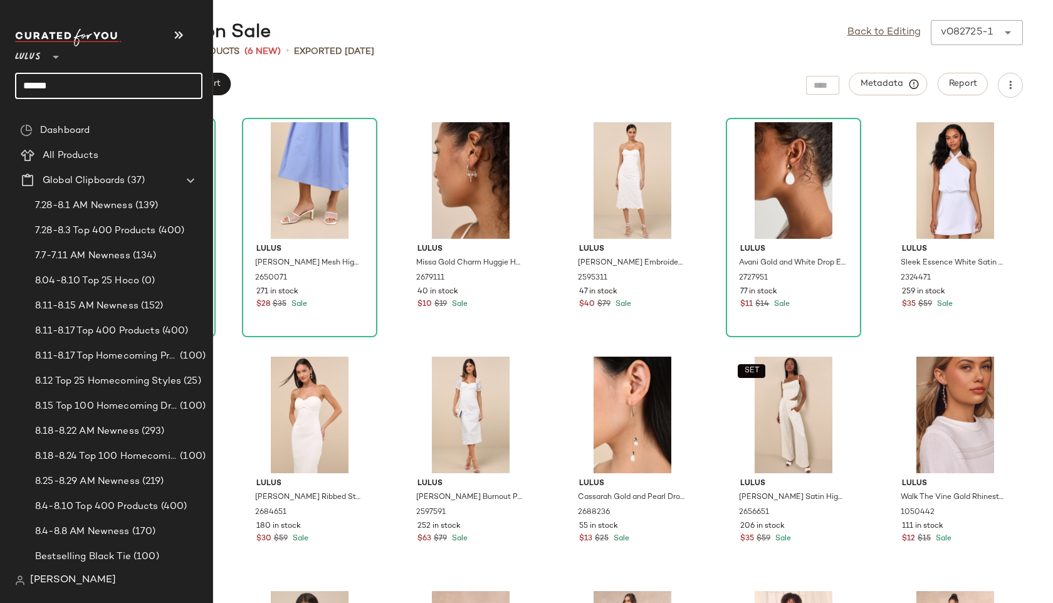
drag, startPoint x: 86, startPoint y: 90, endPoint x: 0, endPoint y: 62, distance: 90.4
click at [0, 62] on nav "Lulus ** ****** Dashboard All Products Global Clipboards (37) 7.28-8.1 AM Newne…" at bounding box center [106, 301] width 213 height 603
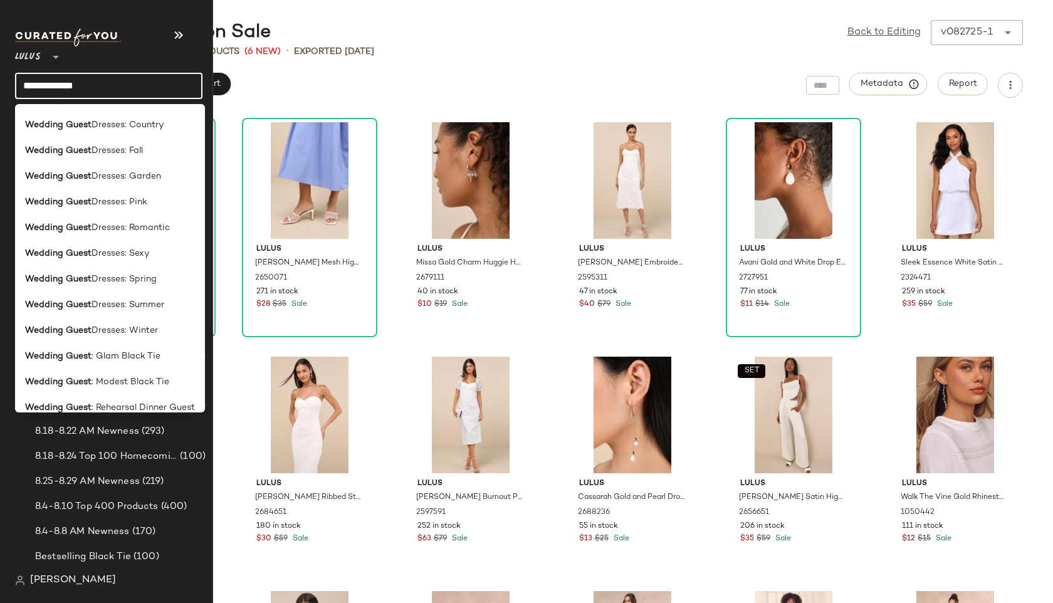
scroll to position [346, 0]
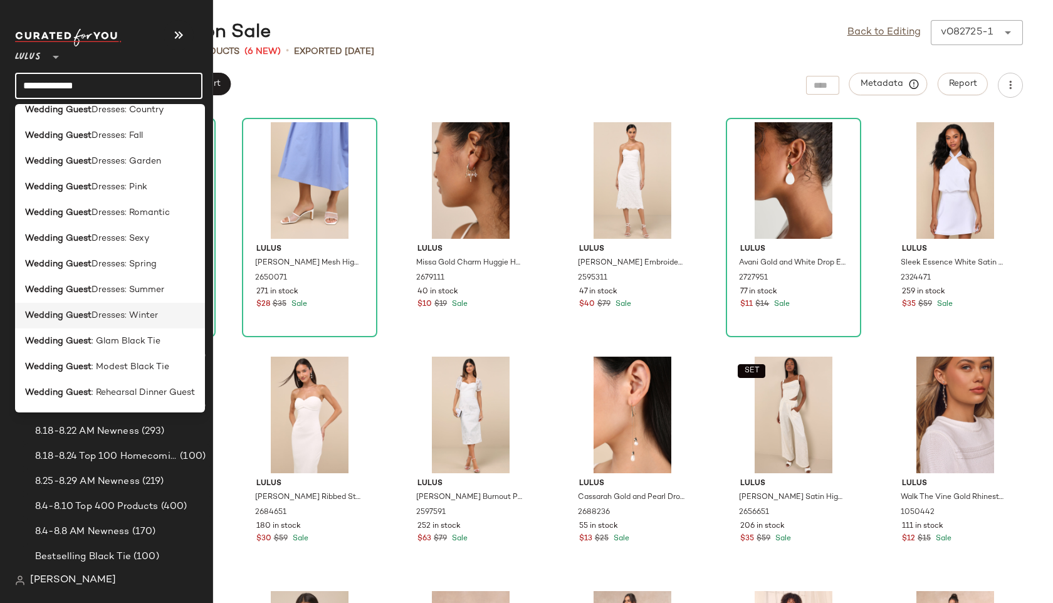
type input "**********"
click at [79, 312] on b "Wedding Guest" at bounding box center [58, 315] width 66 height 13
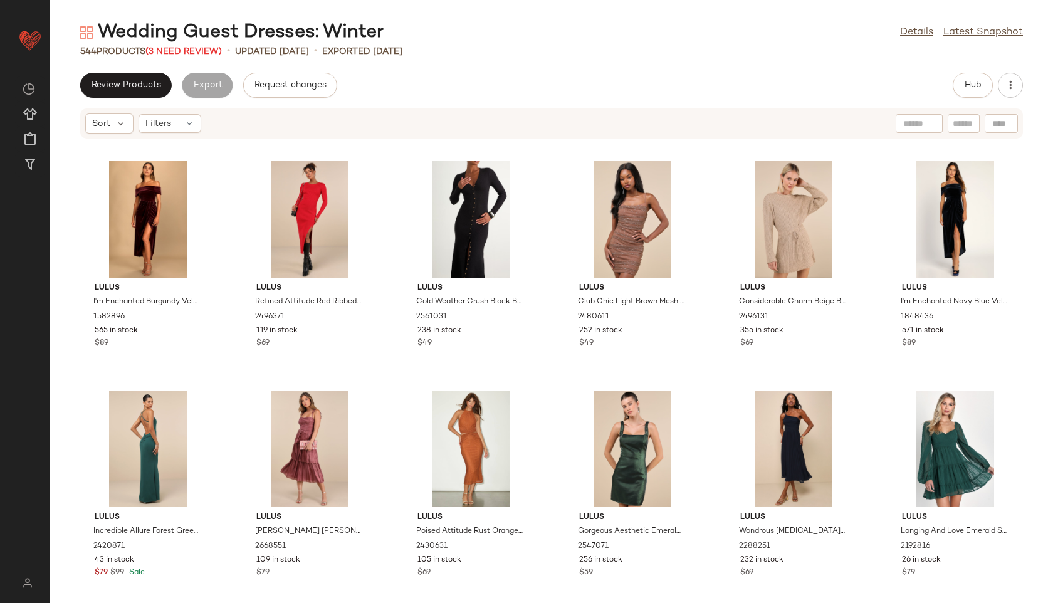
click at [199, 50] on span "(3 Need Review)" at bounding box center [183, 51] width 76 height 9
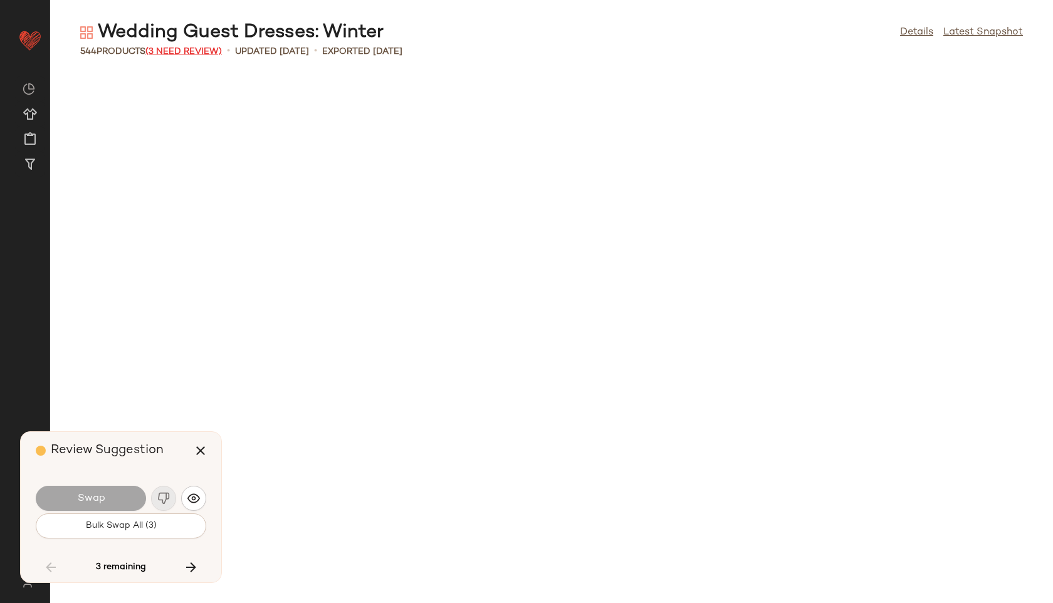
scroll to position [17437, 0]
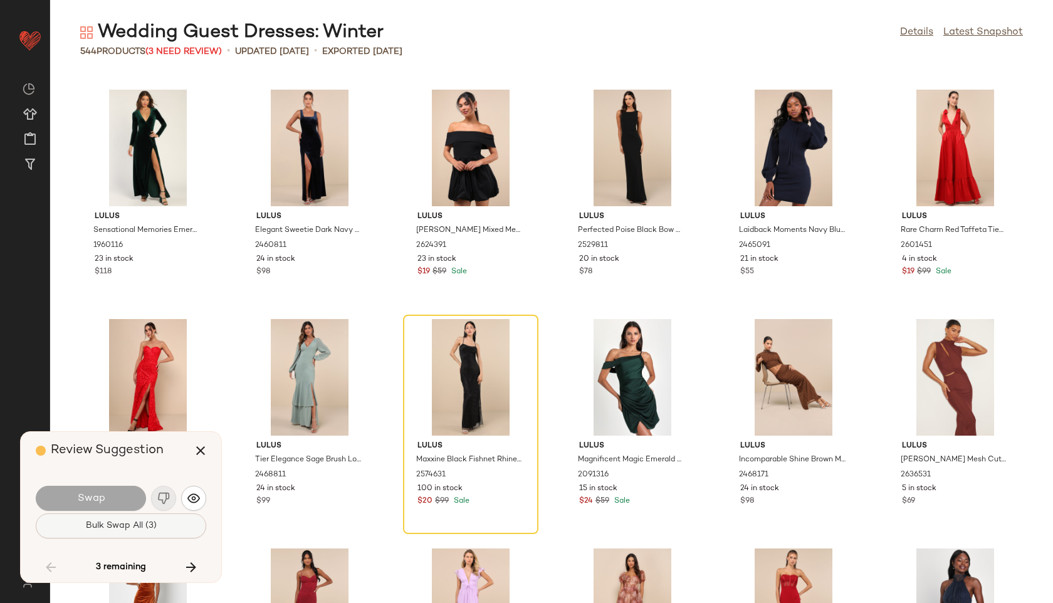
click at [154, 532] on button "Bulk Swap All (3)" at bounding box center [121, 525] width 171 height 25
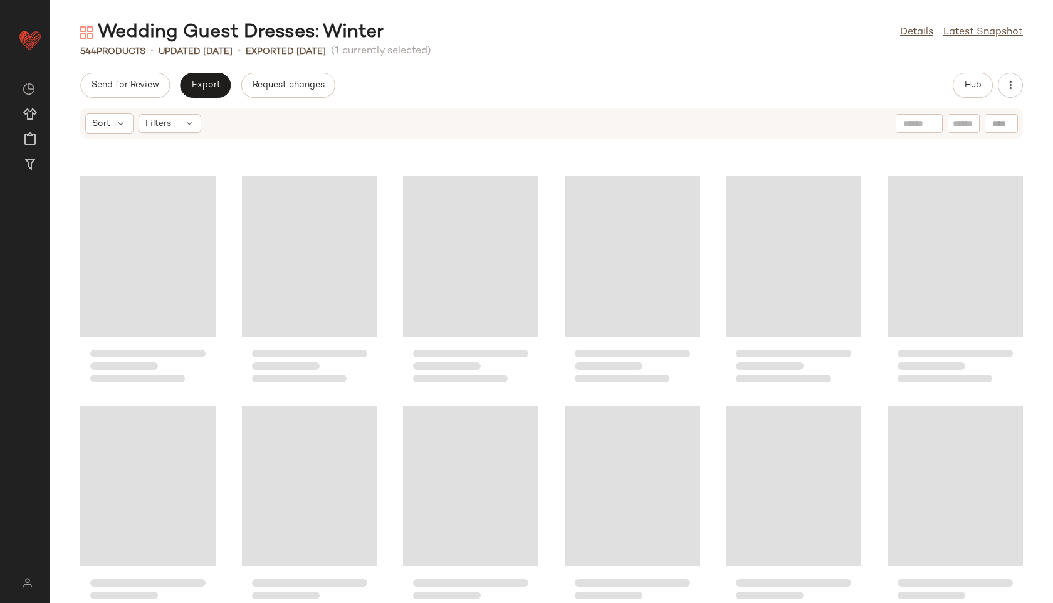
scroll to position [9066, 0]
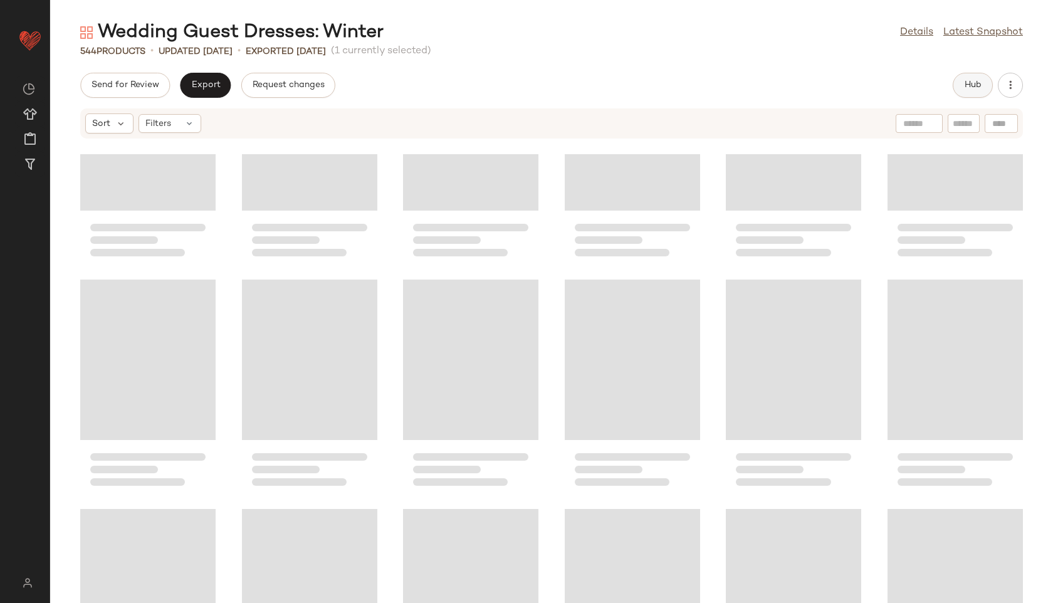
click at [975, 88] on span "Hub" at bounding box center [973, 85] width 18 height 10
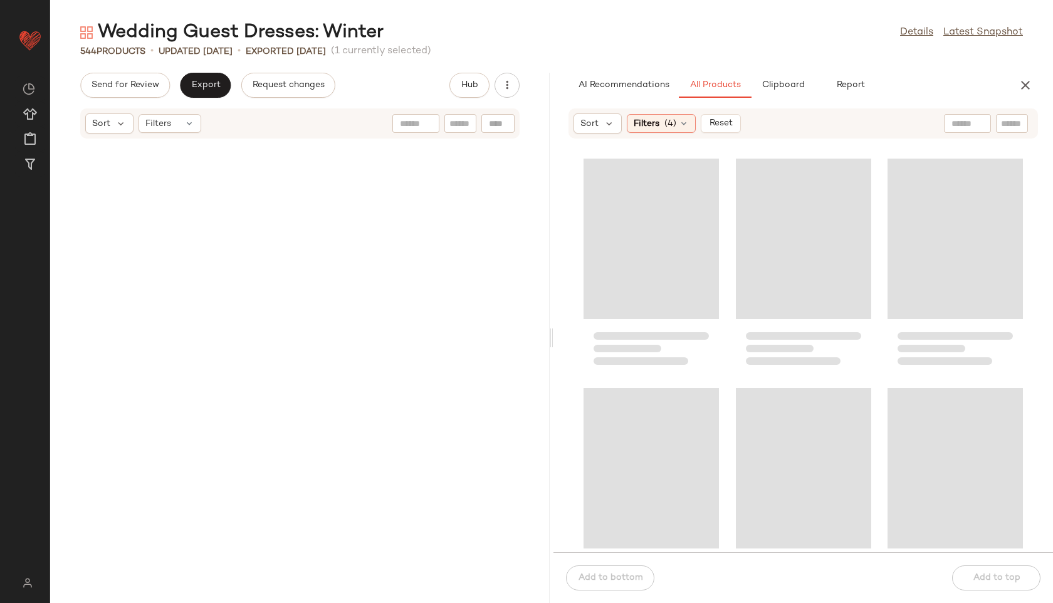
scroll to position [18355, 0]
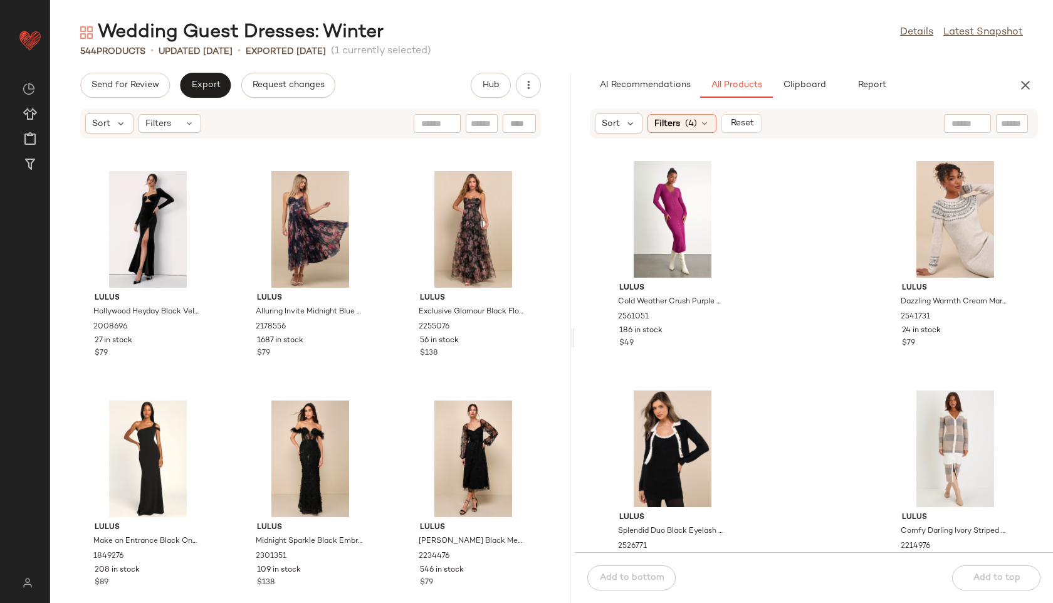
drag, startPoint x: 552, startPoint y: 337, endPoint x: 866, endPoint y: 347, distance: 314.2
click at [866, 347] on div "Wedding Guest Dresses: Winter Details Latest Snapshot 544 Products • updated [D…" at bounding box center [551, 311] width 1003 height 583
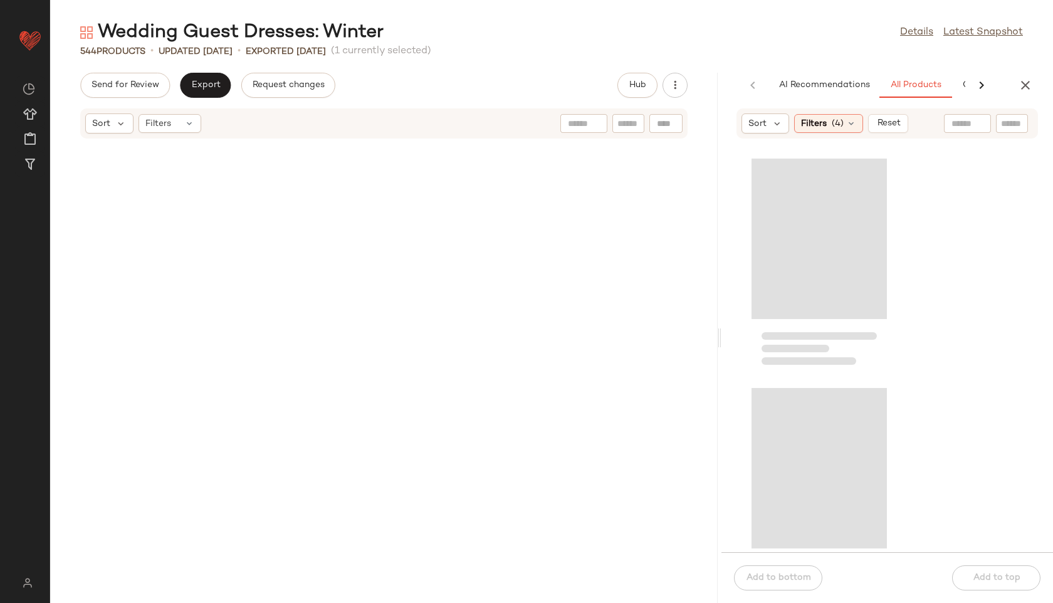
drag, startPoint x: 572, startPoint y: 340, endPoint x: 769, endPoint y: 343, distance: 196.9
click at [769, 343] on div "Wedding Guest Dresses: Winter Details Latest Snapshot 544 Products • updated [D…" at bounding box center [551, 311] width 1003 height 583
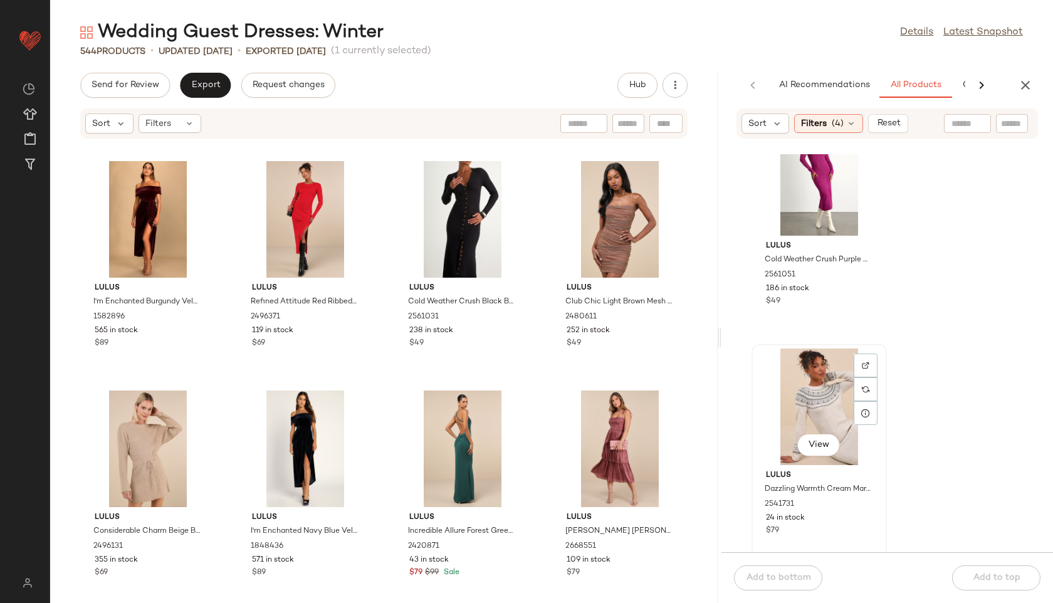
scroll to position [55, 0]
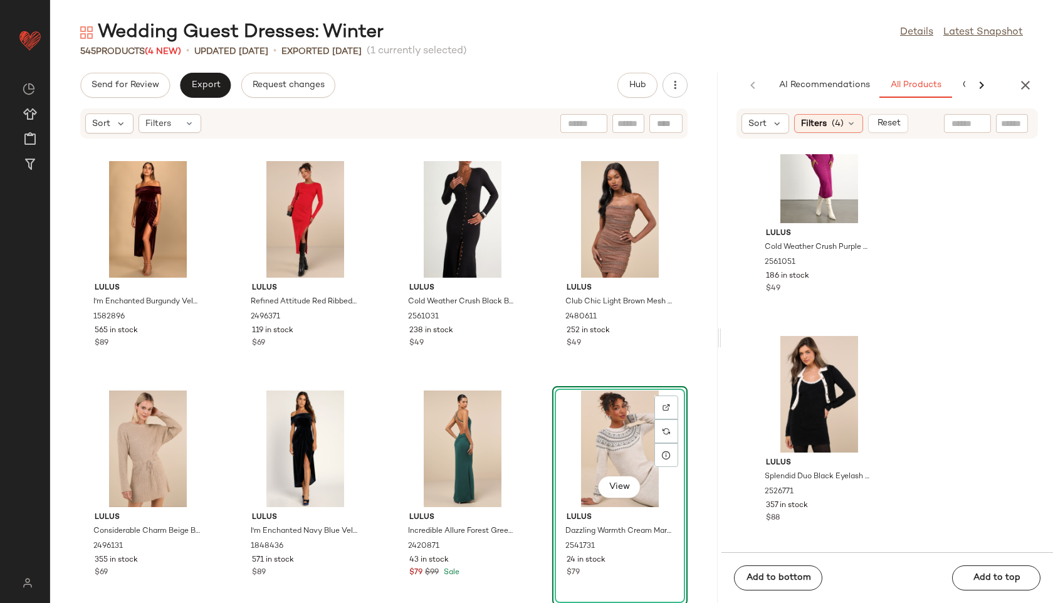
click at [588, 433] on div "View" at bounding box center [620, 449] width 127 height 117
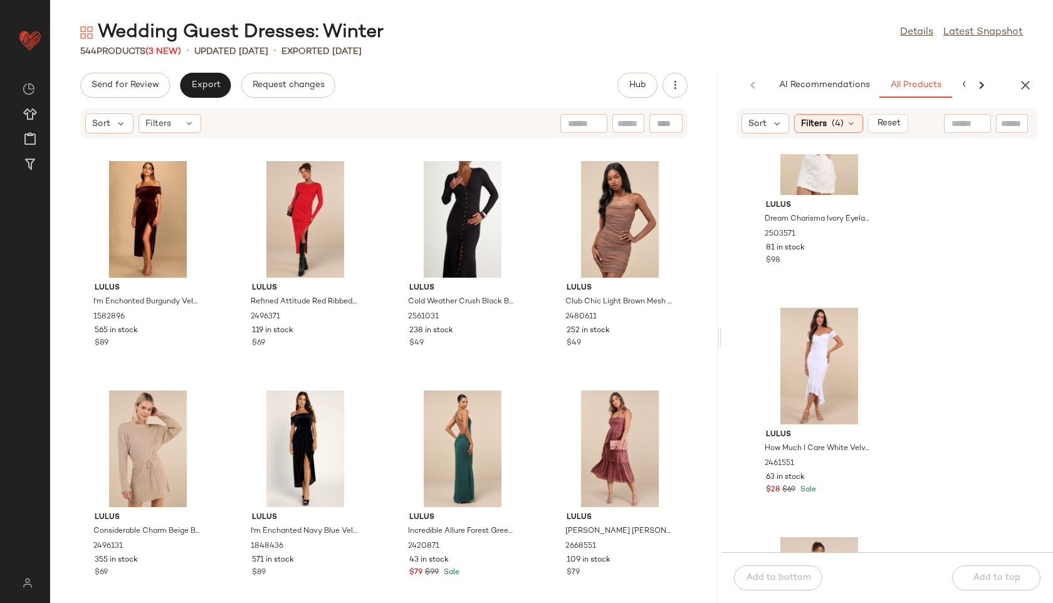
scroll to position [3766, 0]
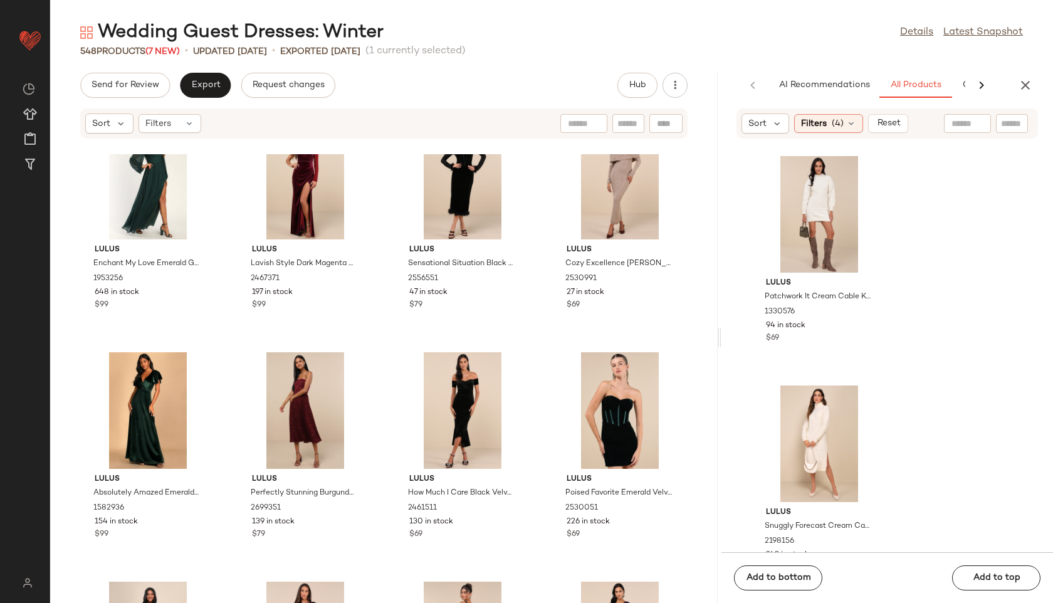
scroll to position [2799, 0]
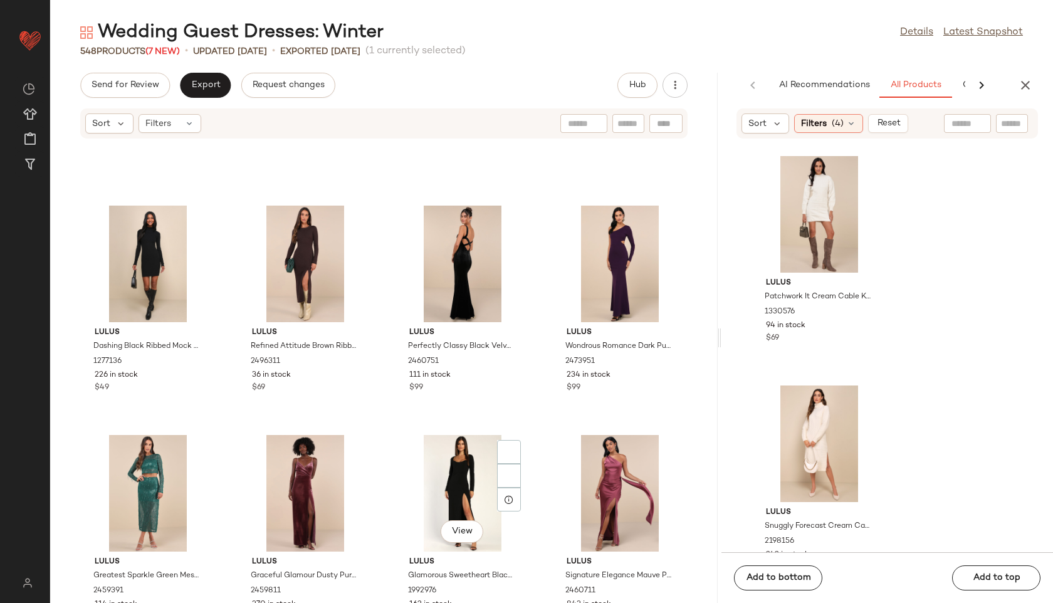
scroll to position [3276, 0]
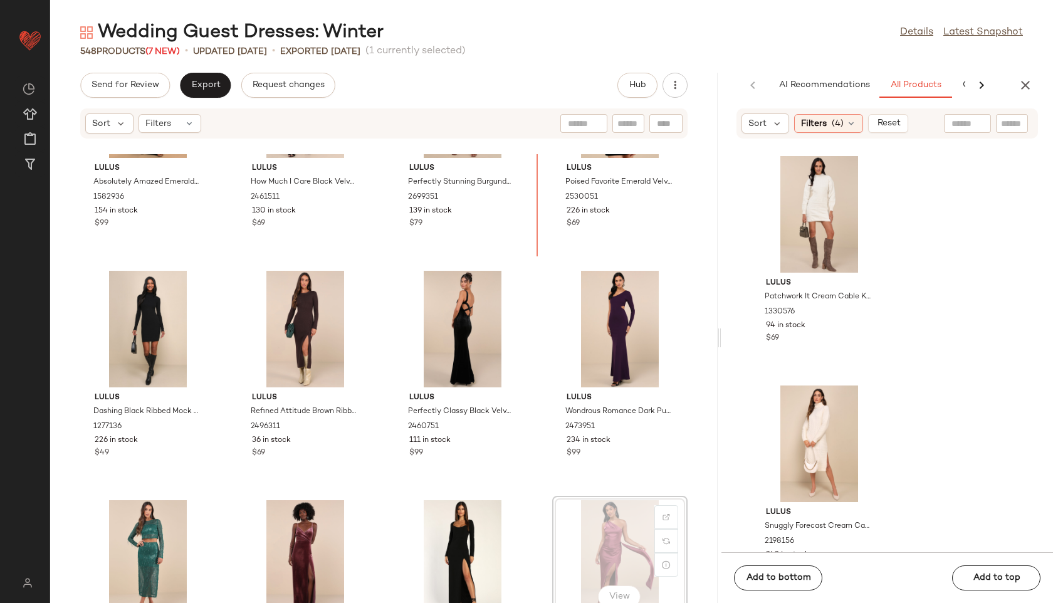
scroll to position [3106, 0]
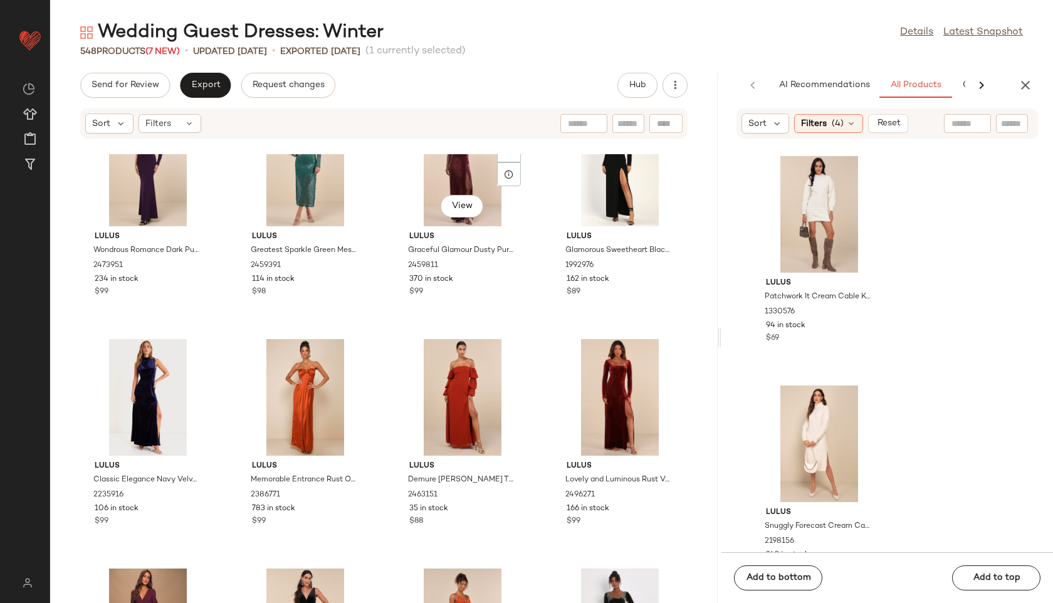
scroll to position [3505, 0]
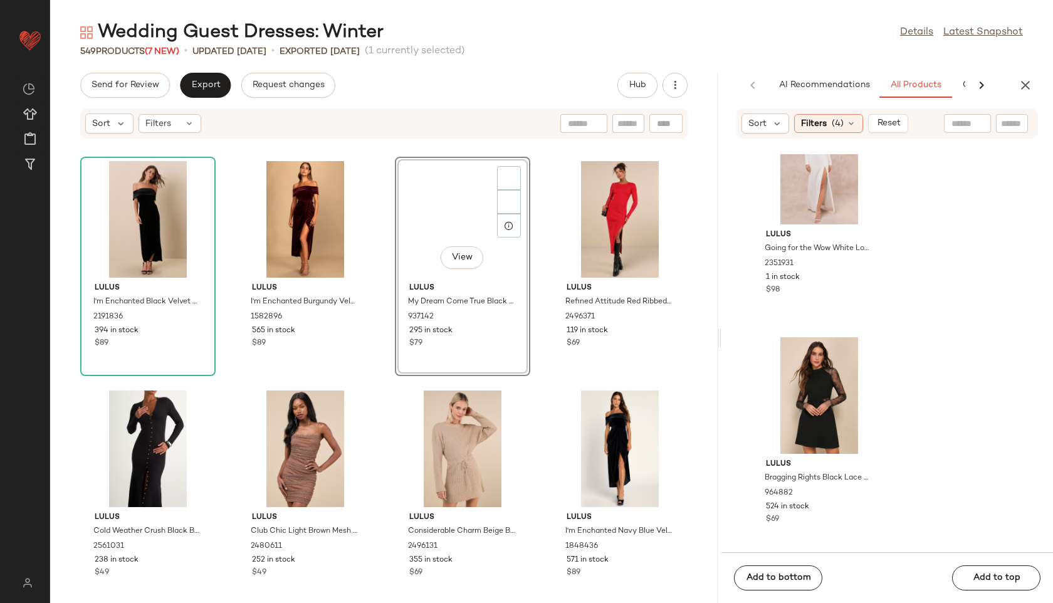
scroll to position [5570, 0]
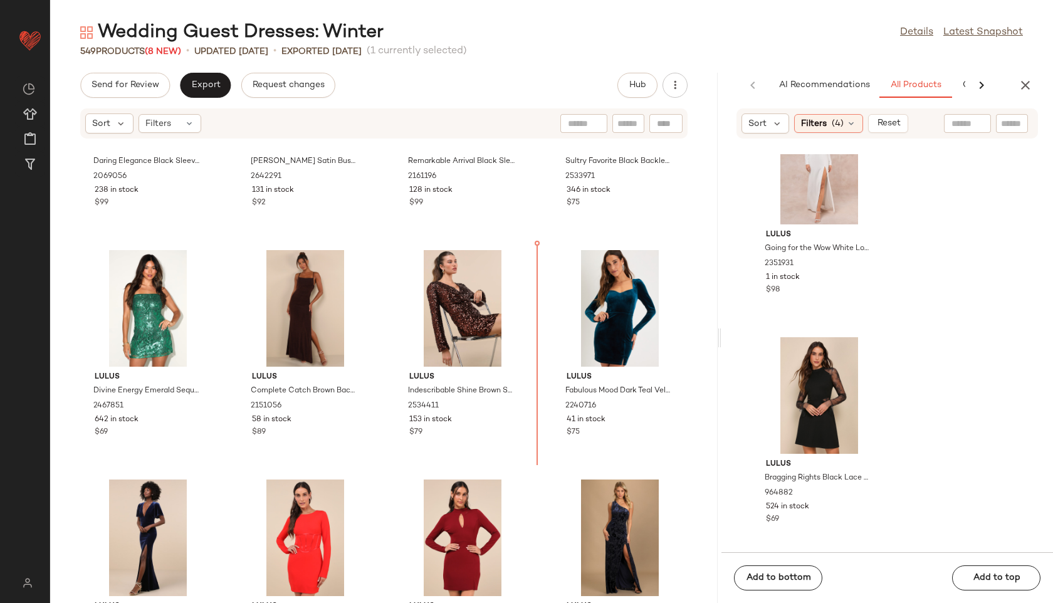
scroll to position [1980, 0]
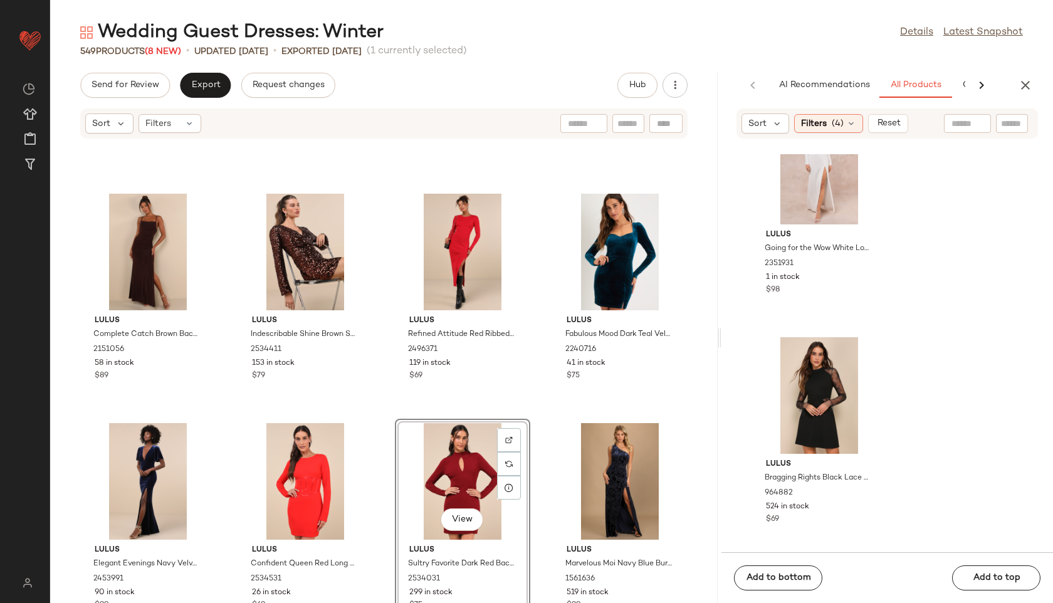
scroll to position [2046, 0]
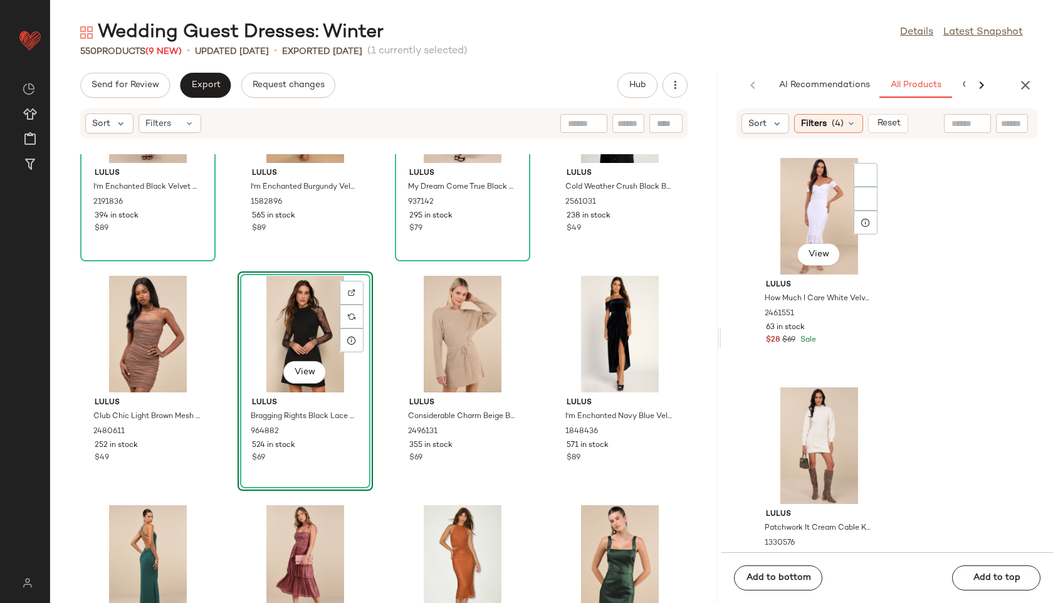
scroll to position [3187, 0]
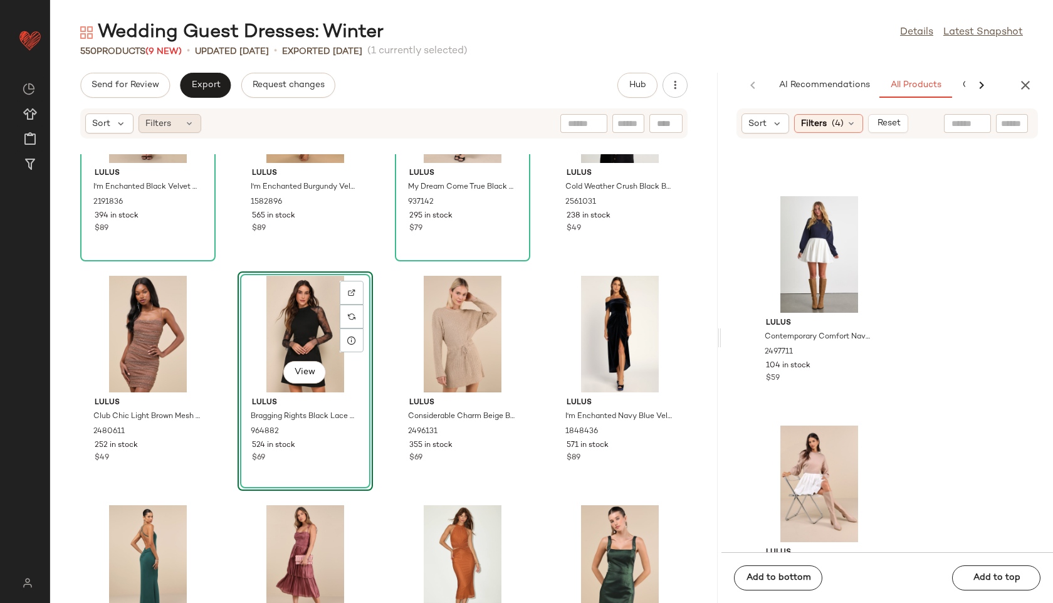
click at [179, 122] on div "Filters" at bounding box center [170, 123] width 63 height 19
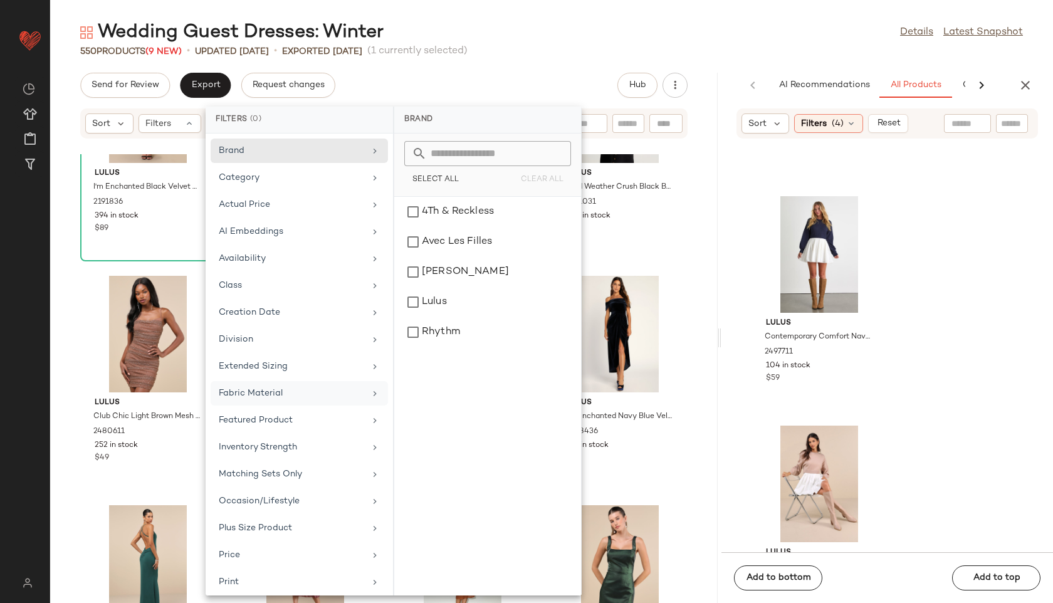
scroll to position [141, 0]
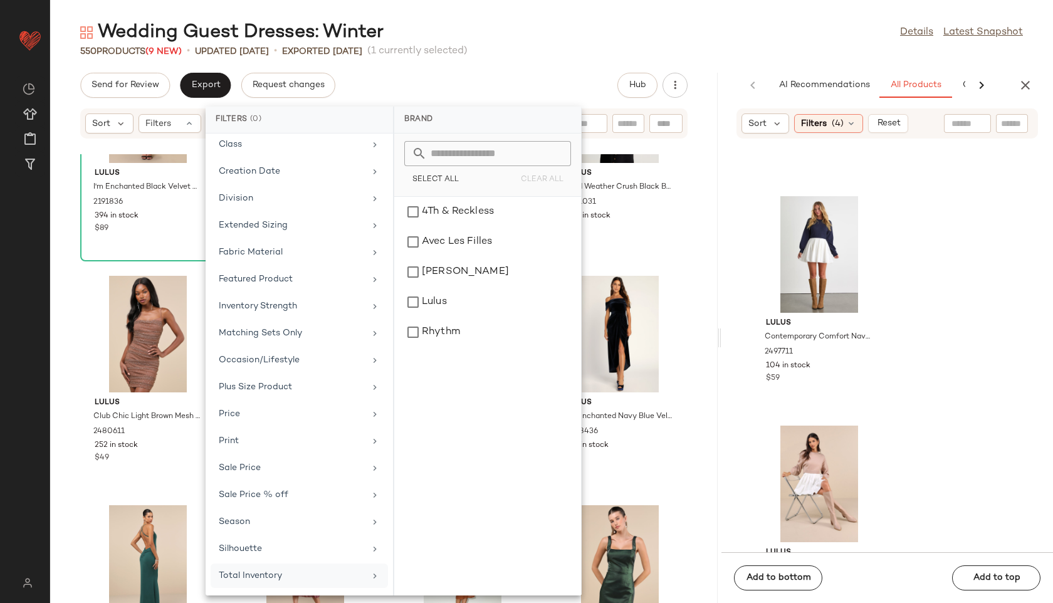
click at [275, 574] on div "Total Inventory" at bounding box center [292, 575] width 146 height 13
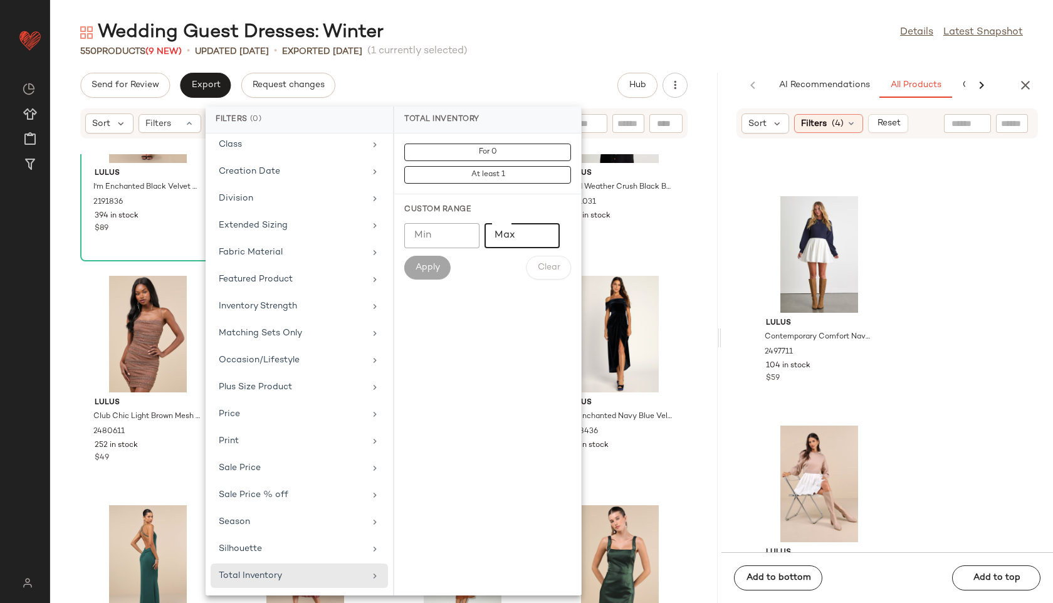
click at [522, 241] on input "Max" at bounding box center [522, 235] width 75 height 25
type input "**"
click at [428, 269] on span "Apply" at bounding box center [427, 268] width 25 height 10
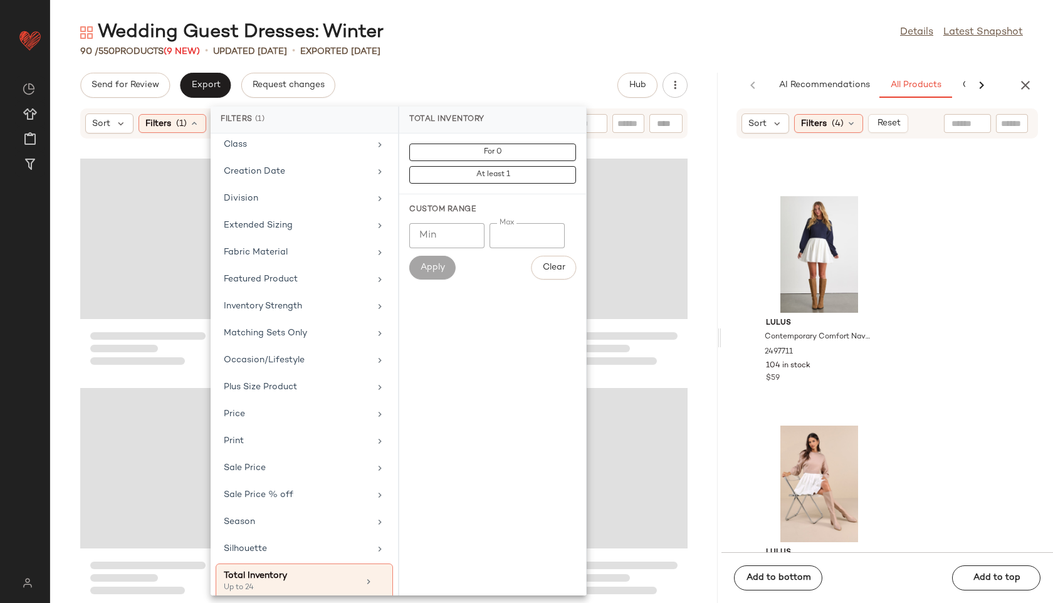
click at [495, 71] on div "Wedding Guest Dresses: Winter Details Latest Snapshot 90 / 550 Products (9 New)…" at bounding box center [551, 311] width 1003 height 583
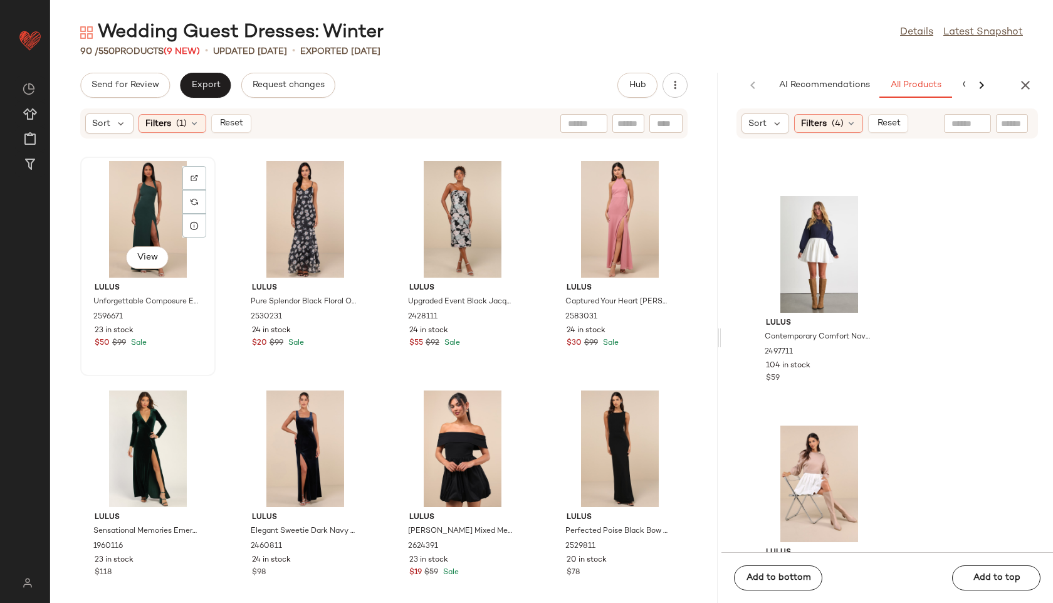
click at [122, 214] on div "View" at bounding box center [148, 219] width 127 height 117
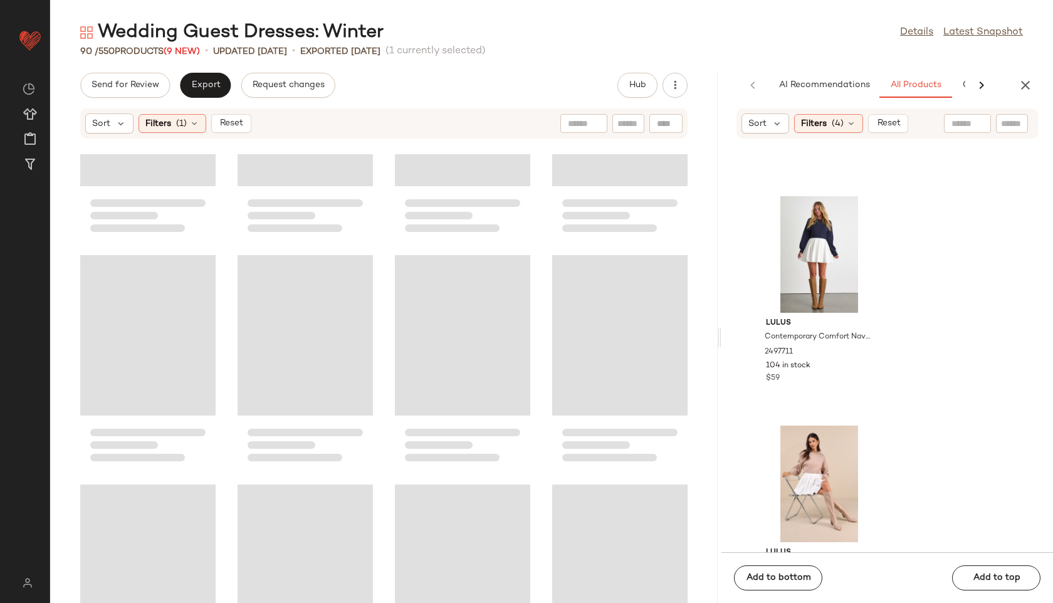
scroll to position [4831, 0]
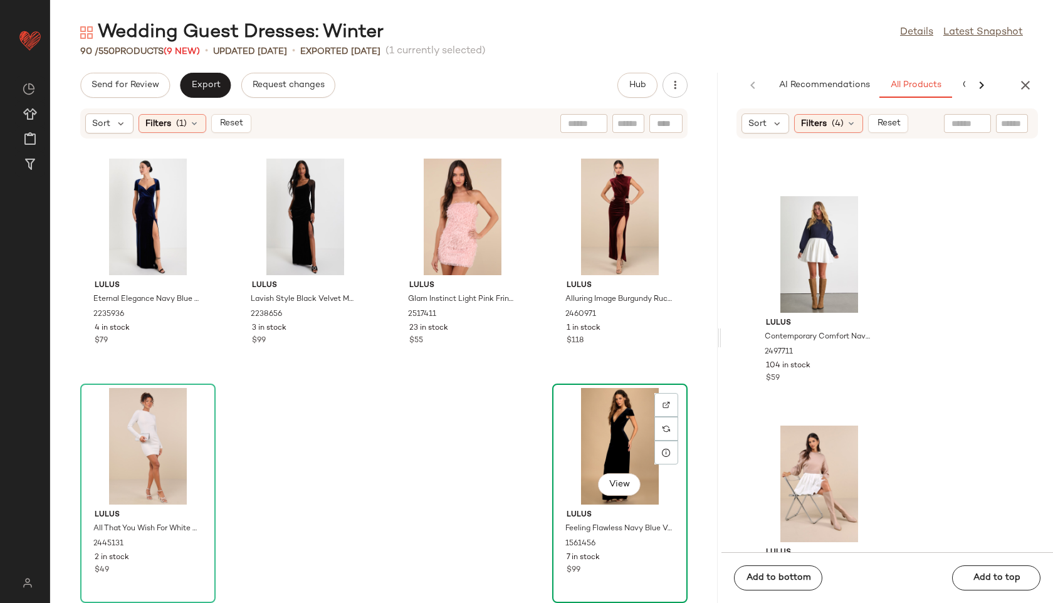
click at [609, 452] on div "View" at bounding box center [620, 446] width 127 height 117
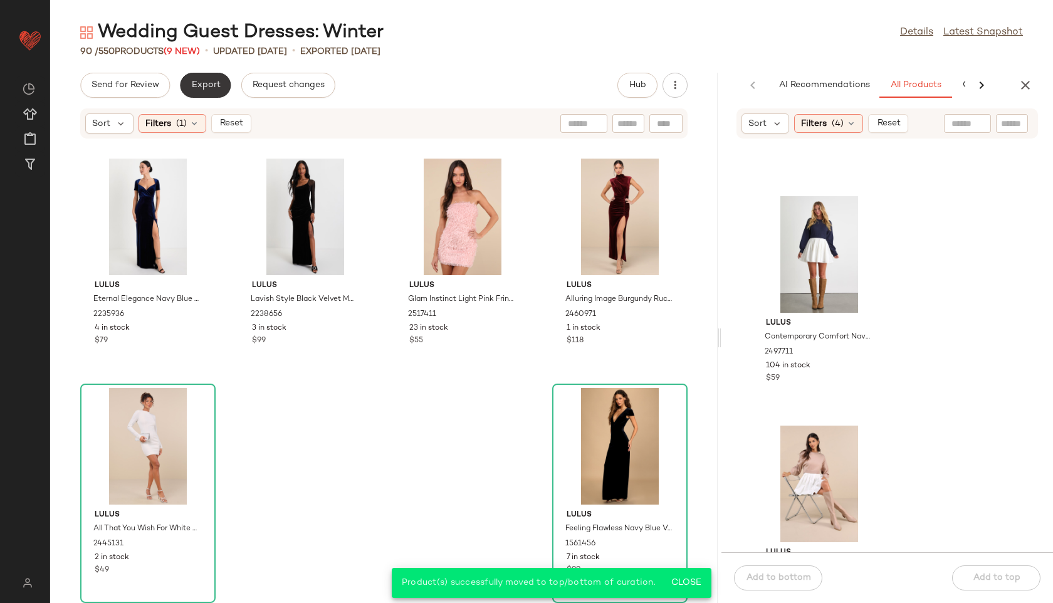
click at [192, 87] on span "Export" at bounding box center [205, 85] width 29 height 10
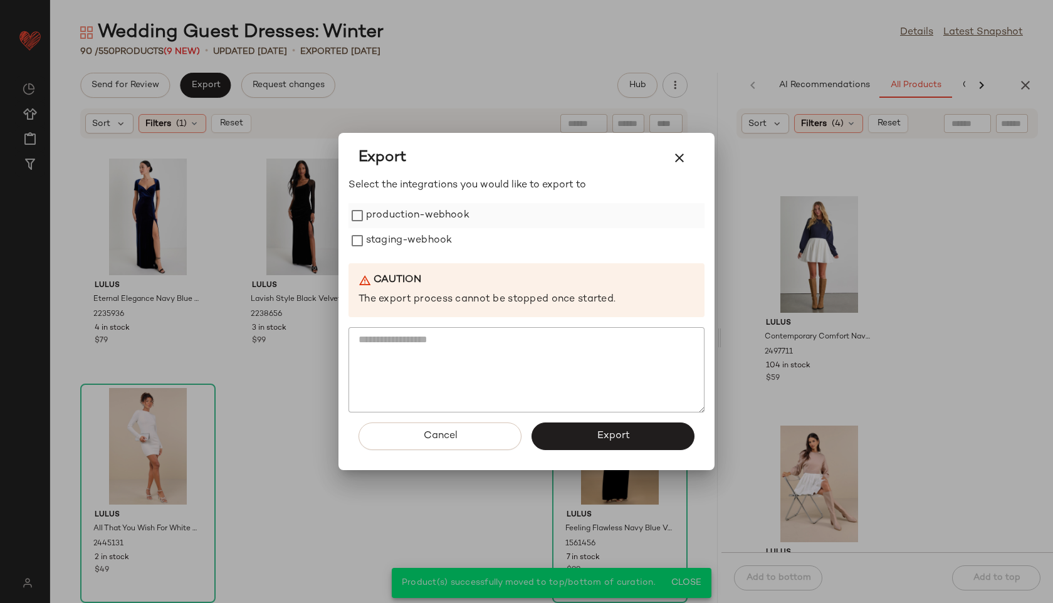
click at [431, 209] on label "production-webhook" at bounding box center [417, 215] width 103 height 25
click at [431, 255] on div "Select the integrations you would like to export to production-webhook staging-…" at bounding box center [527, 295] width 356 height 234
click at [429, 241] on label "staging-webhook" at bounding box center [409, 240] width 86 height 25
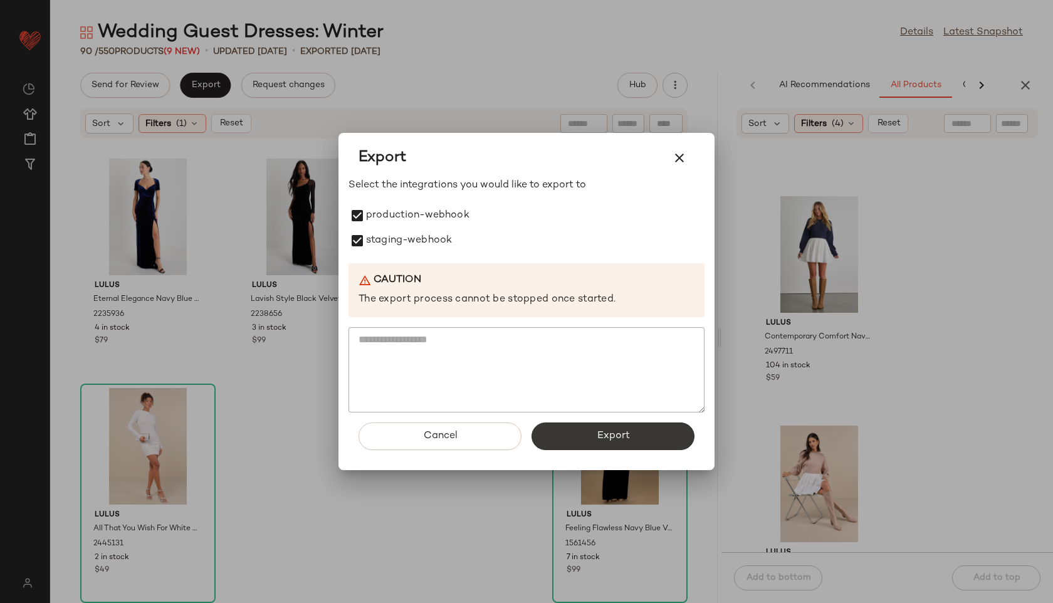
click at [599, 423] on button "Export" at bounding box center [613, 437] width 163 height 28
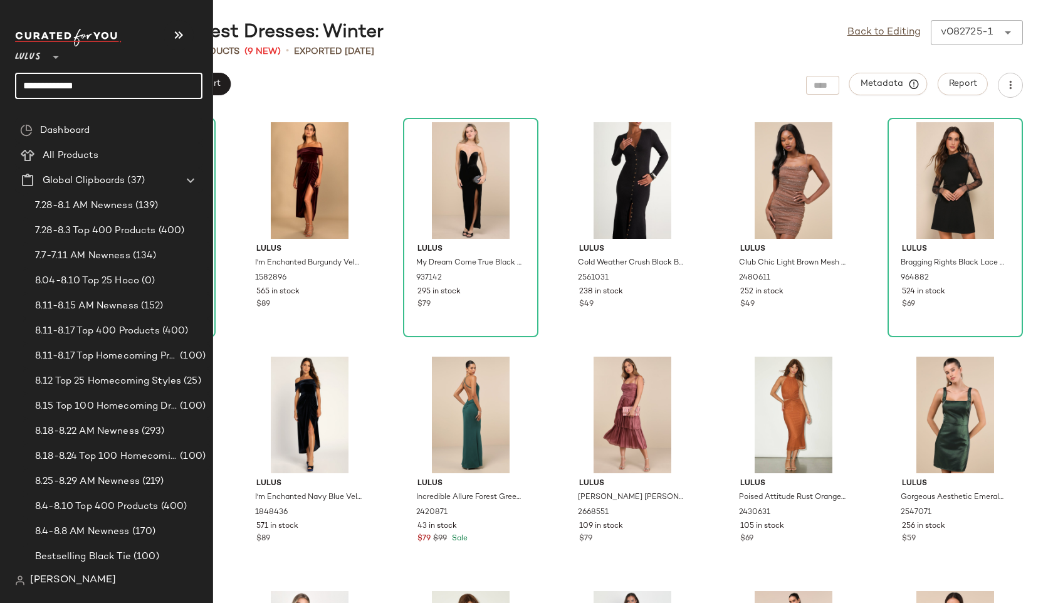
click at [113, 85] on input "**********" at bounding box center [108, 86] width 187 height 26
click at [95, 87] on input "**********" at bounding box center [108, 86] width 187 height 26
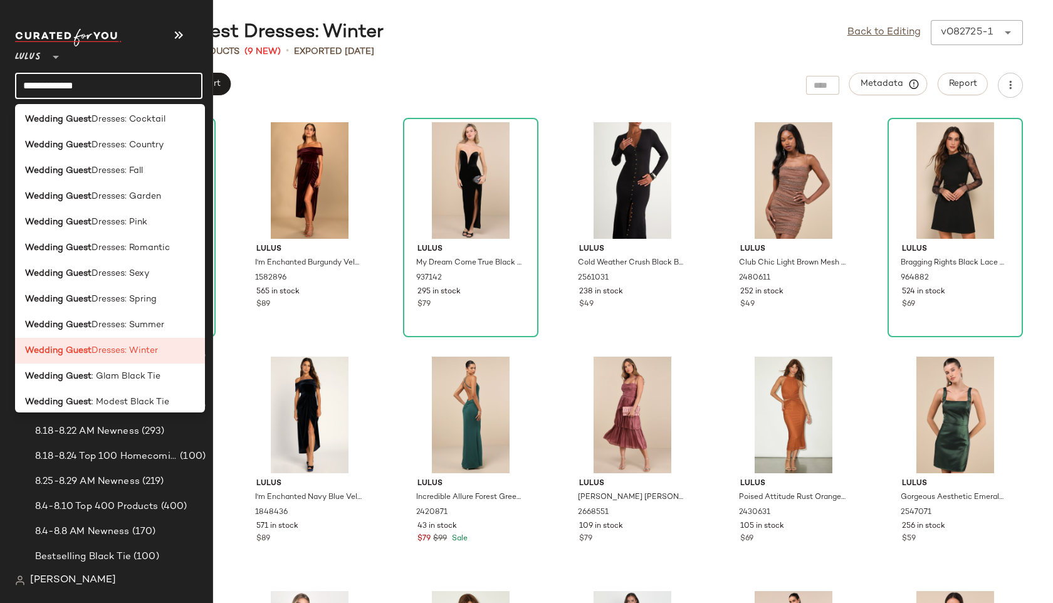
scroll to position [320, 0]
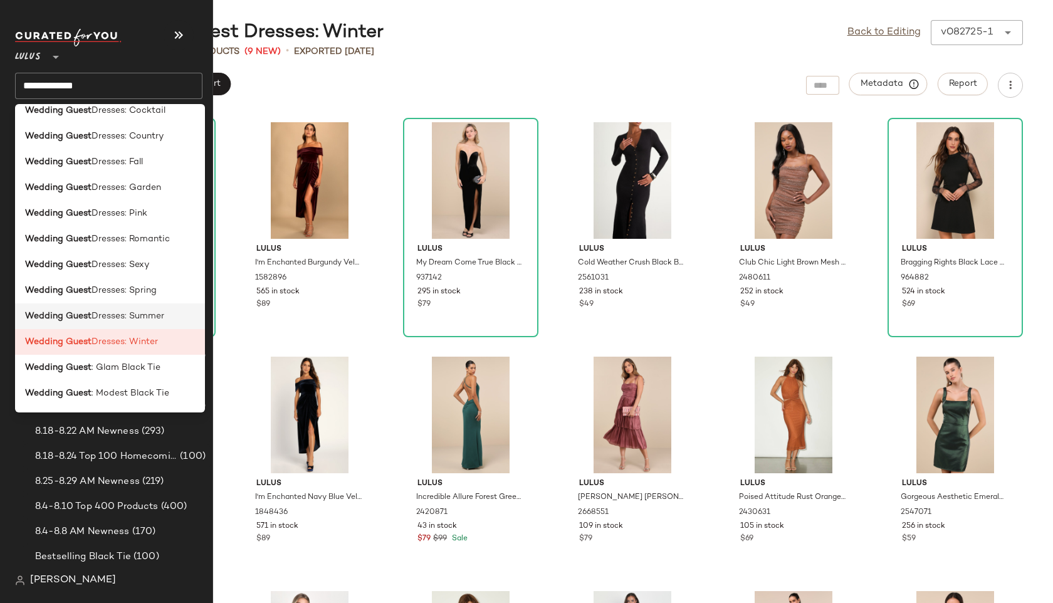
click at [82, 312] on b "Wedding Guest" at bounding box center [58, 316] width 66 height 13
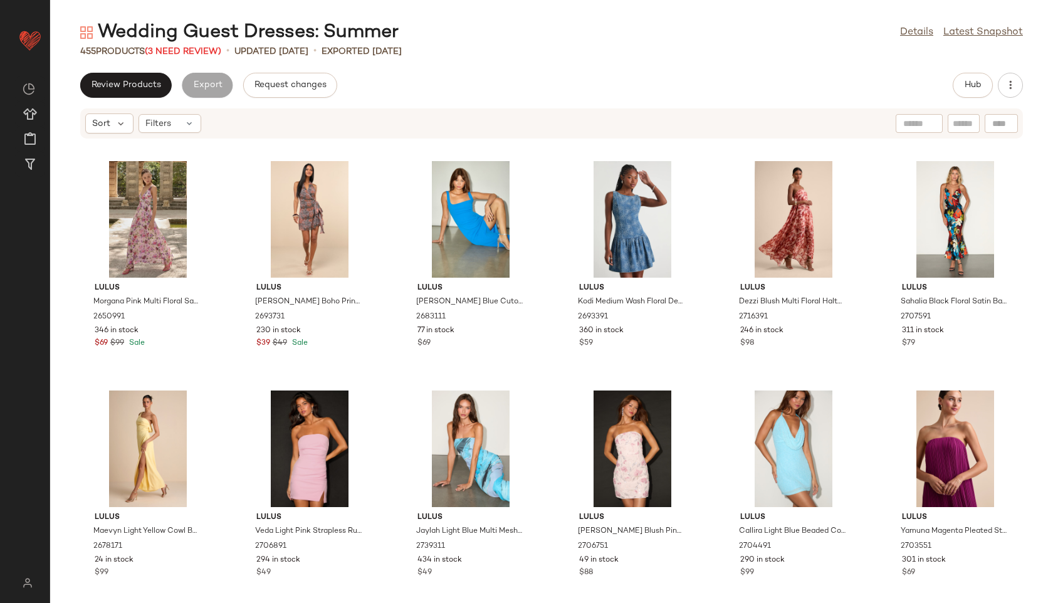
click at [199, 46] on div "455 Products (3 Need Review)" at bounding box center [150, 51] width 141 height 13
click at [199, 52] on span "(3 Need Review)" at bounding box center [183, 51] width 76 height 9
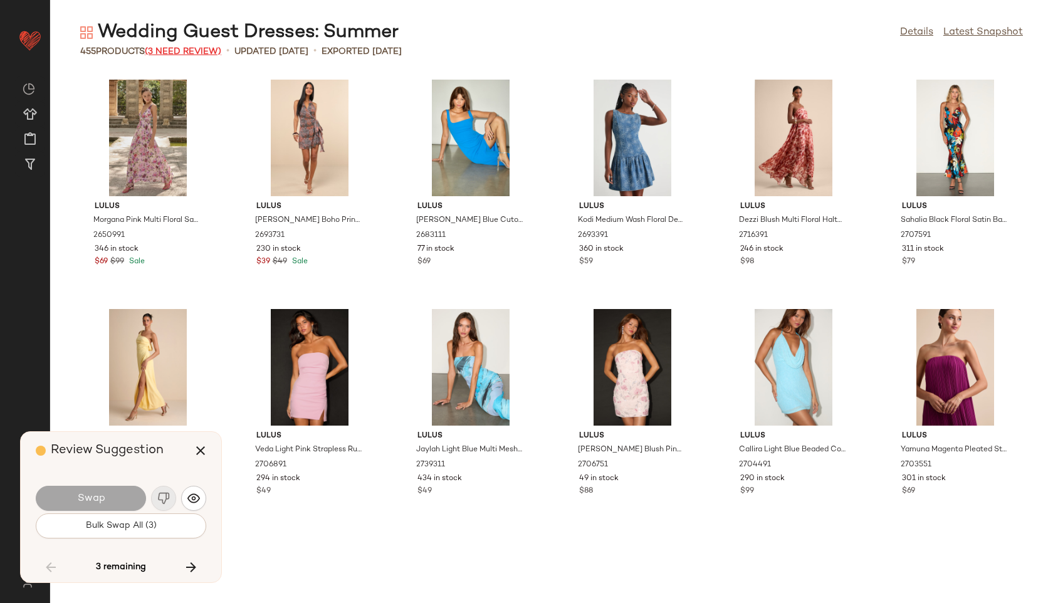
scroll to position [3900, 0]
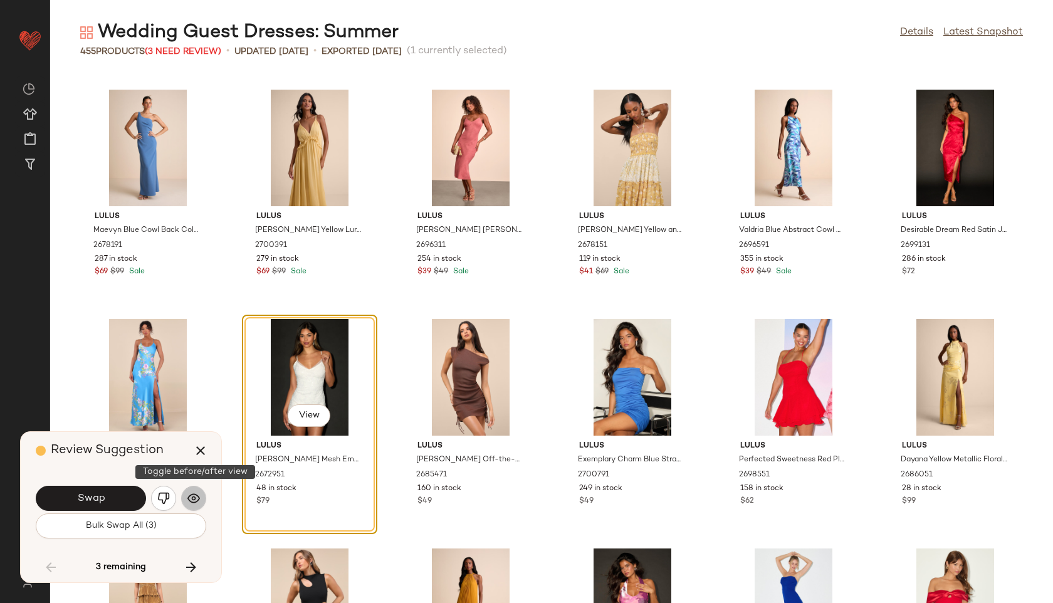
click at [184, 503] on button "button" at bounding box center [193, 498] width 25 height 25
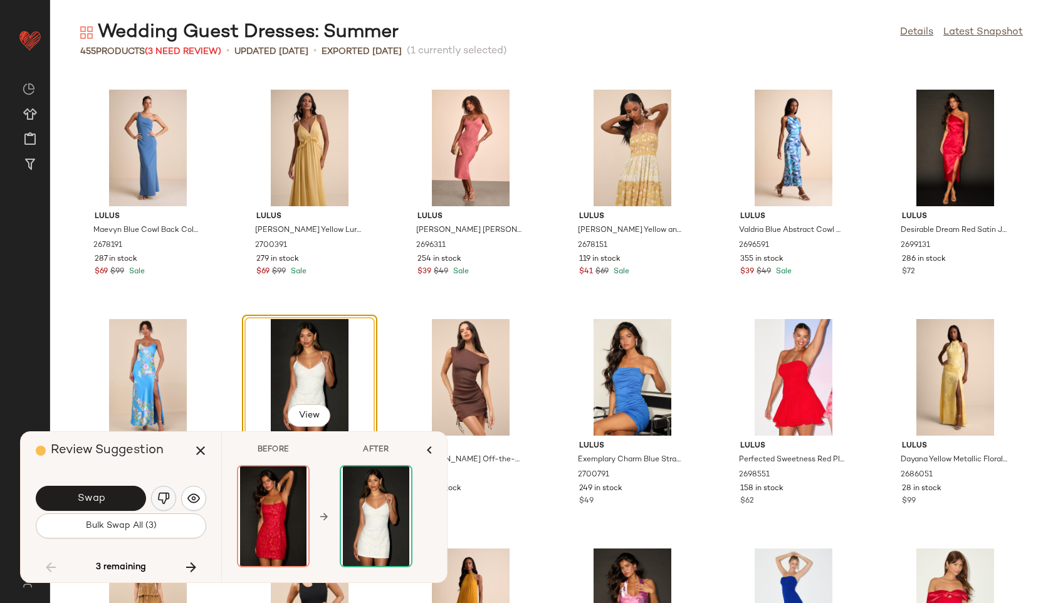
click at [164, 500] on img "button" at bounding box center [163, 498] width 13 height 13
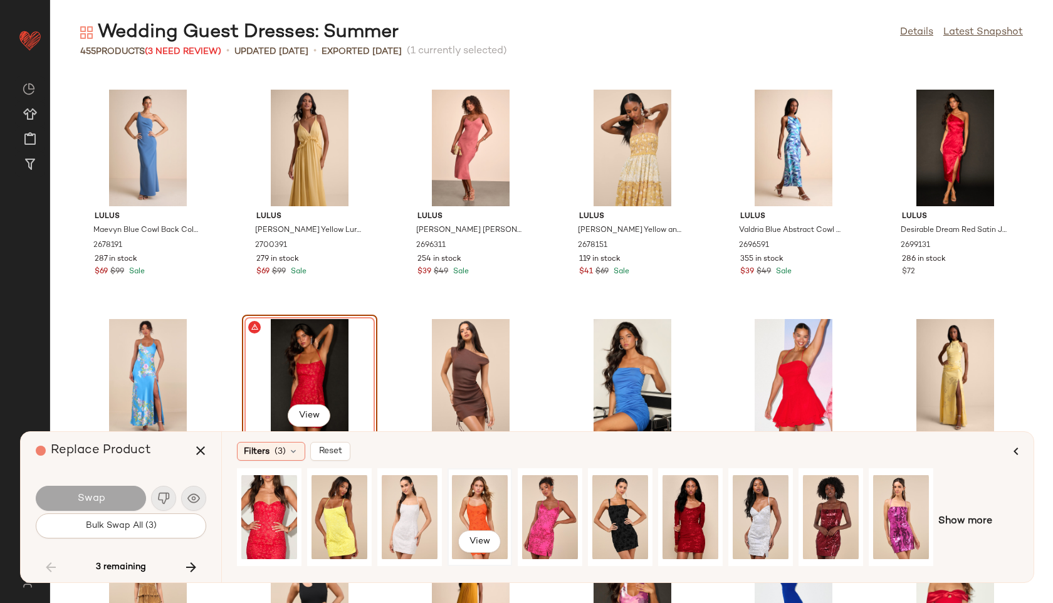
click at [476, 510] on div "View" at bounding box center [480, 517] width 56 height 89
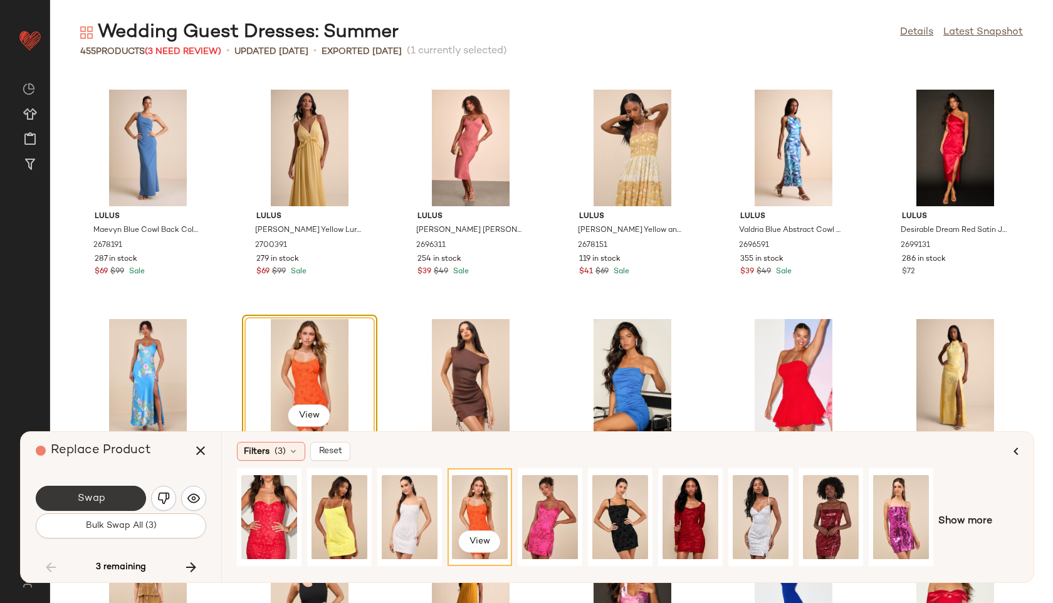
click at [112, 493] on button "Swap" at bounding box center [91, 498] width 110 height 25
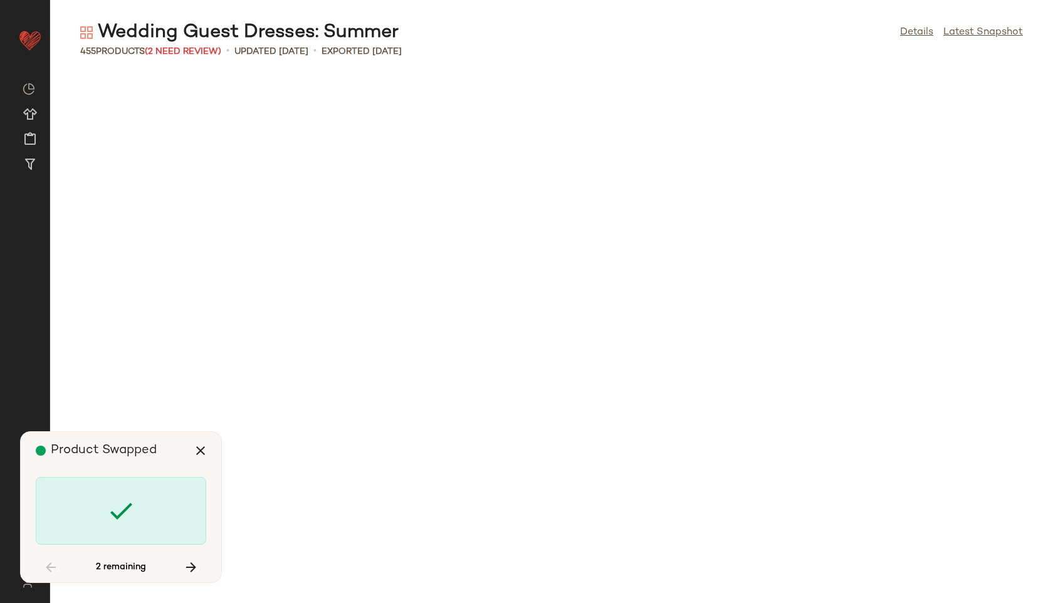
scroll to position [15143, 0]
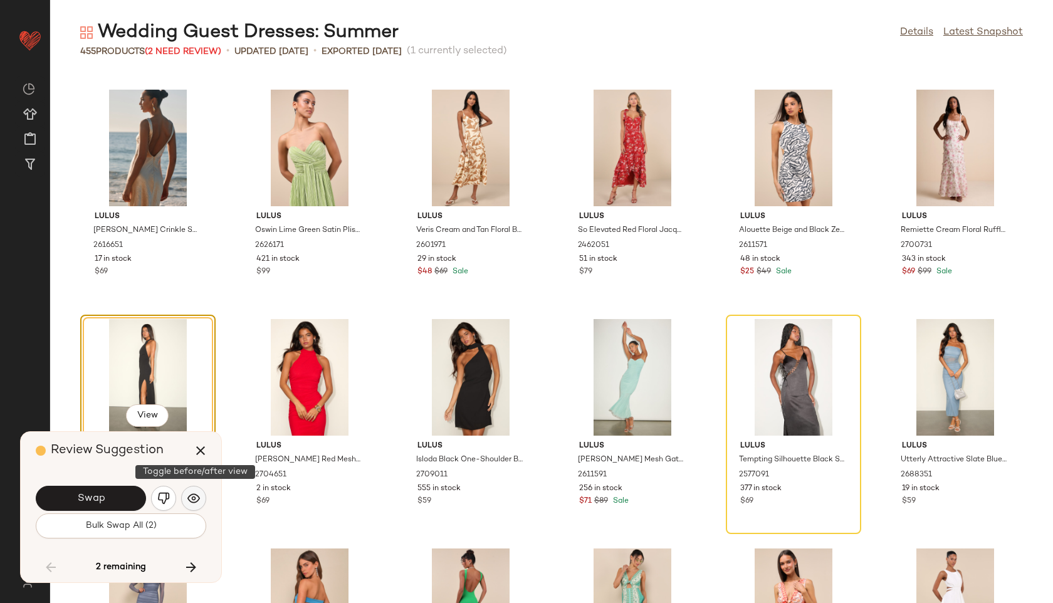
click at [195, 497] on img "button" at bounding box center [193, 498] width 13 height 13
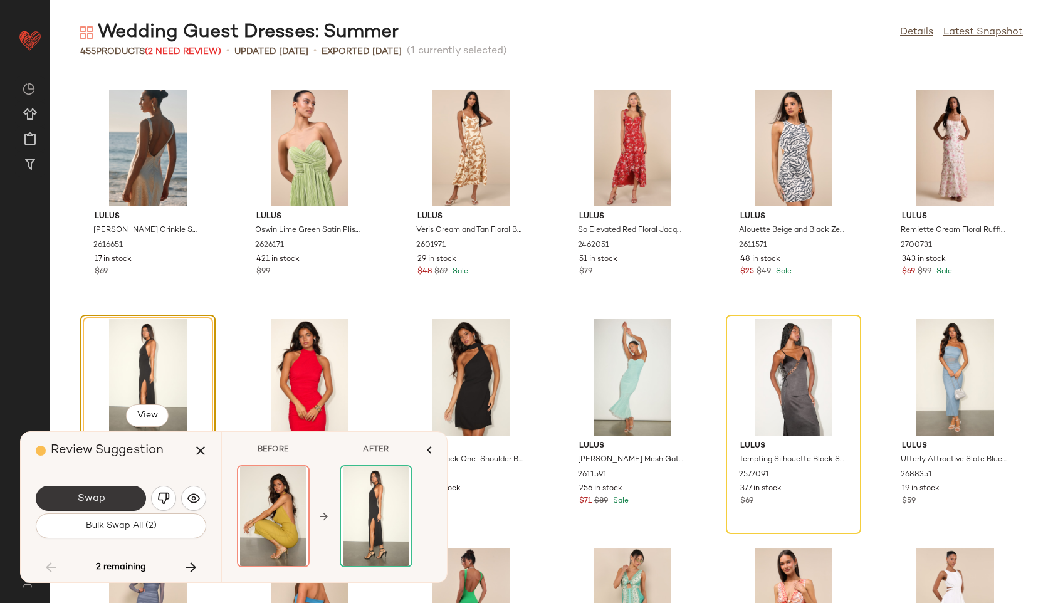
click at [145, 496] on button "Swap" at bounding box center [91, 498] width 110 height 25
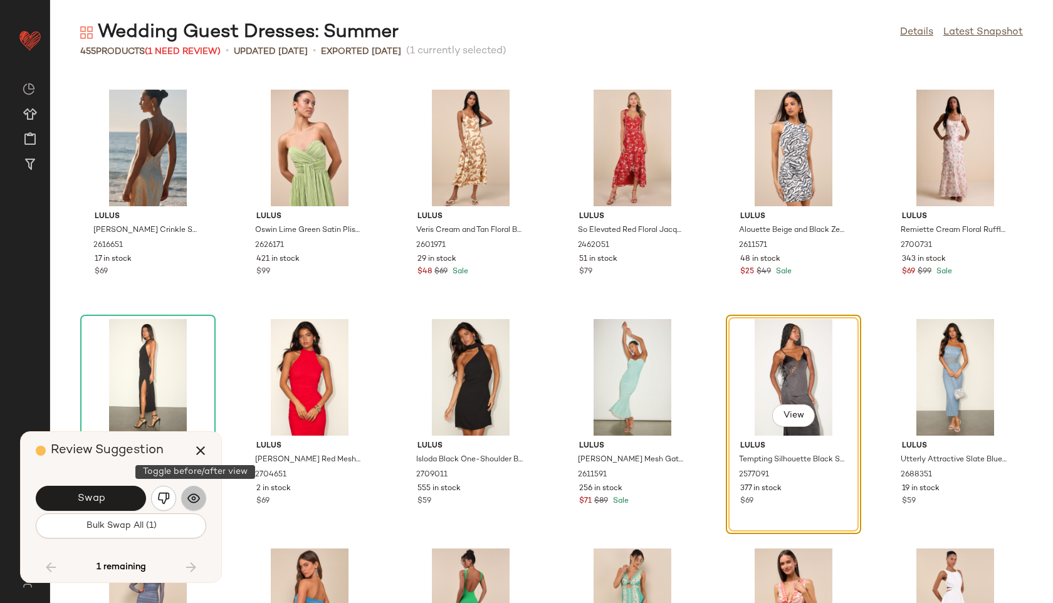
click at [190, 498] on img "button" at bounding box center [193, 498] width 13 height 13
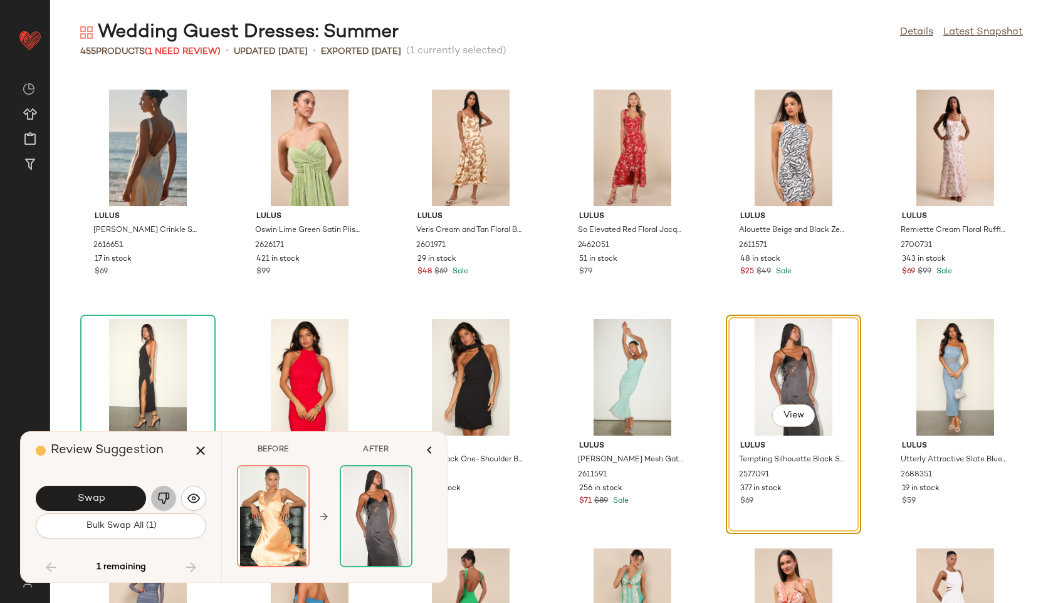
click at [167, 495] on img "button" at bounding box center [163, 498] width 13 height 13
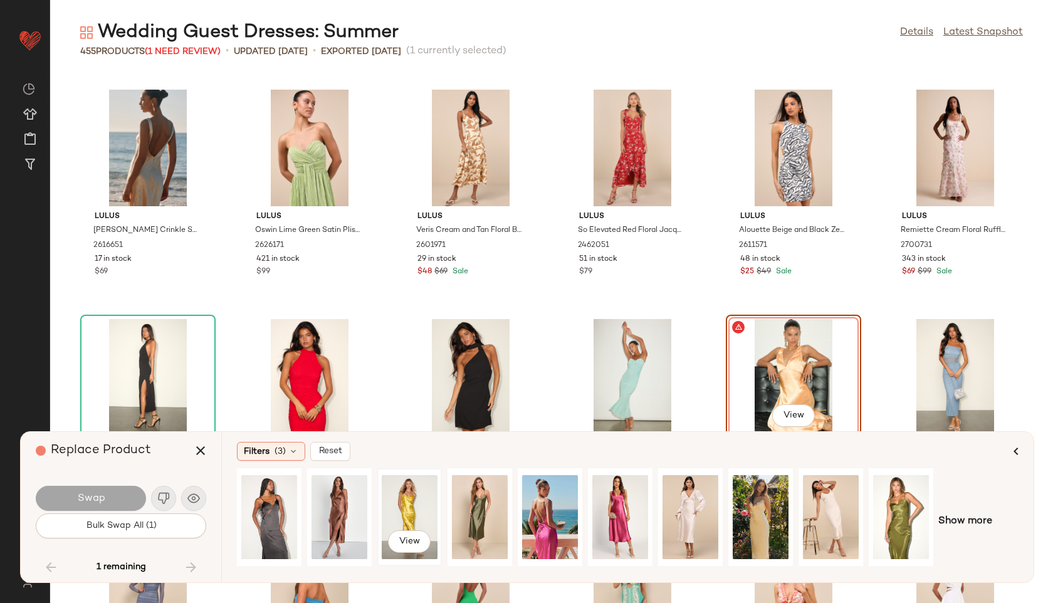
click at [417, 505] on div "View" at bounding box center [410, 517] width 56 height 89
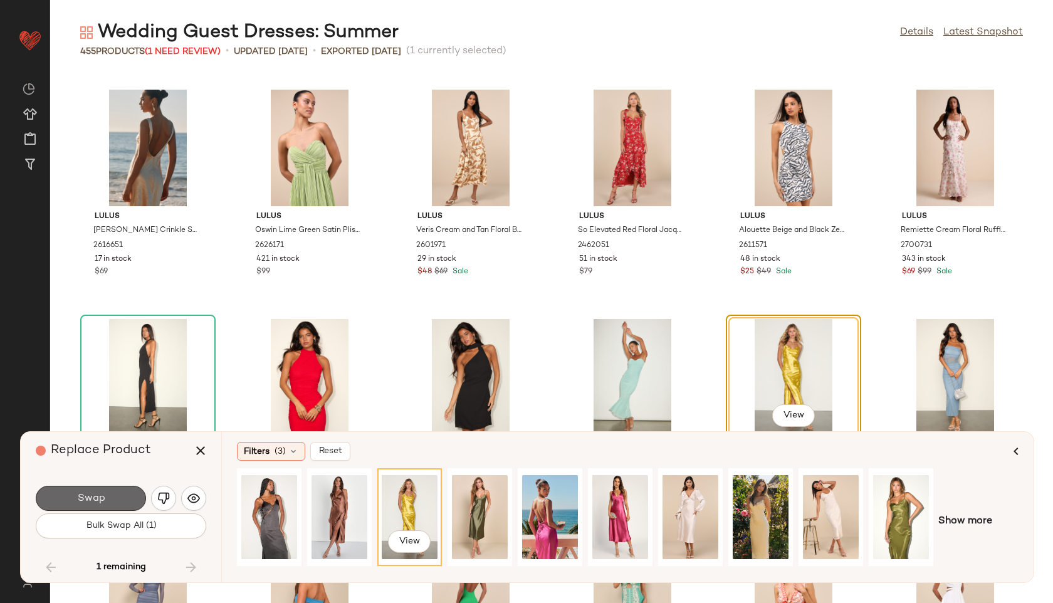
click at [130, 498] on button "Swap" at bounding box center [91, 498] width 110 height 25
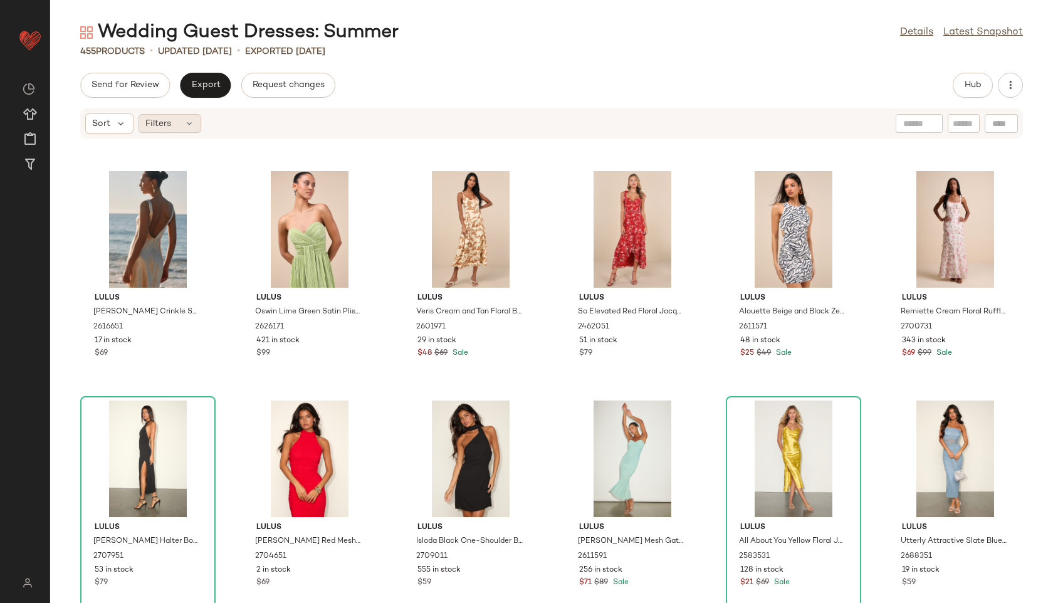
click at [179, 122] on div "Filters" at bounding box center [170, 123] width 63 height 19
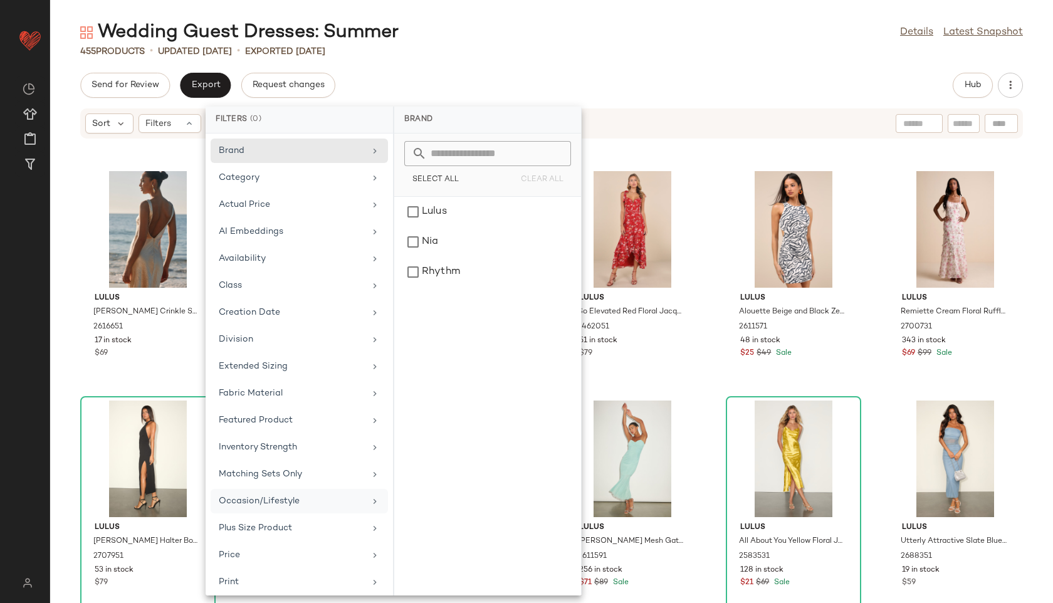
scroll to position [141, 0]
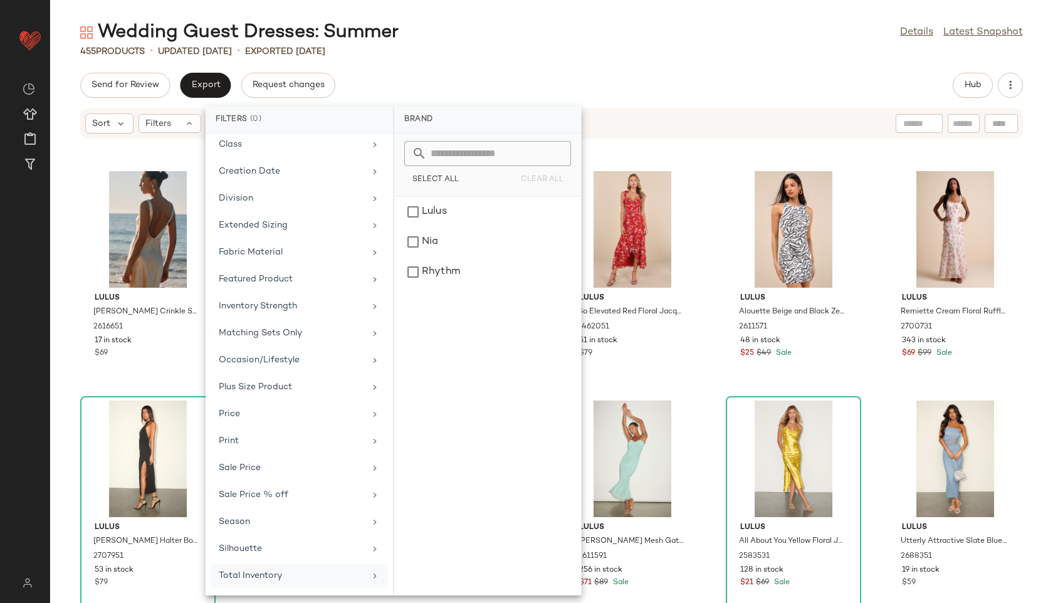
click at [295, 572] on div "Total Inventory" at bounding box center [292, 575] width 146 height 13
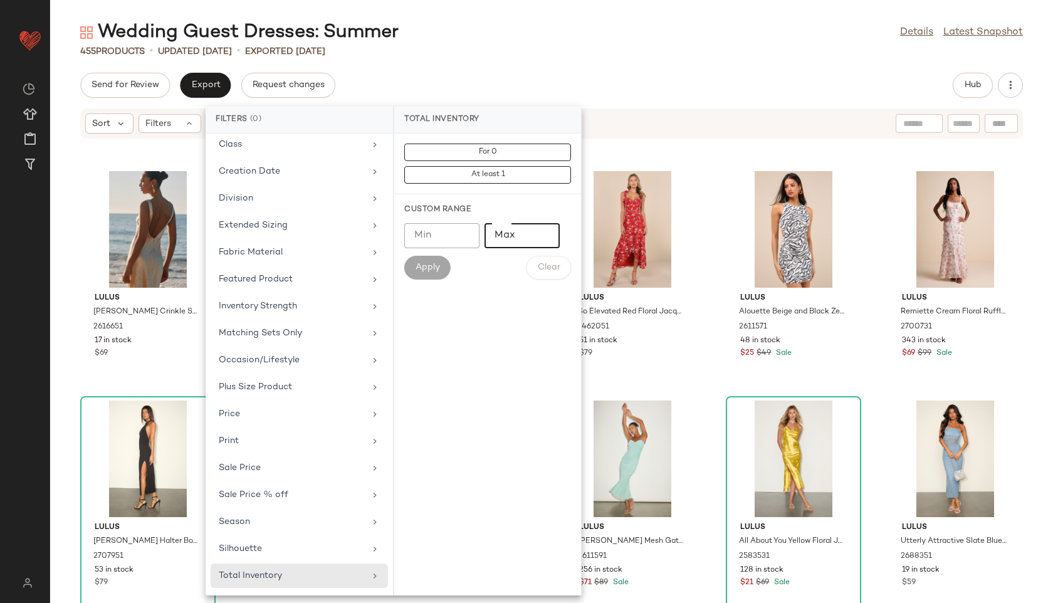
click at [508, 234] on input "Max" at bounding box center [522, 235] width 75 height 25
type input "**"
click at [429, 266] on span "Apply" at bounding box center [427, 268] width 25 height 10
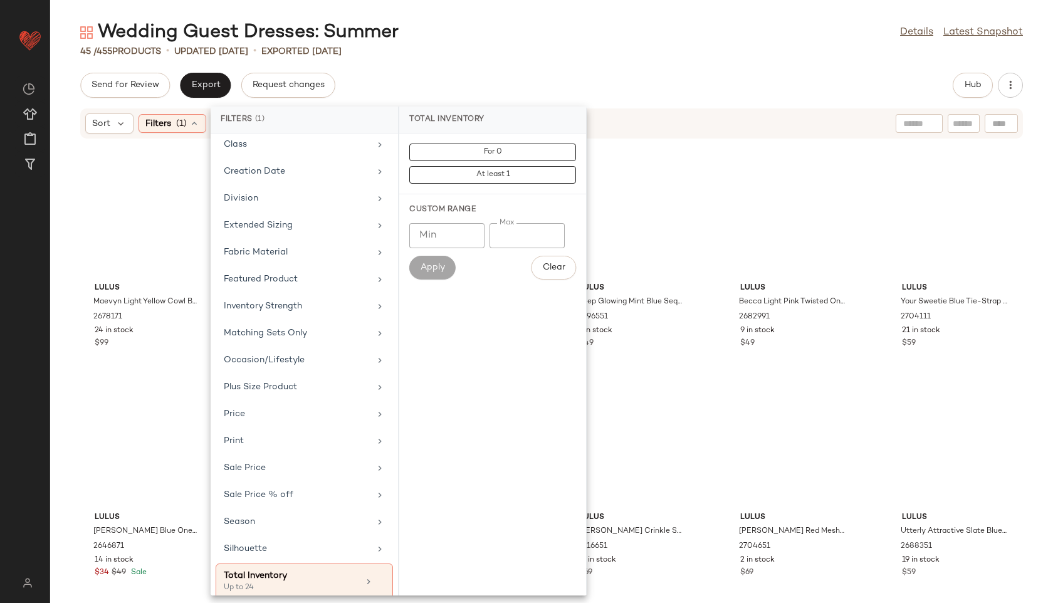
click at [517, 57] on div "45 / 455 Products • updated [DATE] • Exported [DATE]" at bounding box center [551, 51] width 1003 height 13
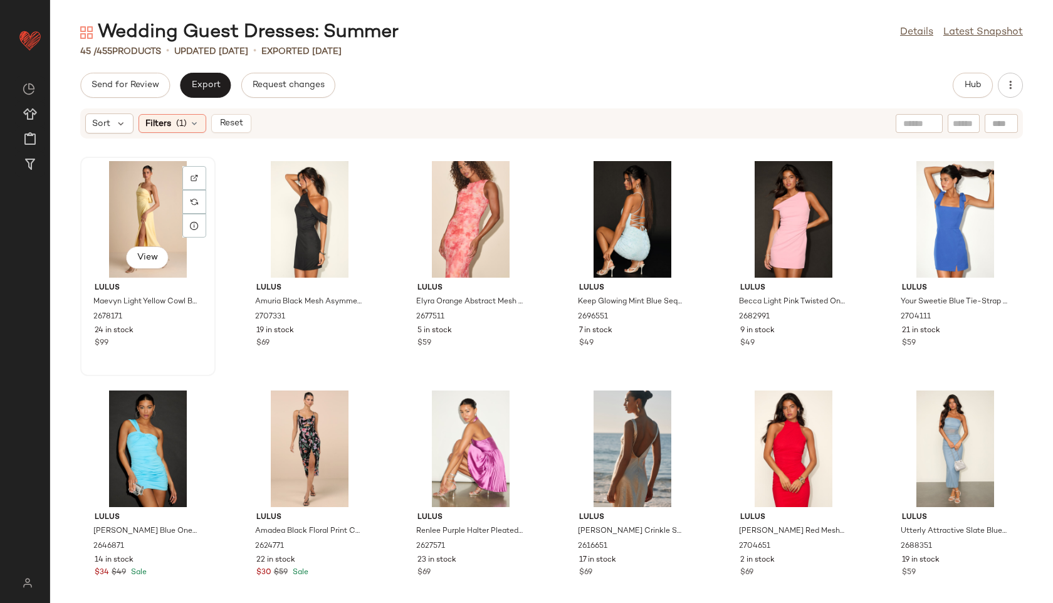
click at [144, 234] on div "View" at bounding box center [148, 219] width 127 height 117
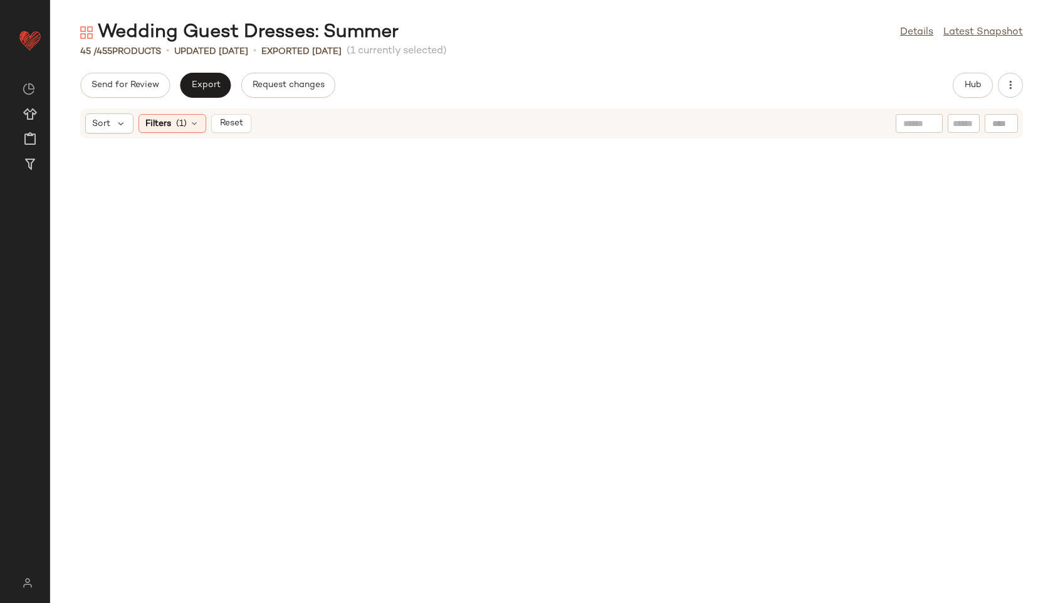
scroll to position [1389, 0]
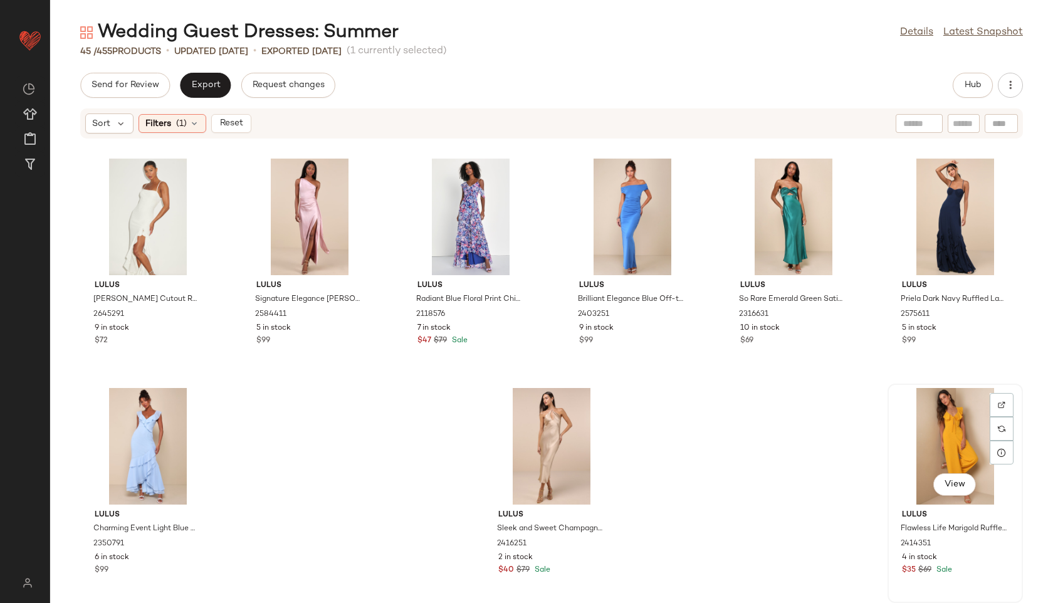
click at [918, 454] on div "View" at bounding box center [955, 446] width 127 height 117
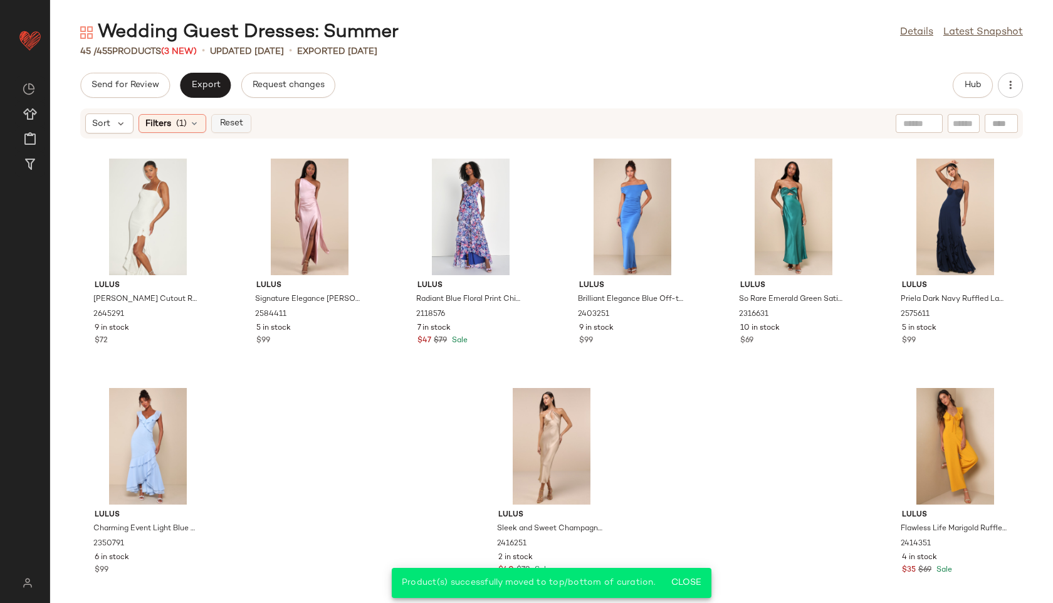
click at [234, 120] on span "Reset" at bounding box center [231, 123] width 24 height 10
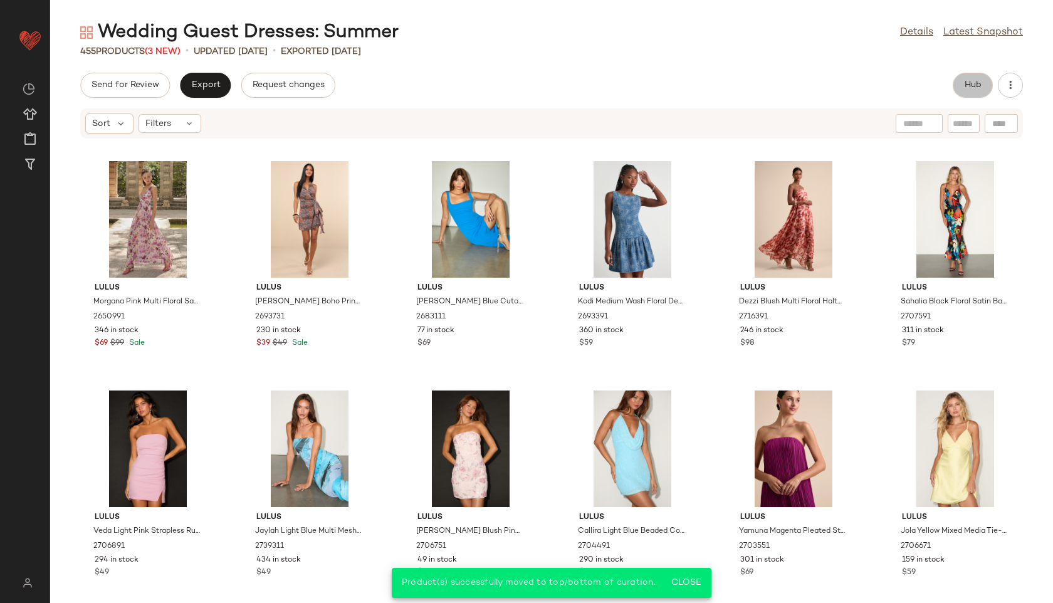
click at [975, 86] on span "Hub" at bounding box center [973, 85] width 18 height 10
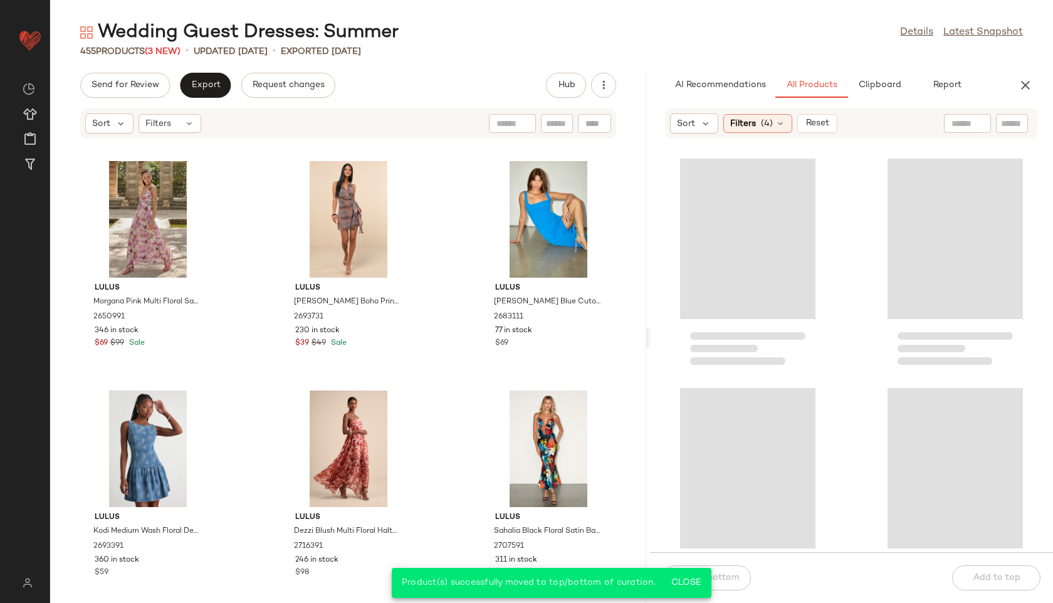
drag, startPoint x: 552, startPoint y: 342, endPoint x: 950, endPoint y: 352, distance: 398.8
click at [950, 352] on div "Wedding Guest Dresses: Summer Details Latest Snapshot 455 Products (3 New) • up…" at bounding box center [551, 311] width 1003 height 583
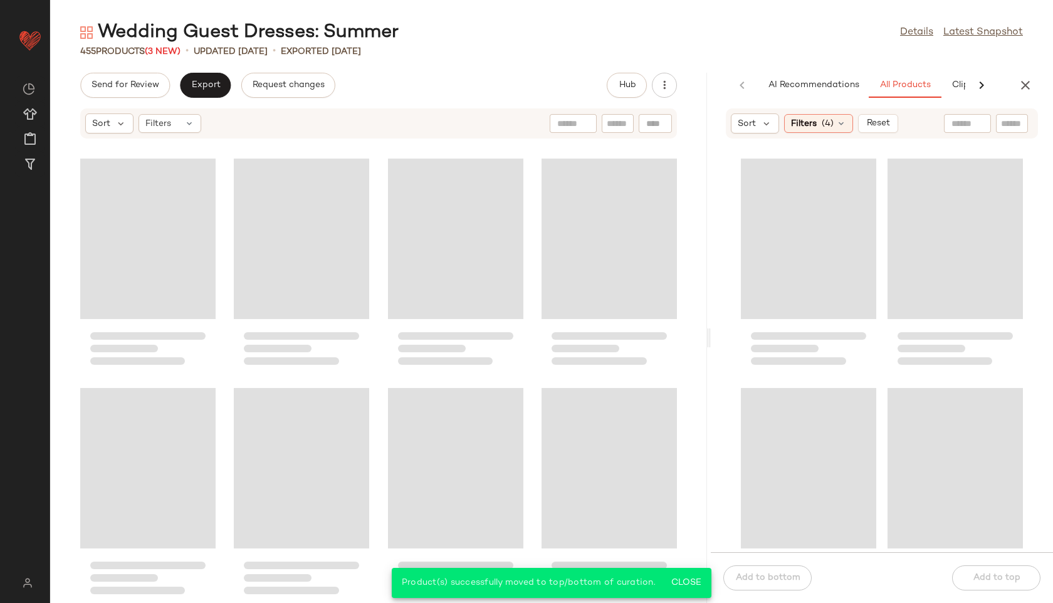
drag, startPoint x: 647, startPoint y: 339, endPoint x: 801, endPoint y: 317, distance: 155.9
click at [801, 317] on div "Wedding Guest Dresses: Summer Details Latest Snapshot 455 Products (3 New) • up…" at bounding box center [551, 311] width 1003 height 583
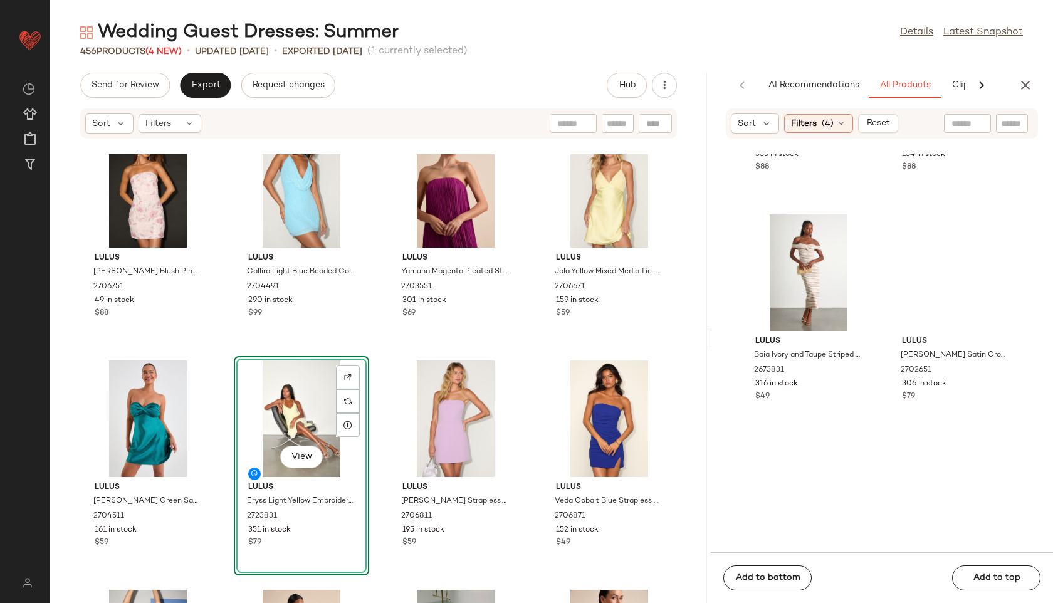
scroll to position [2718, 0]
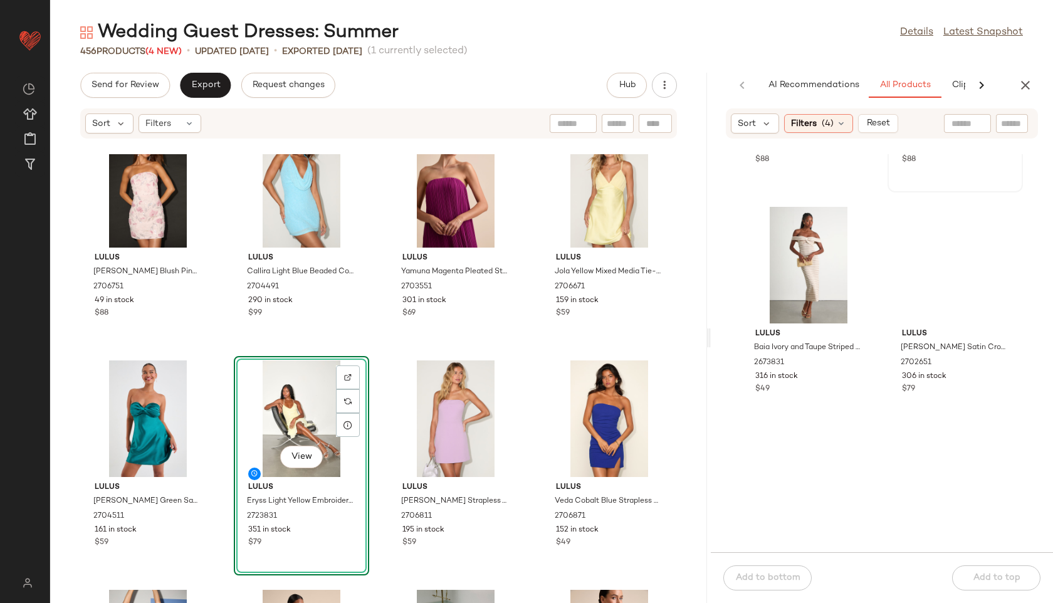
click at [933, 85] on button "View" at bounding box center [954, 74] width 43 height 23
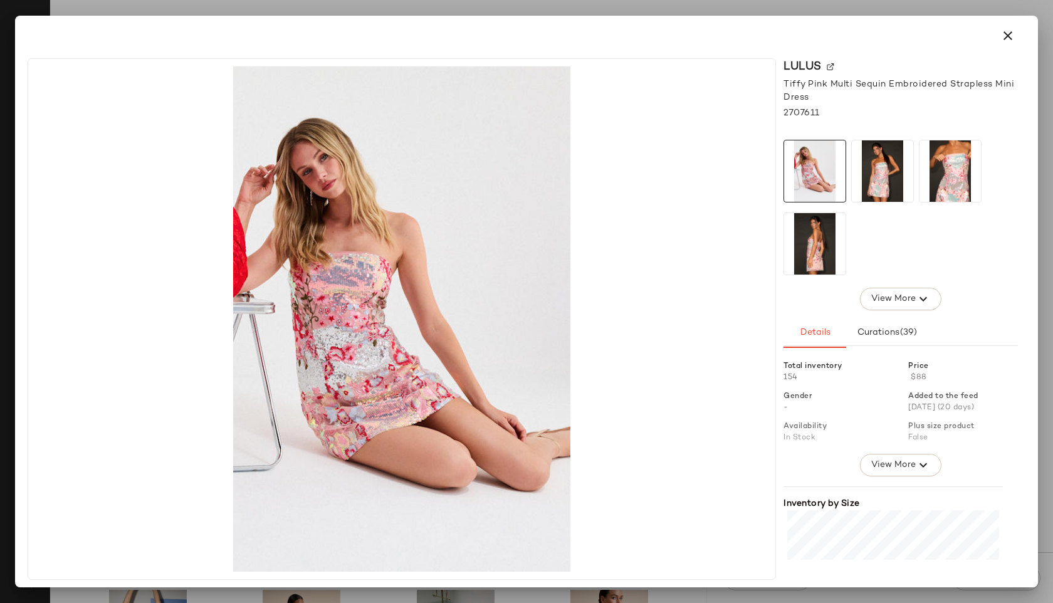
click at [886, 163] on img at bounding box center [882, 170] width 61 height 61
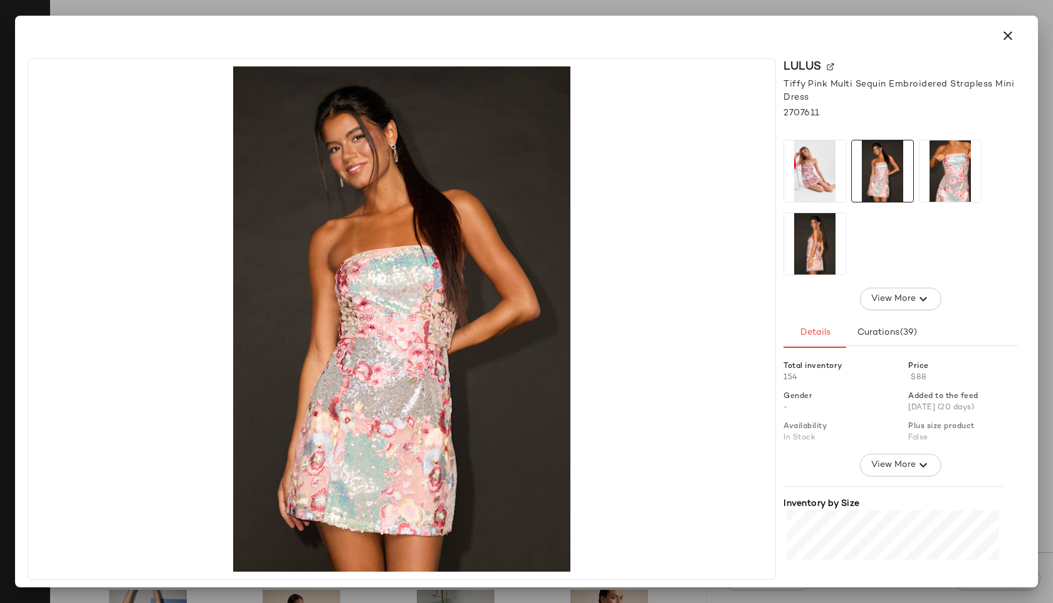
click at [939, 175] on img at bounding box center [950, 170] width 61 height 61
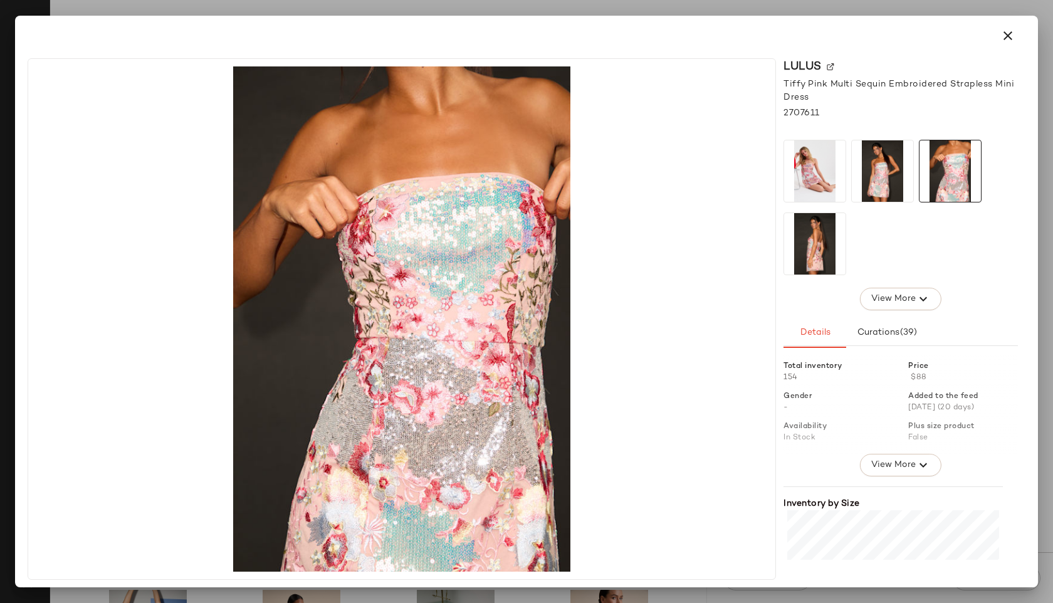
click at [822, 239] on img at bounding box center [814, 243] width 61 height 61
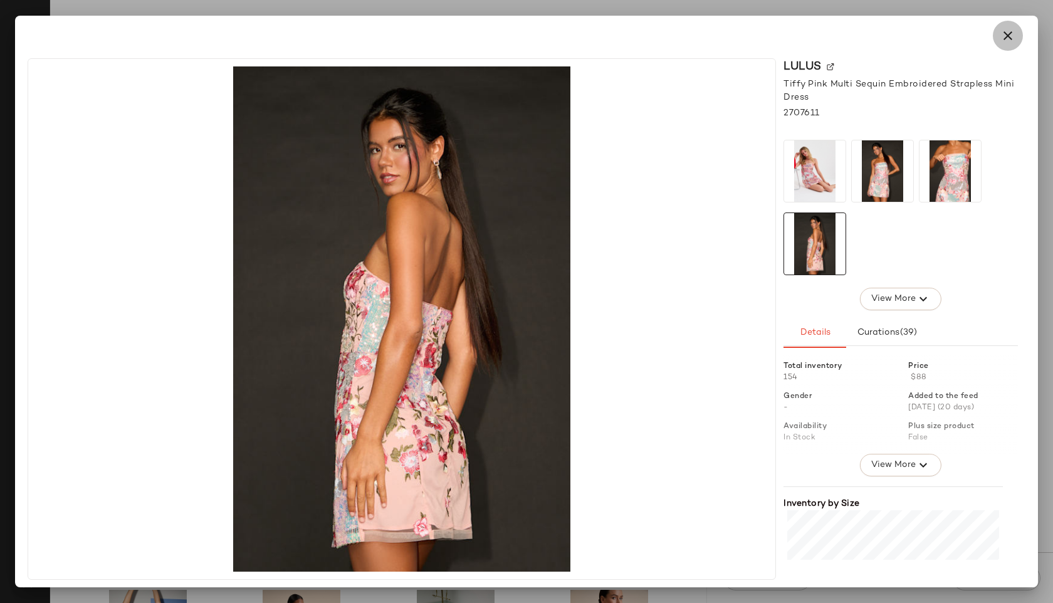
click at [1004, 41] on icon "button" at bounding box center [1007, 35] width 15 height 15
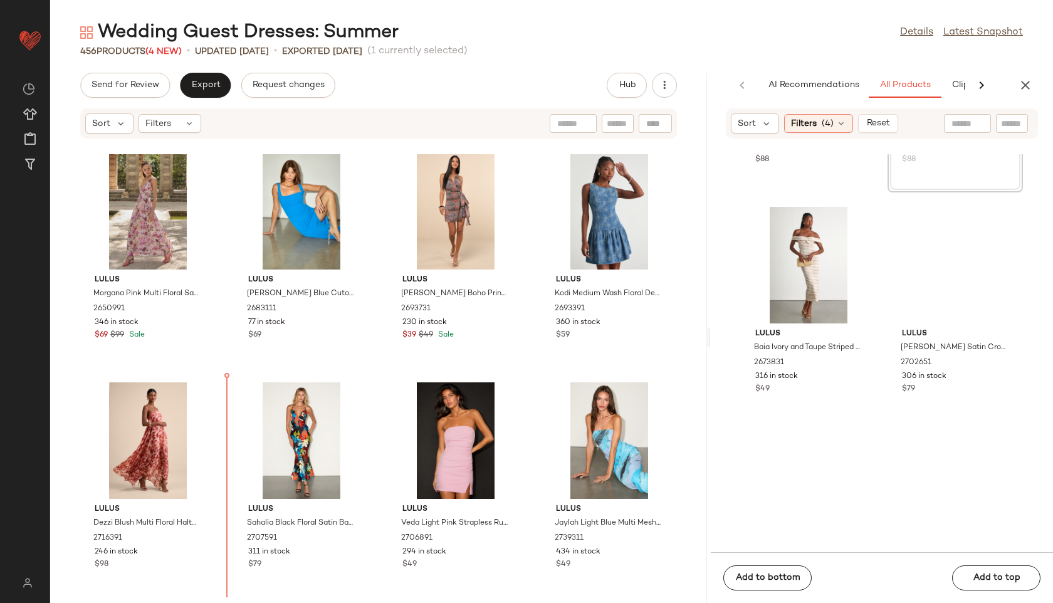
scroll to position [0, 0]
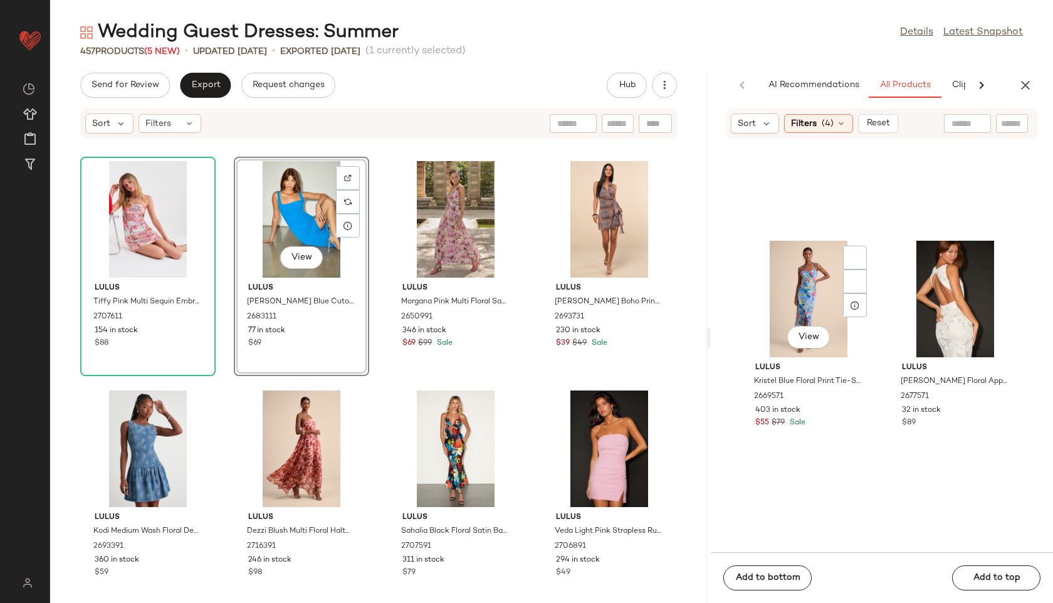
scroll to position [7499, 0]
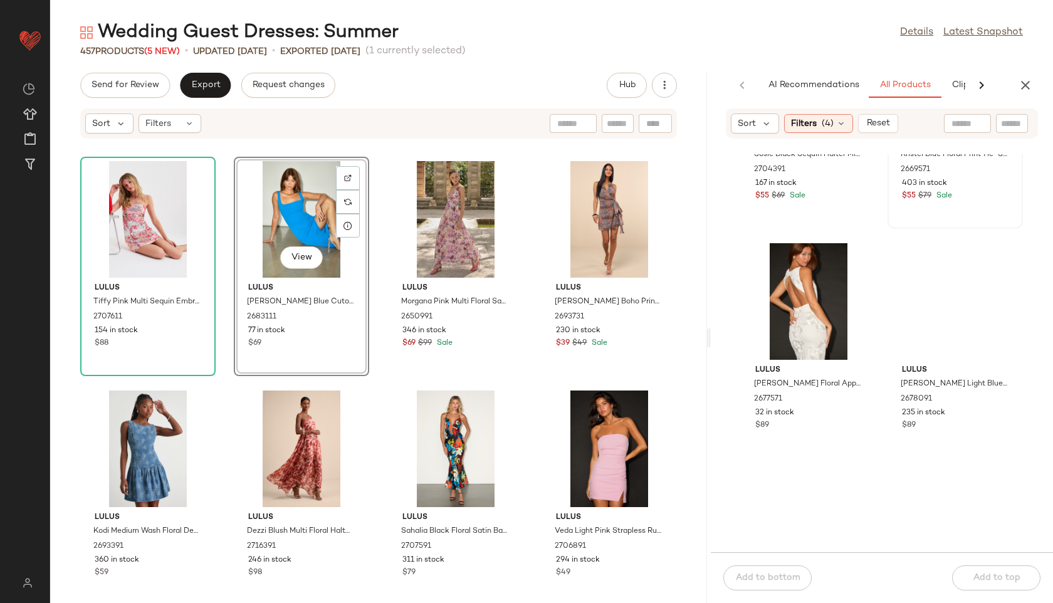
click at [944, 115] on span "View" at bounding box center [954, 110] width 21 height 10
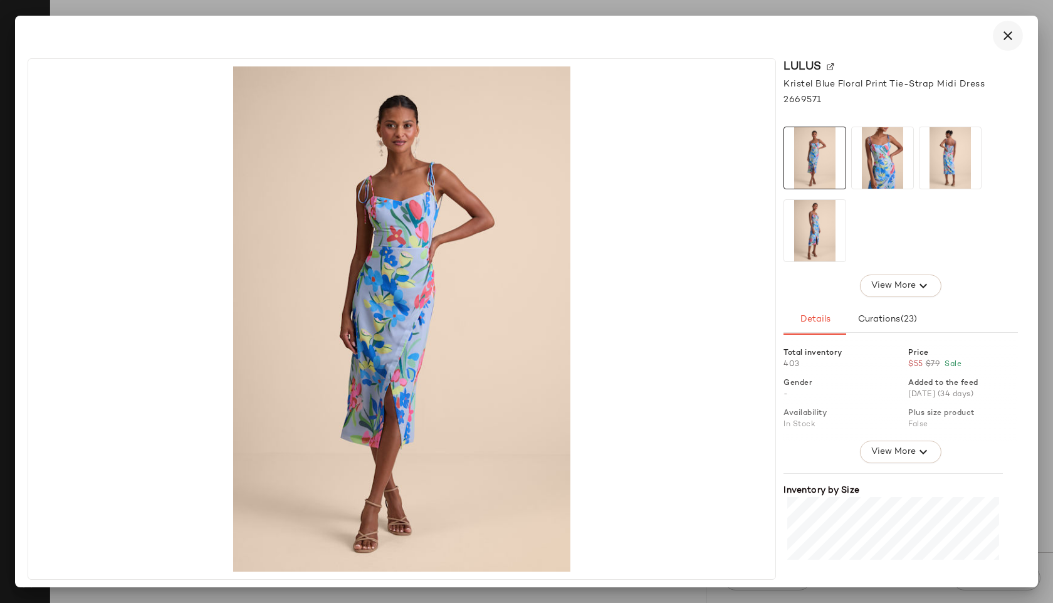
click at [1009, 31] on icon "button" at bounding box center [1007, 35] width 15 height 15
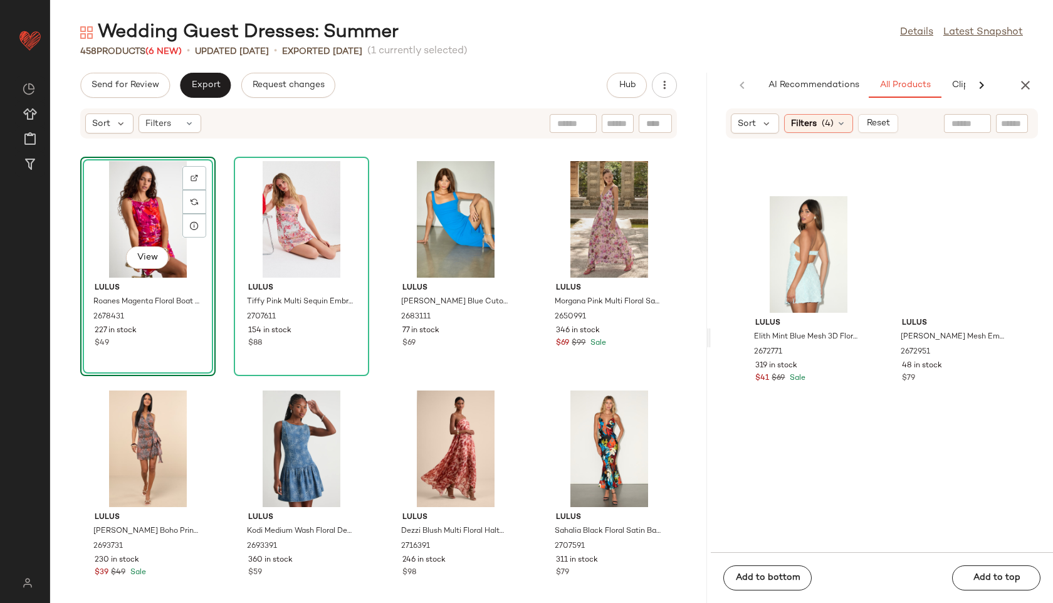
scroll to position [17413, 0]
click at [199, 82] on span "Export" at bounding box center [205, 85] width 29 height 10
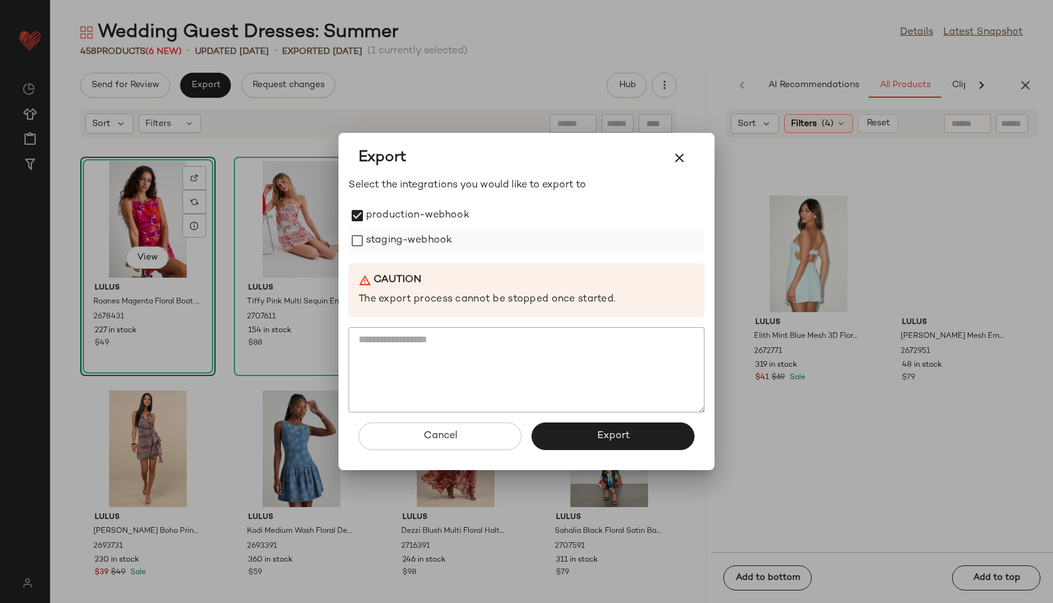
click at [367, 241] on label "staging-webhook" at bounding box center [409, 240] width 86 height 25
click at [612, 441] on span "Export" at bounding box center [612, 436] width 33 height 12
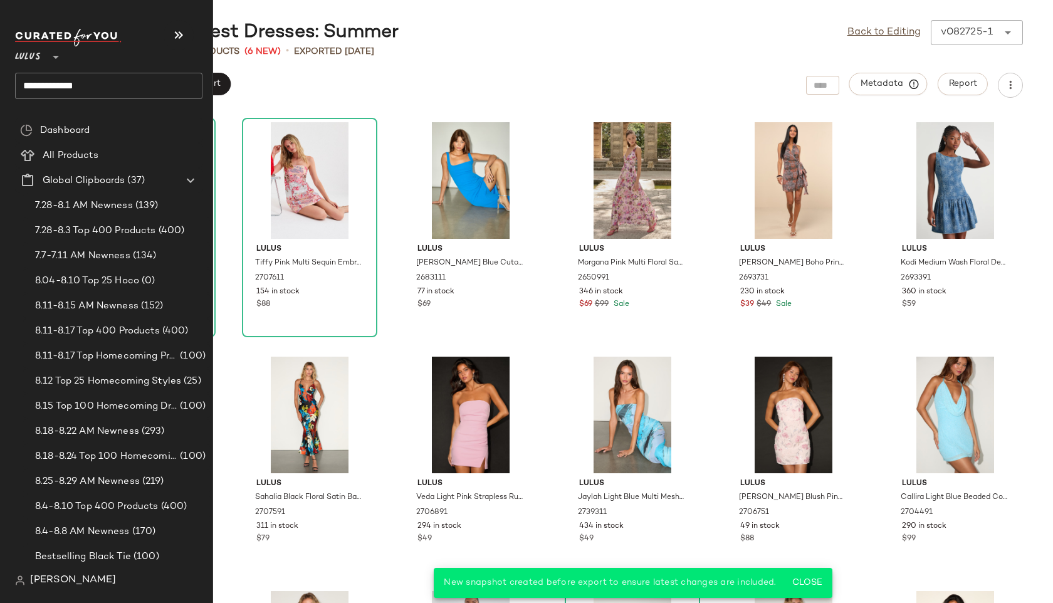
click at [105, 87] on input "**********" at bounding box center [108, 86] width 187 height 26
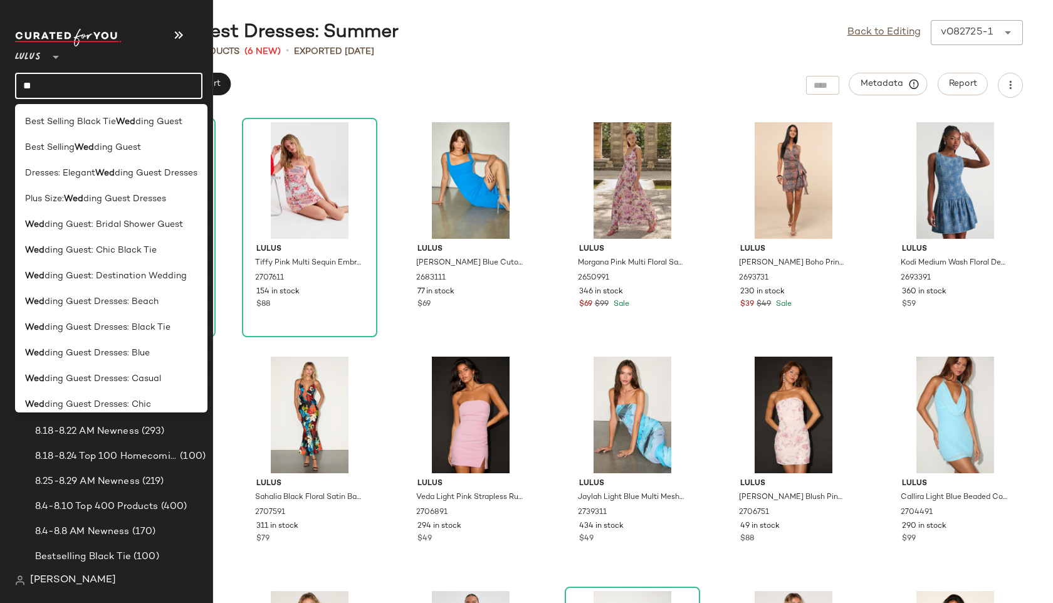
type input "*"
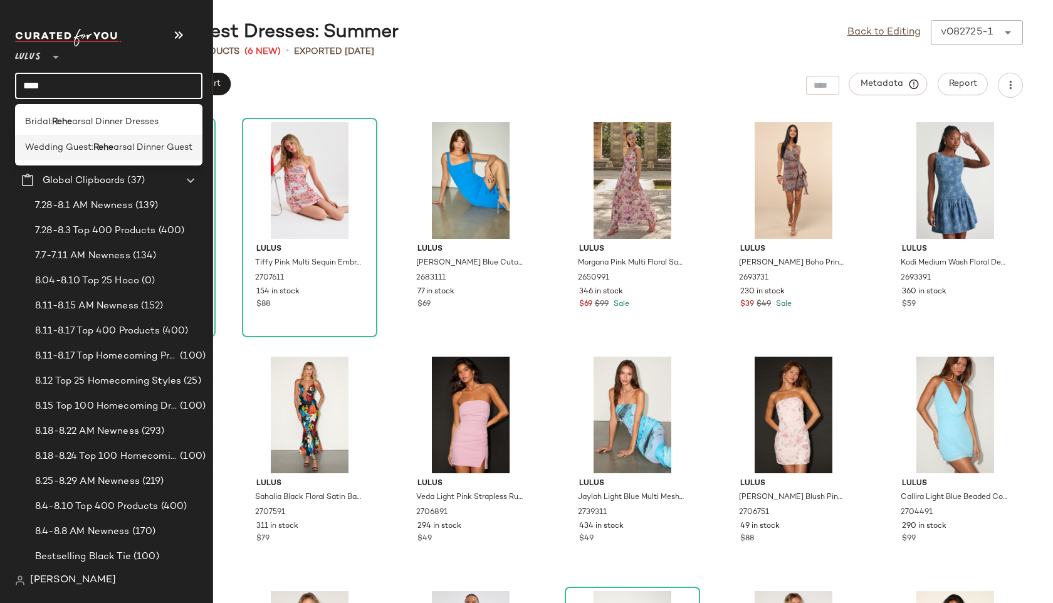
type input "****"
click at [89, 141] on span "Wedding Guest:" at bounding box center [59, 147] width 68 height 13
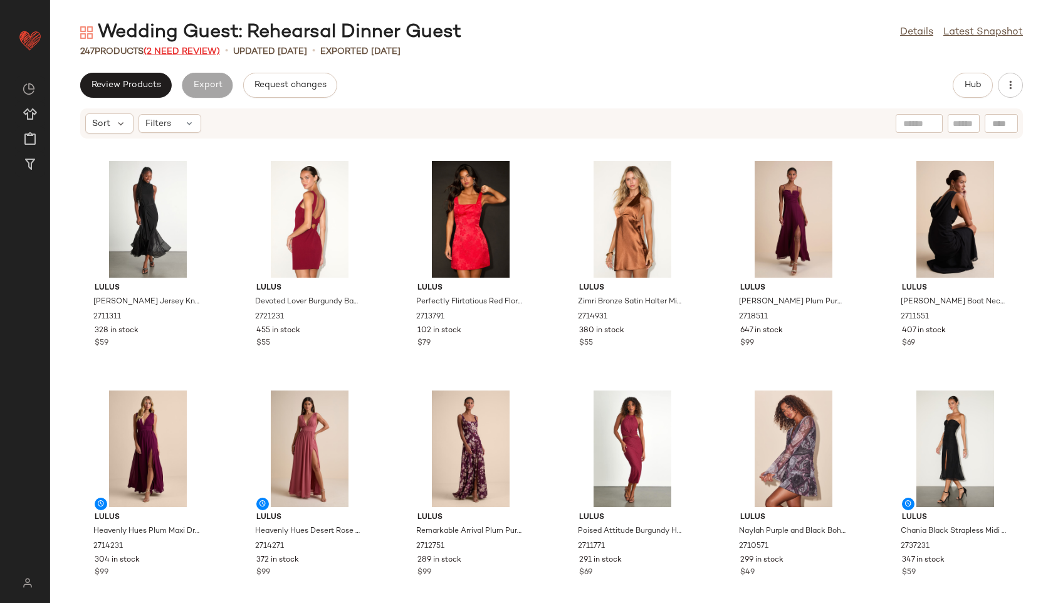
click at [189, 51] on span "(2 Need Review)" at bounding box center [182, 51] width 76 height 9
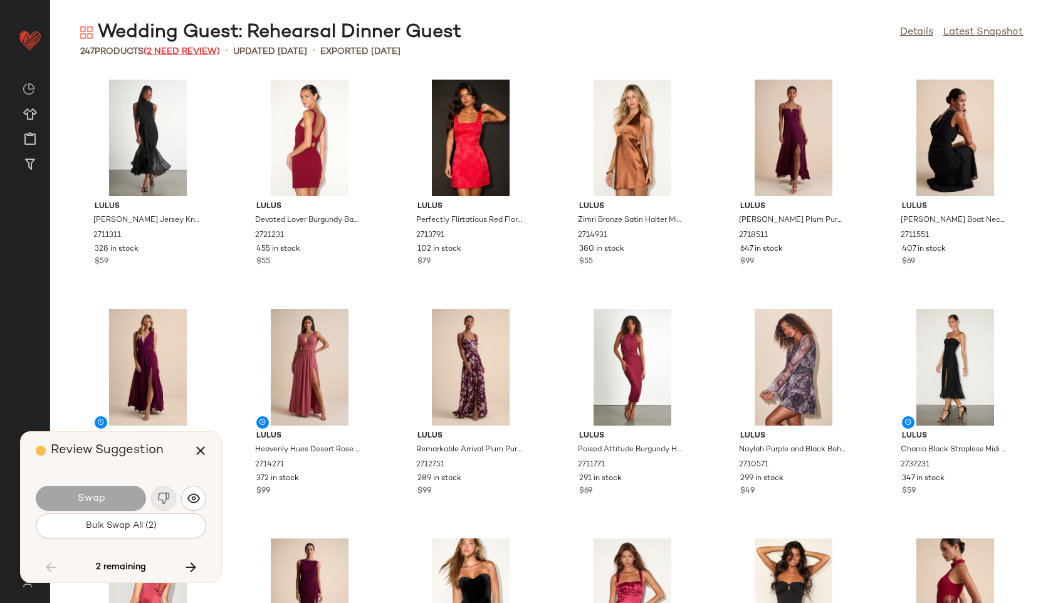
scroll to position [8030, 0]
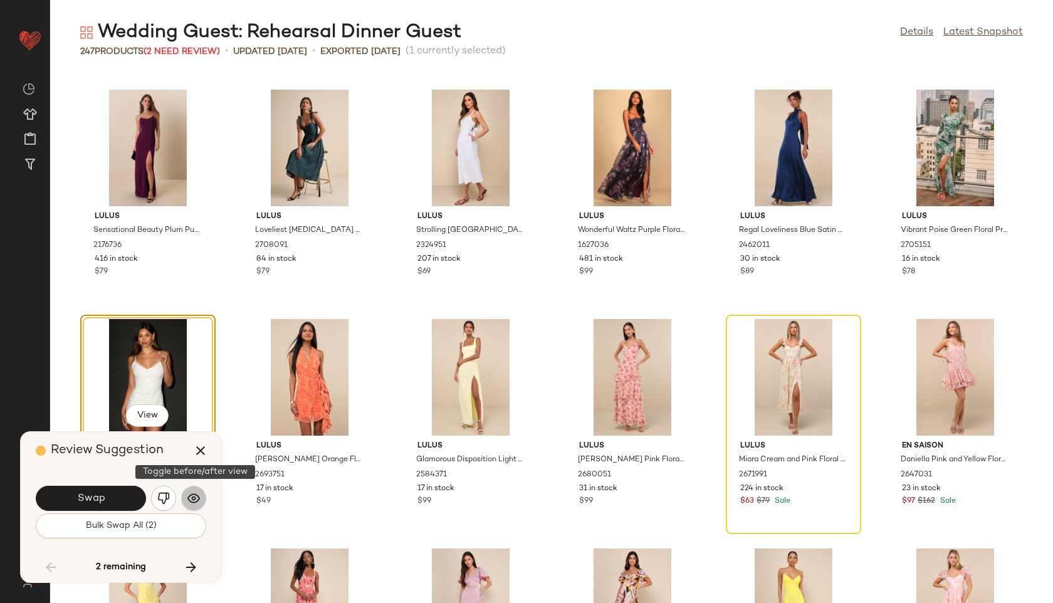
click at [191, 499] on img "button" at bounding box center [193, 498] width 13 height 13
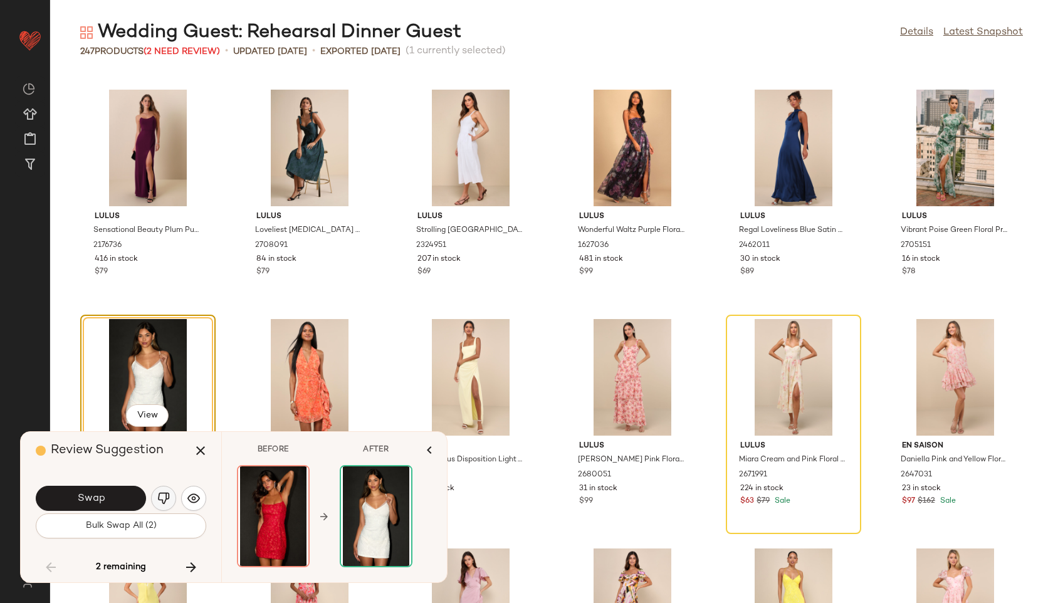
click at [160, 499] on img "button" at bounding box center [163, 498] width 13 height 13
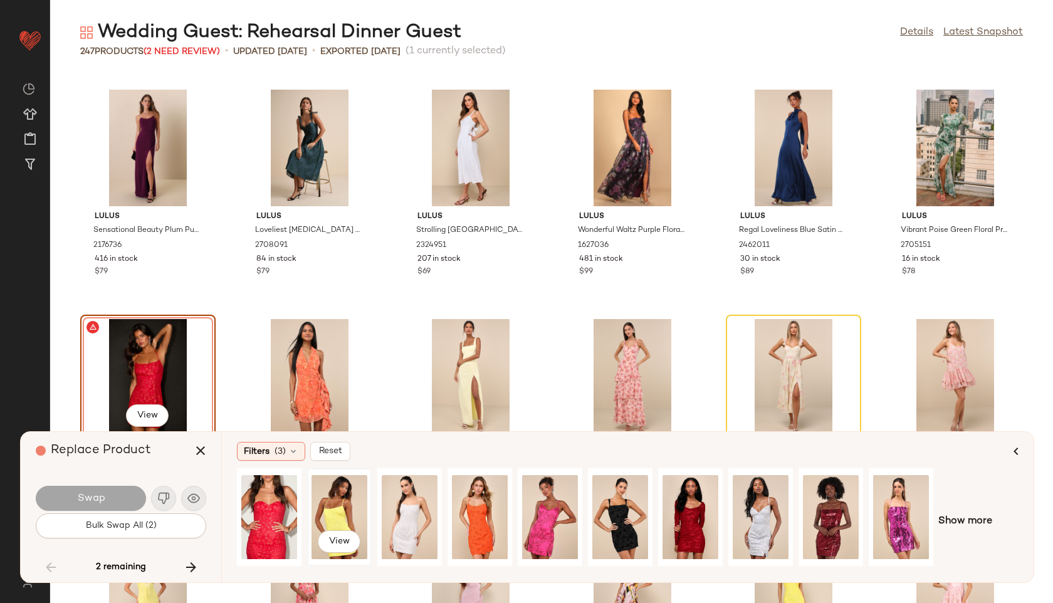
click at [325, 504] on div "View" at bounding box center [340, 517] width 56 height 89
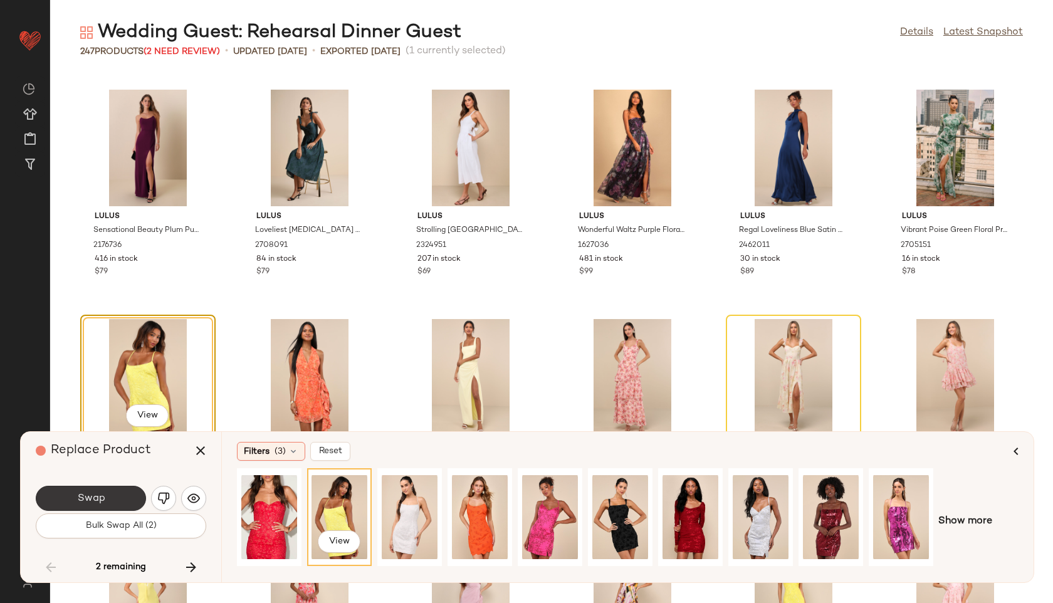
click at [98, 493] on span "Swap" at bounding box center [90, 499] width 28 height 12
